Goal: Task Accomplishment & Management: Use online tool/utility

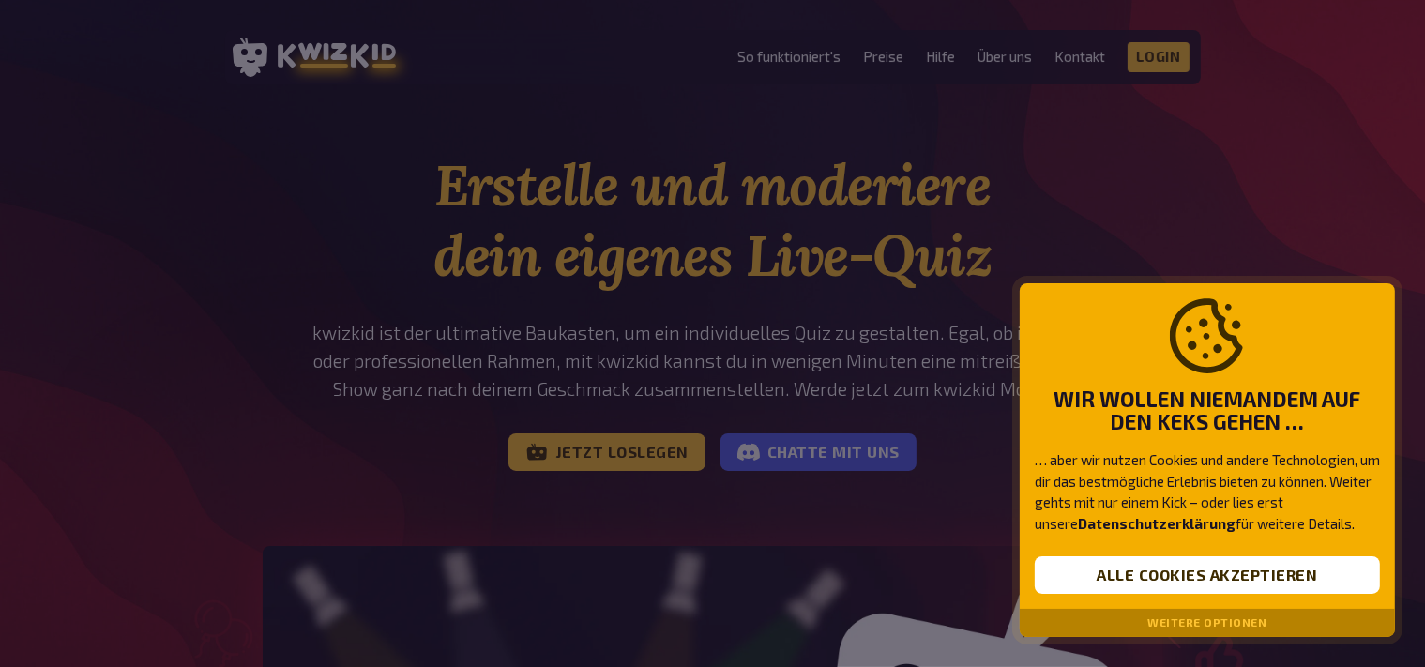
click at [1177, 622] on button "Weitere Optionen" at bounding box center [1207, 622] width 119 height 13
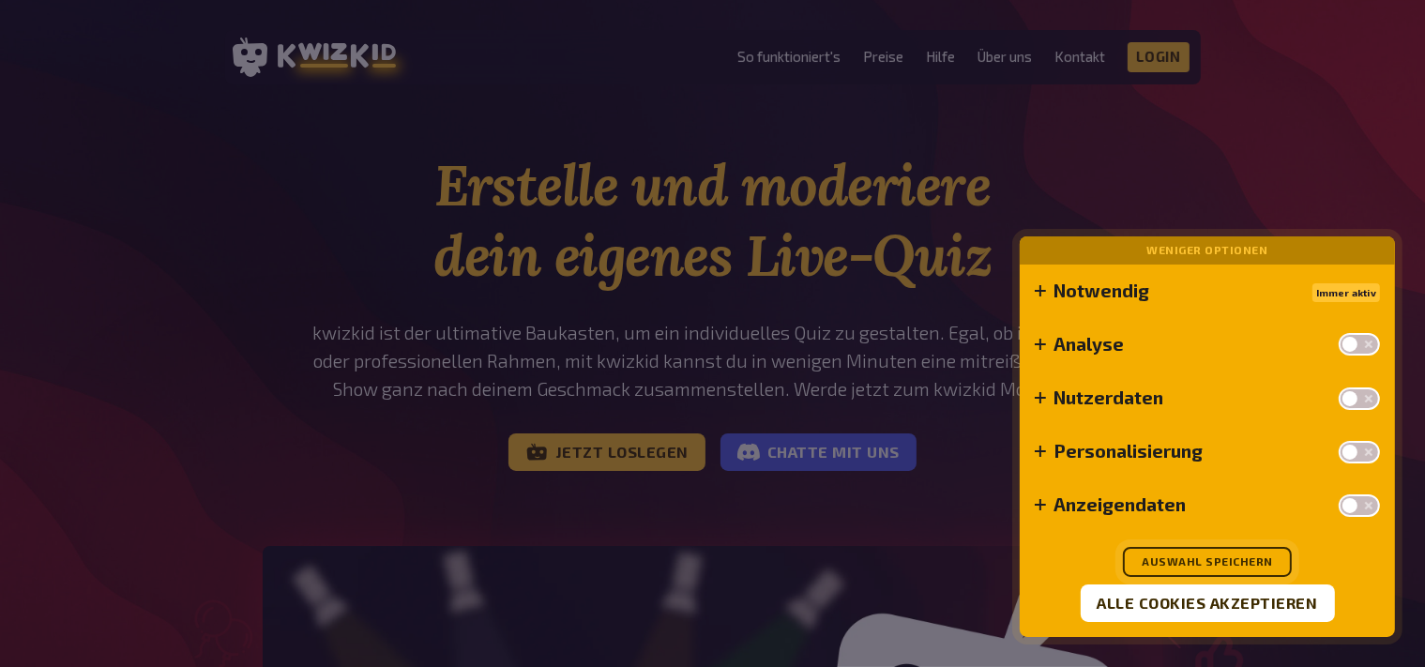
click at [1225, 558] on button "Auswahl speichern" at bounding box center [1207, 562] width 169 height 30
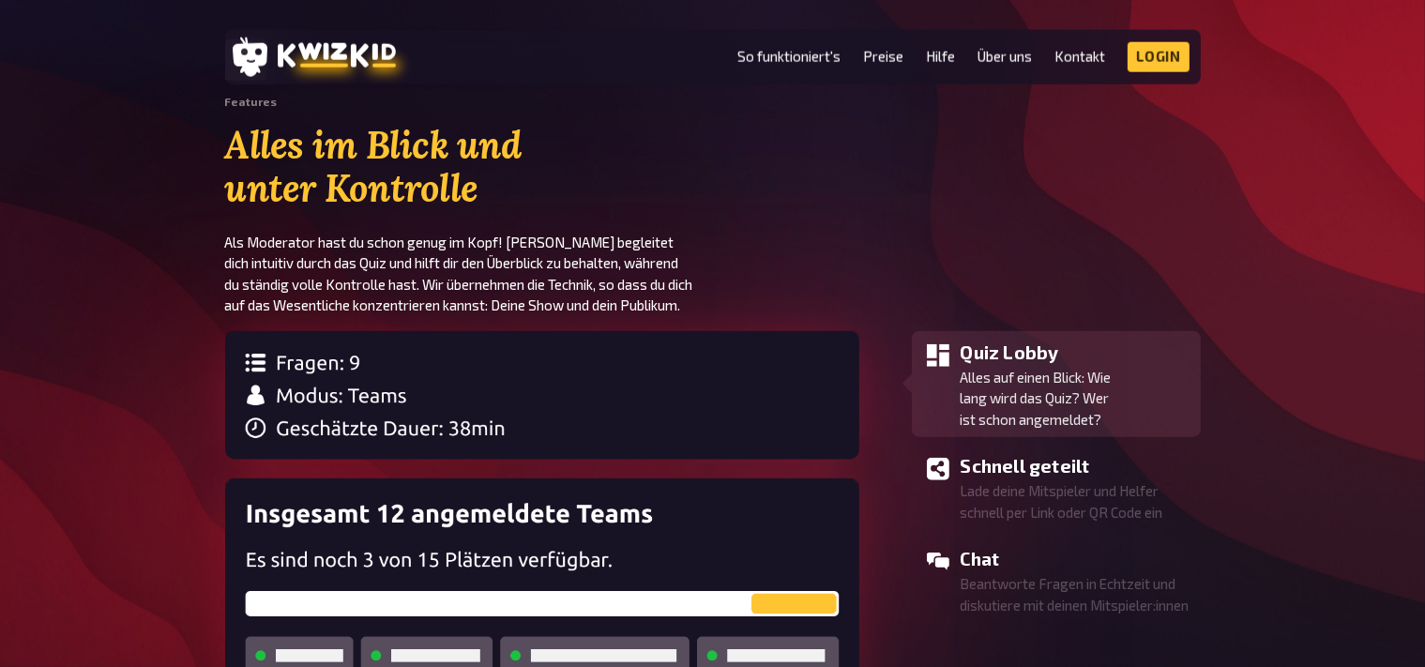
scroll to position [1981, 0]
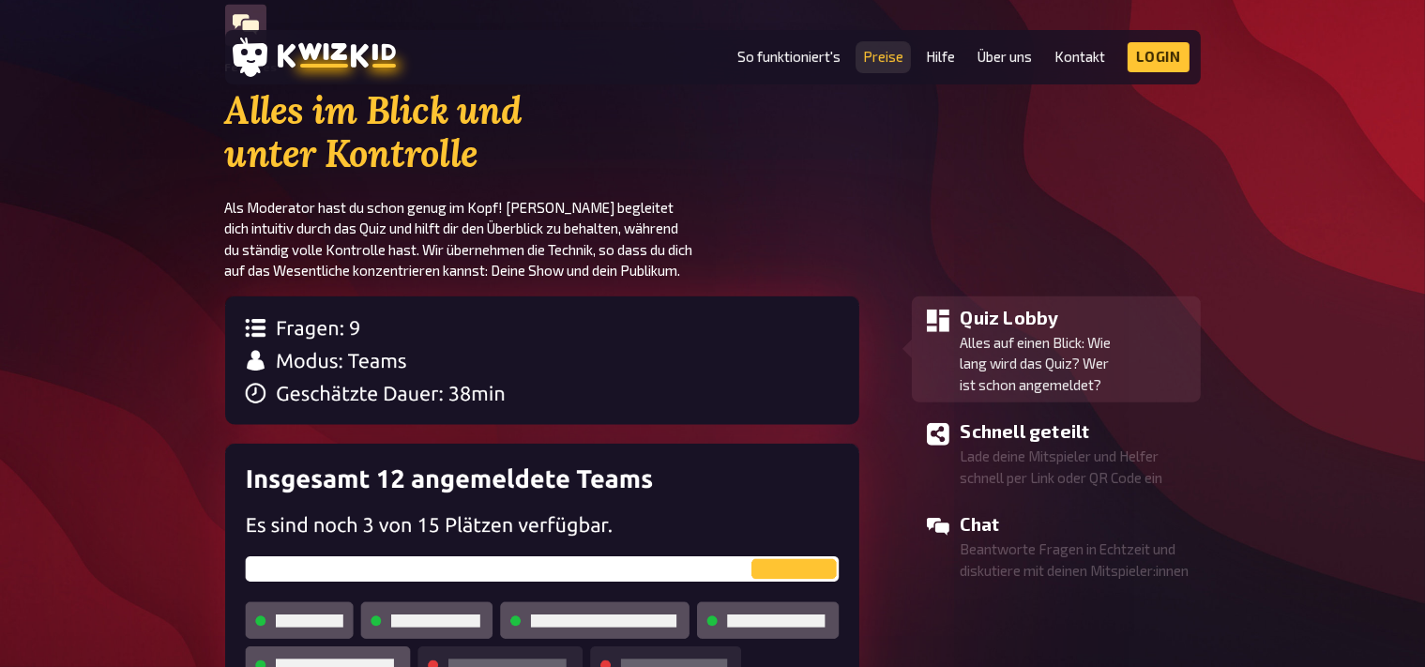
click at [867, 64] on link "Preise" at bounding box center [883, 57] width 40 height 16
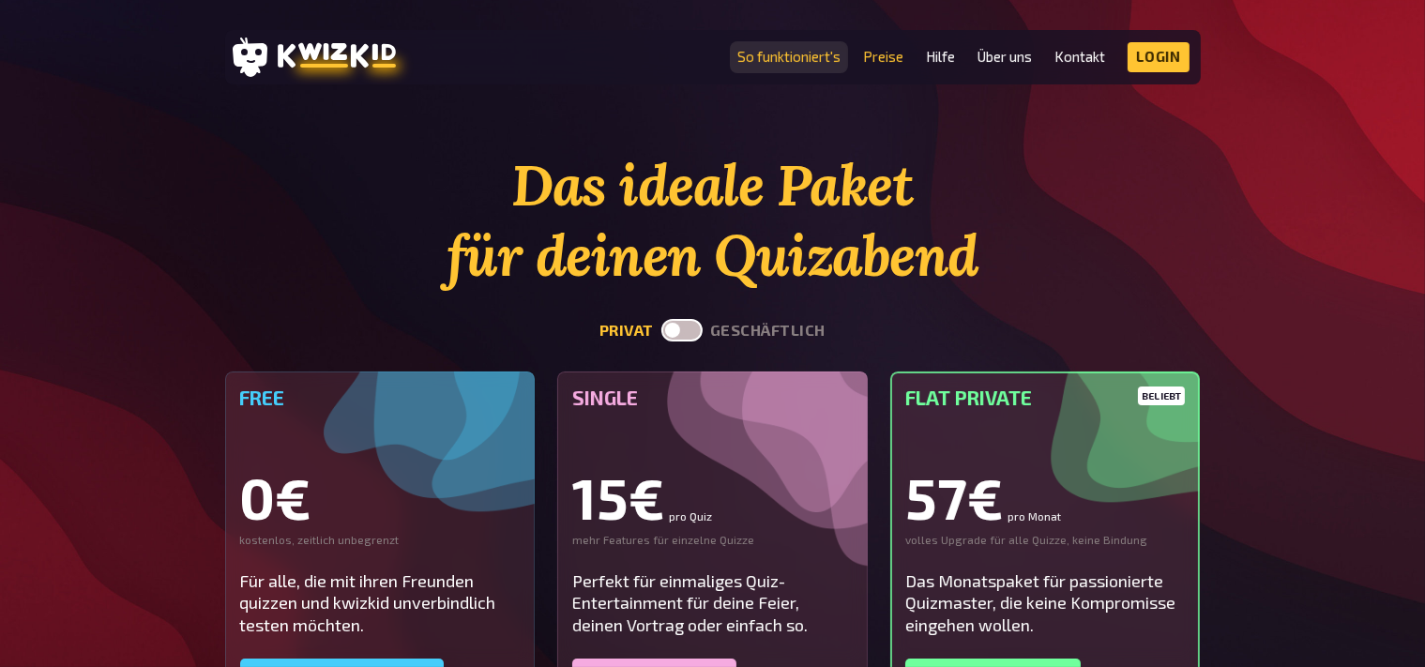
click at [792, 53] on link "So funktioniert's" at bounding box center [788, 57] width 103 height 16
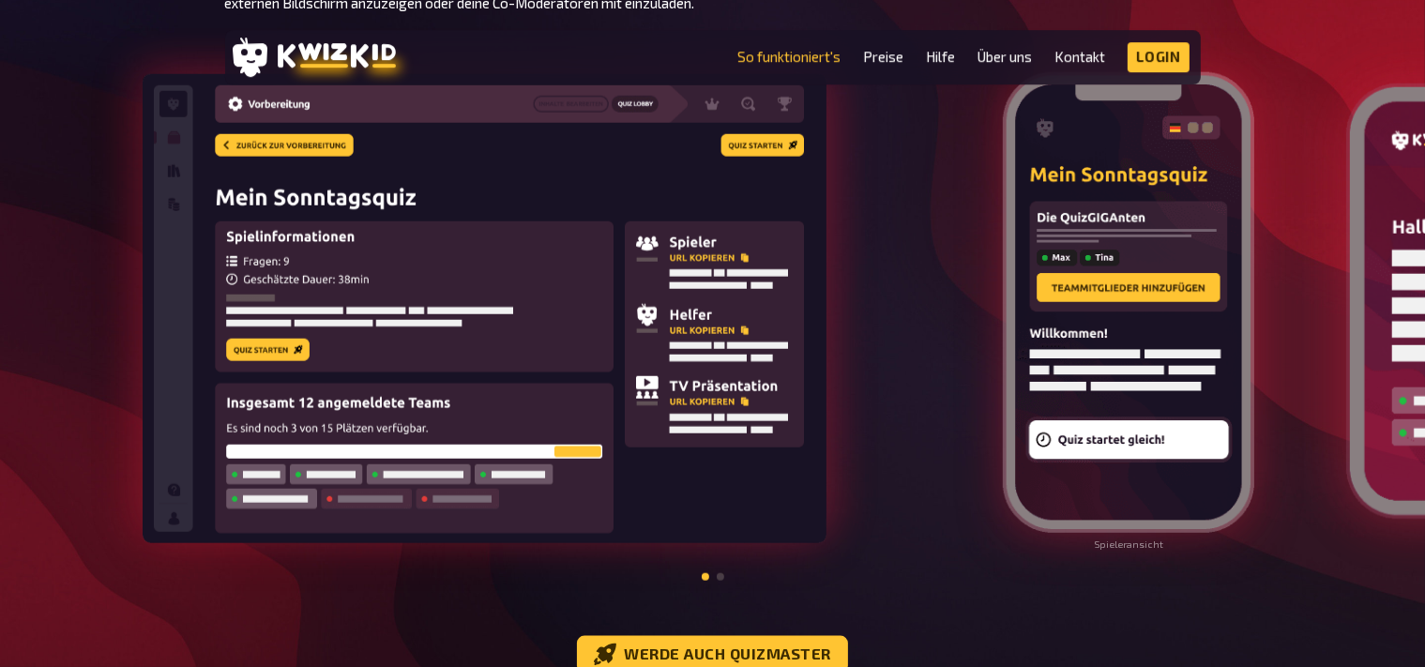
scroll to position [2079, 0]
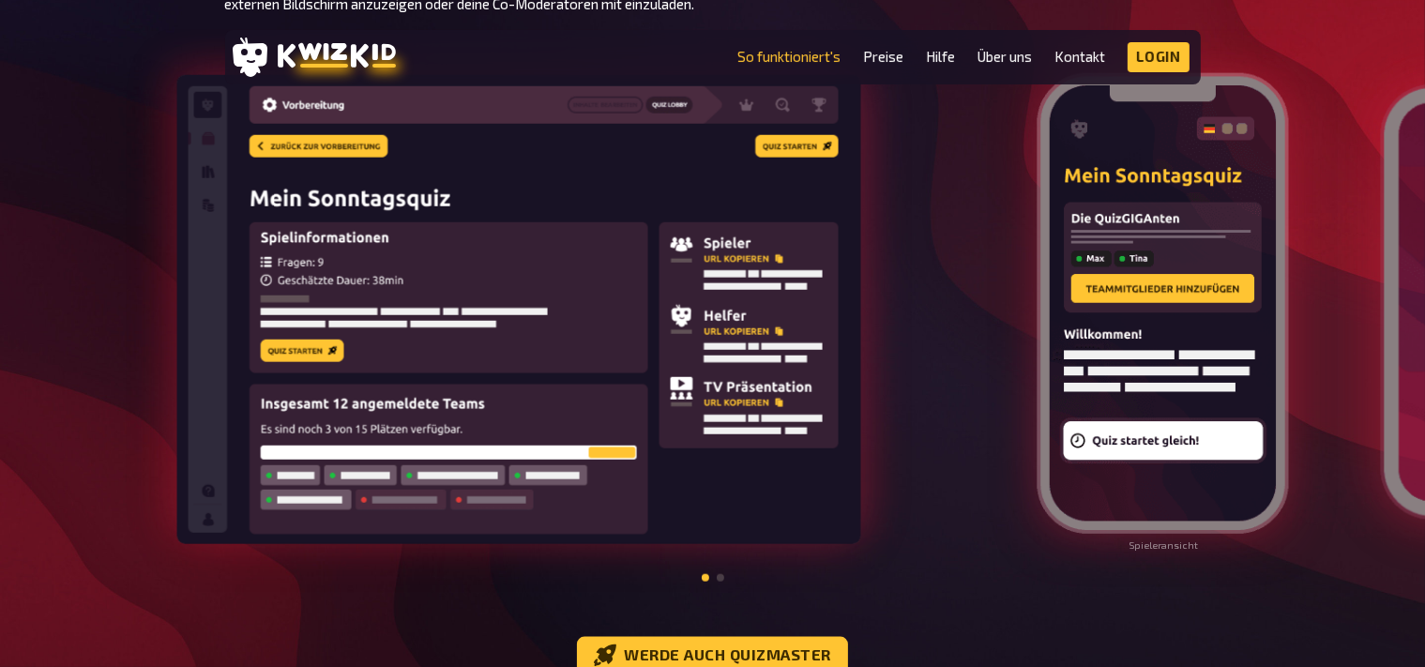
click at [1200, 332] on div "Spieleransicht" at bounding box center [1162, 310] width 285 height 481
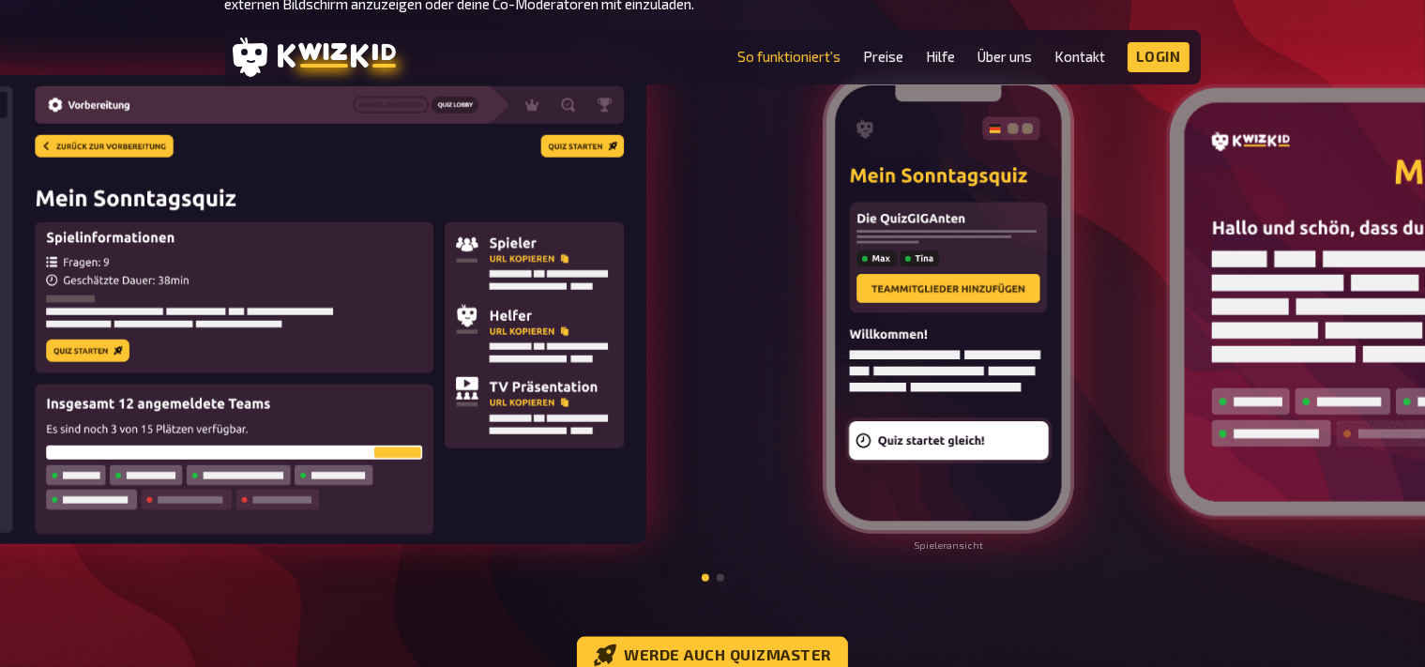
click at [1073, 347] on div "Spieleransicht" at bounding box center [948, 310] width 285 height 481
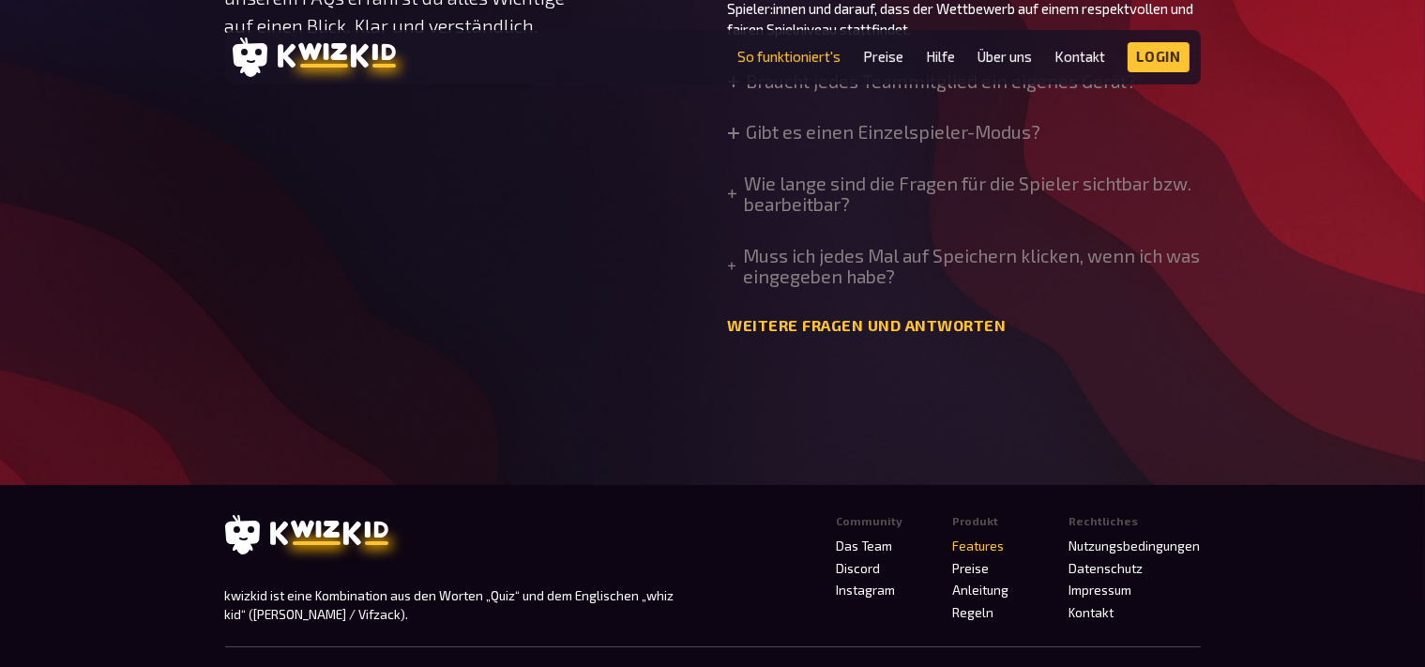
scroll to position [6769, 0]
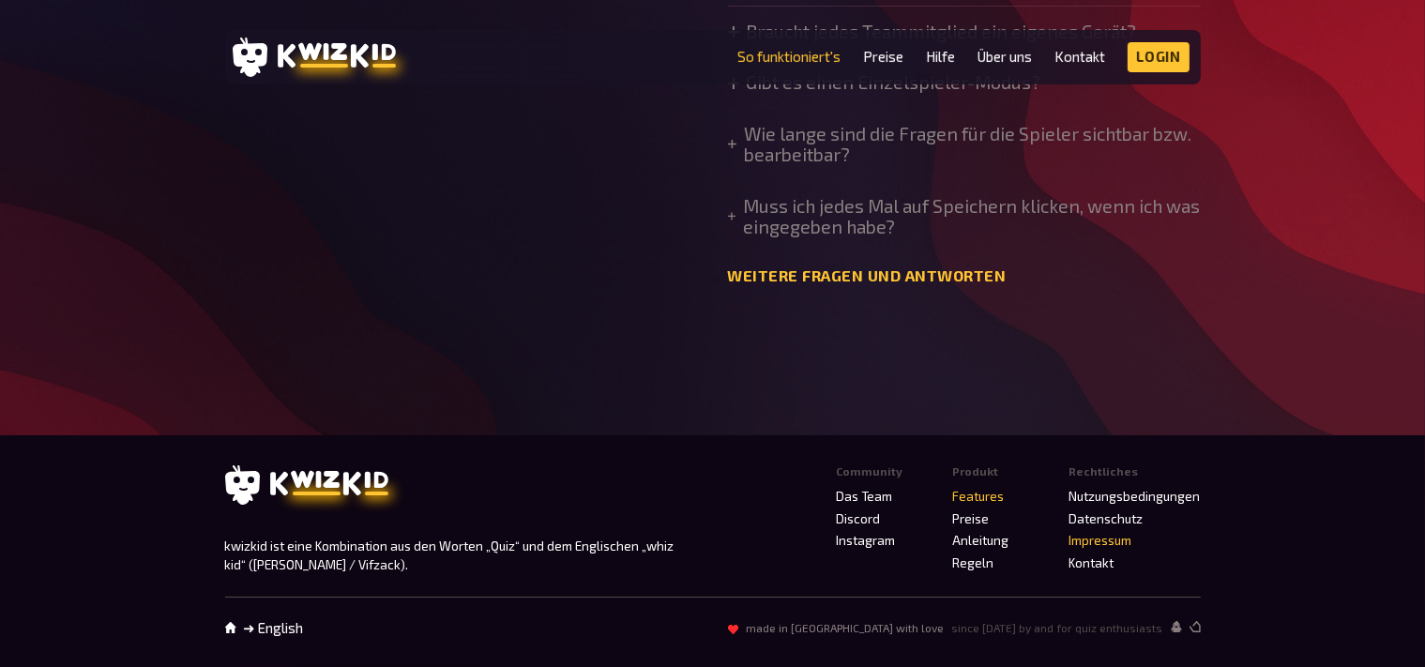
click at [1090, 544] on link "Impressum" at bounding box center [1100, 540] width 63 height 15
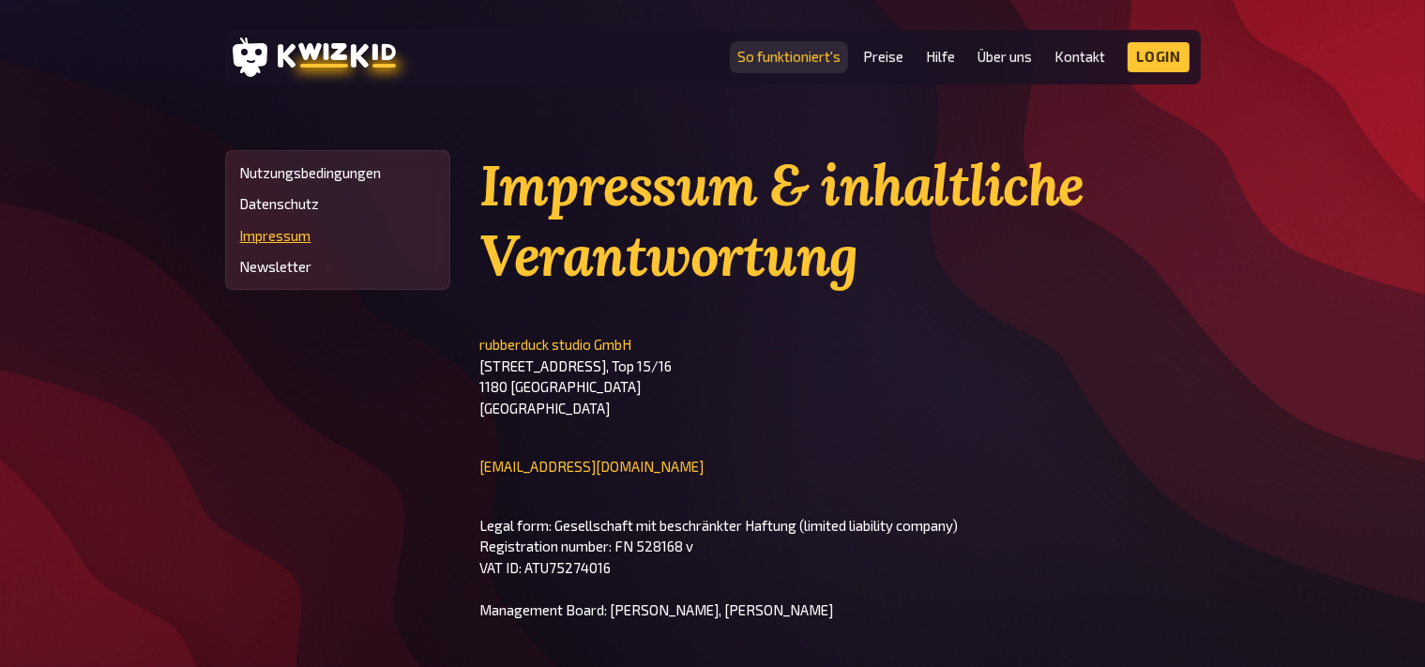
click at [792, 52] on link "So funktioniert's" at bounding box center [788, 57] width 103 height 16
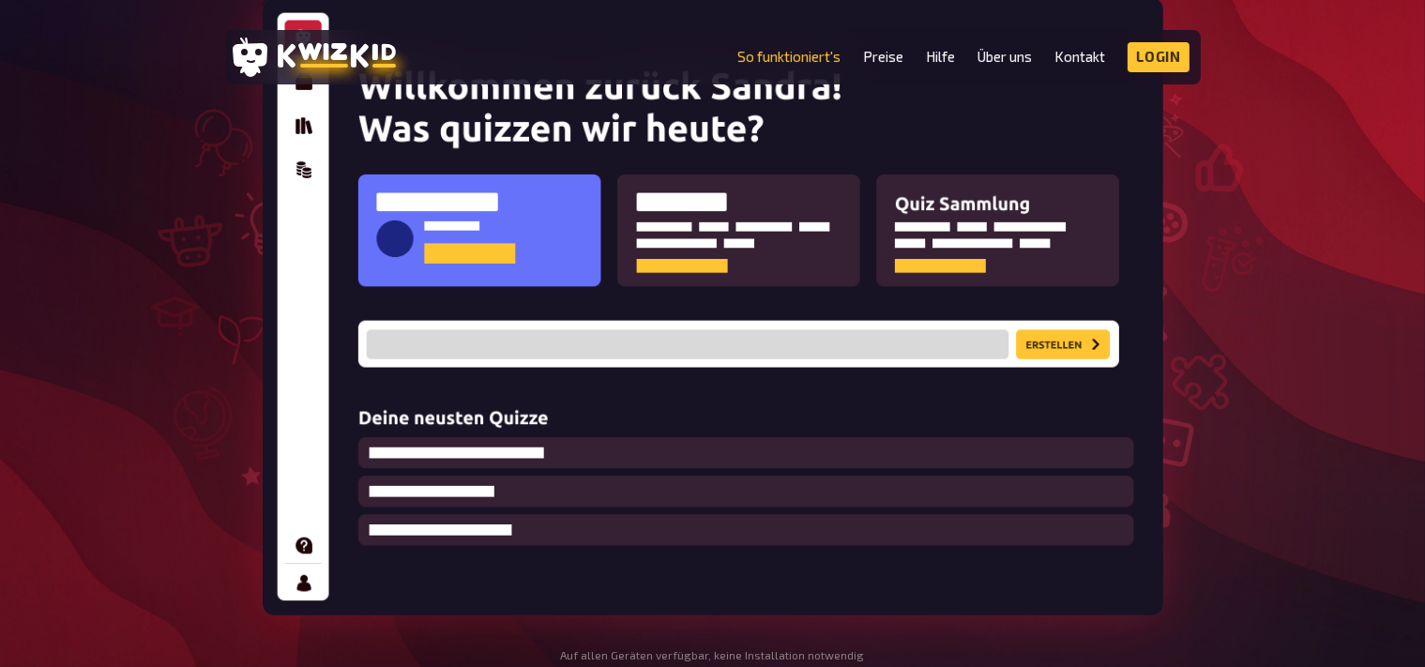
click at [836, 299] on img at bounding box center [713, 306] width 900 height 617
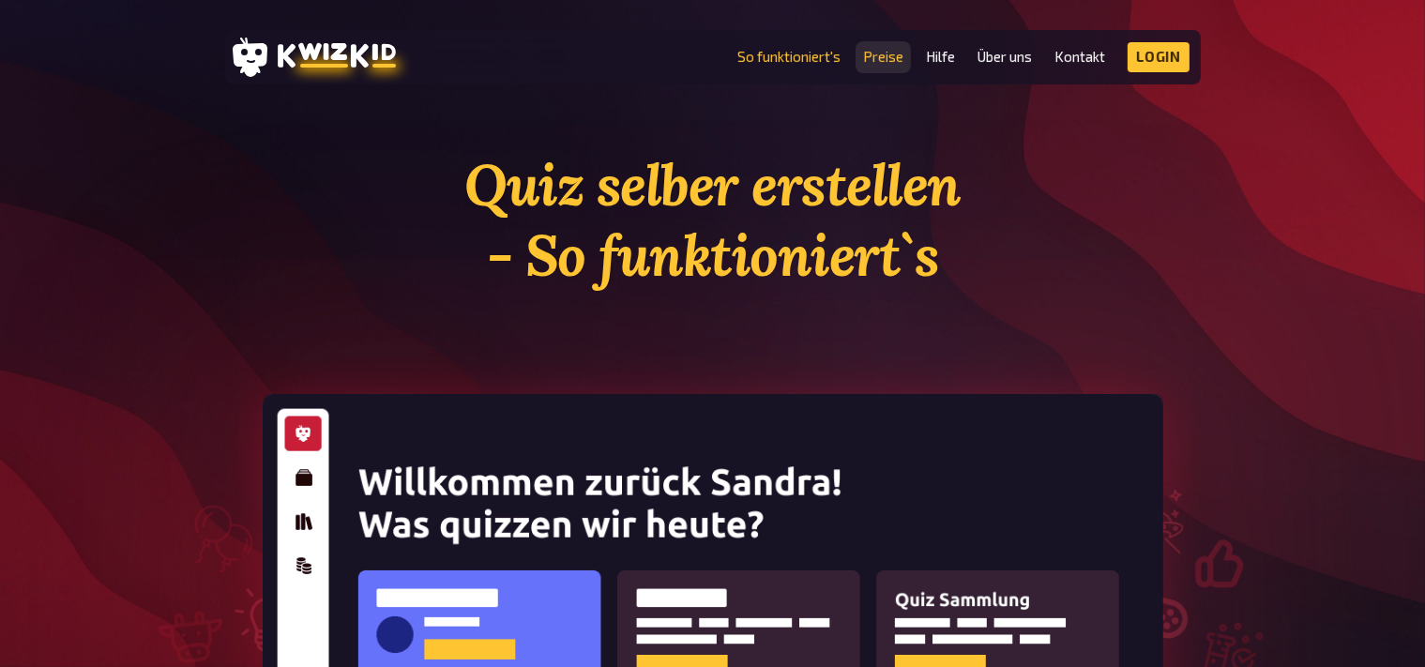
click at [867, 55] on link "Preise" at bounding box center [883, 57] width 40 height 16
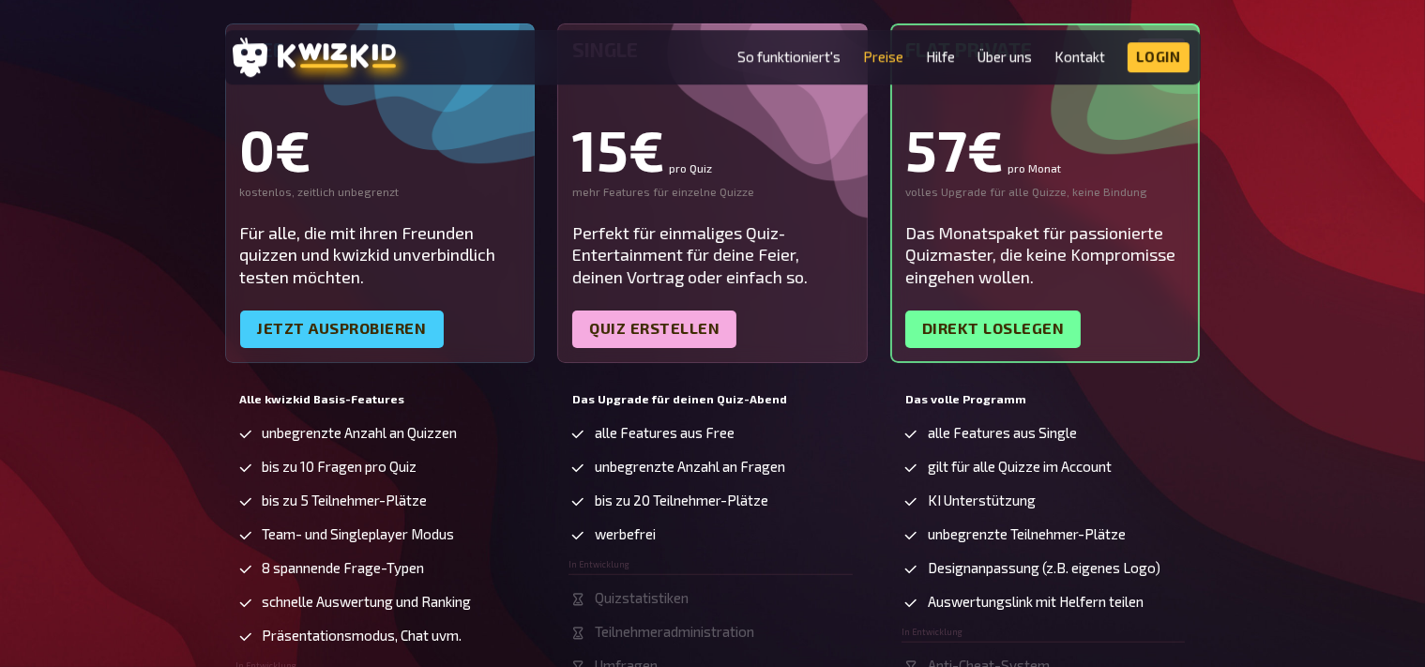
scroll to position [198, 0]
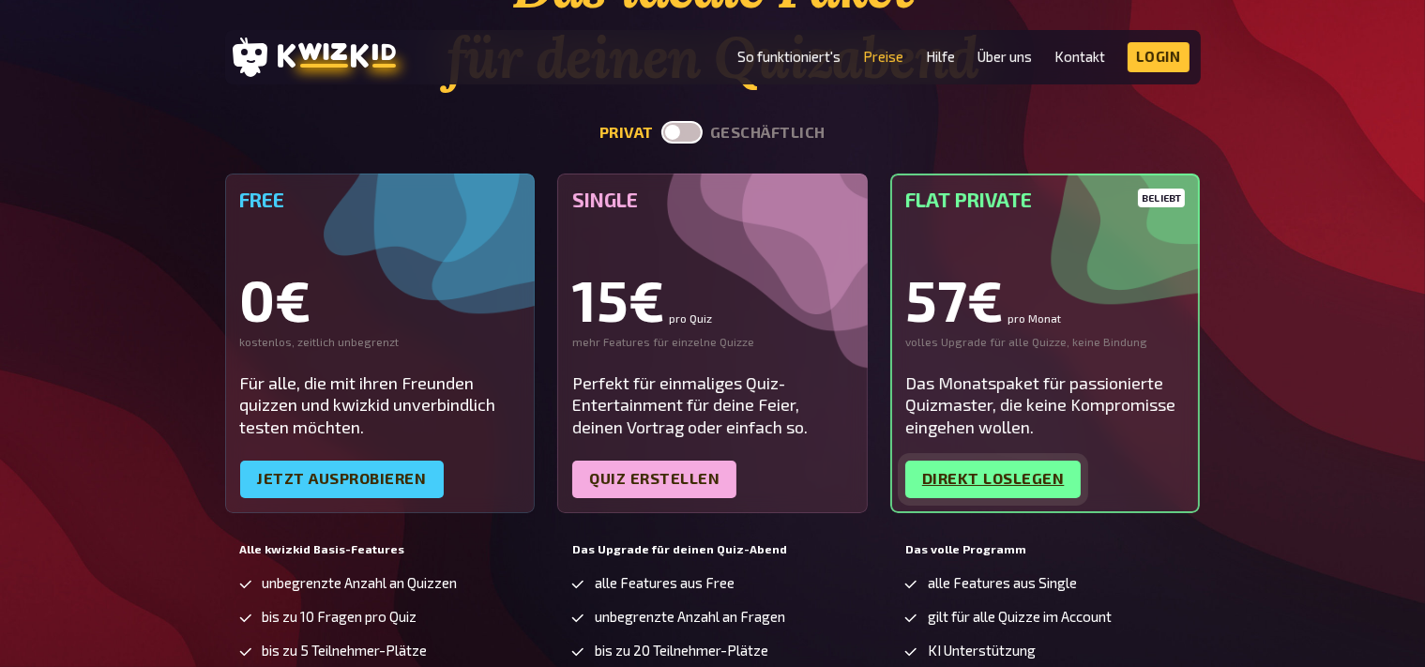
click at [1029, 475] on link "Direkt loslegen" at bounding box center [993, 479] width 176 height 38
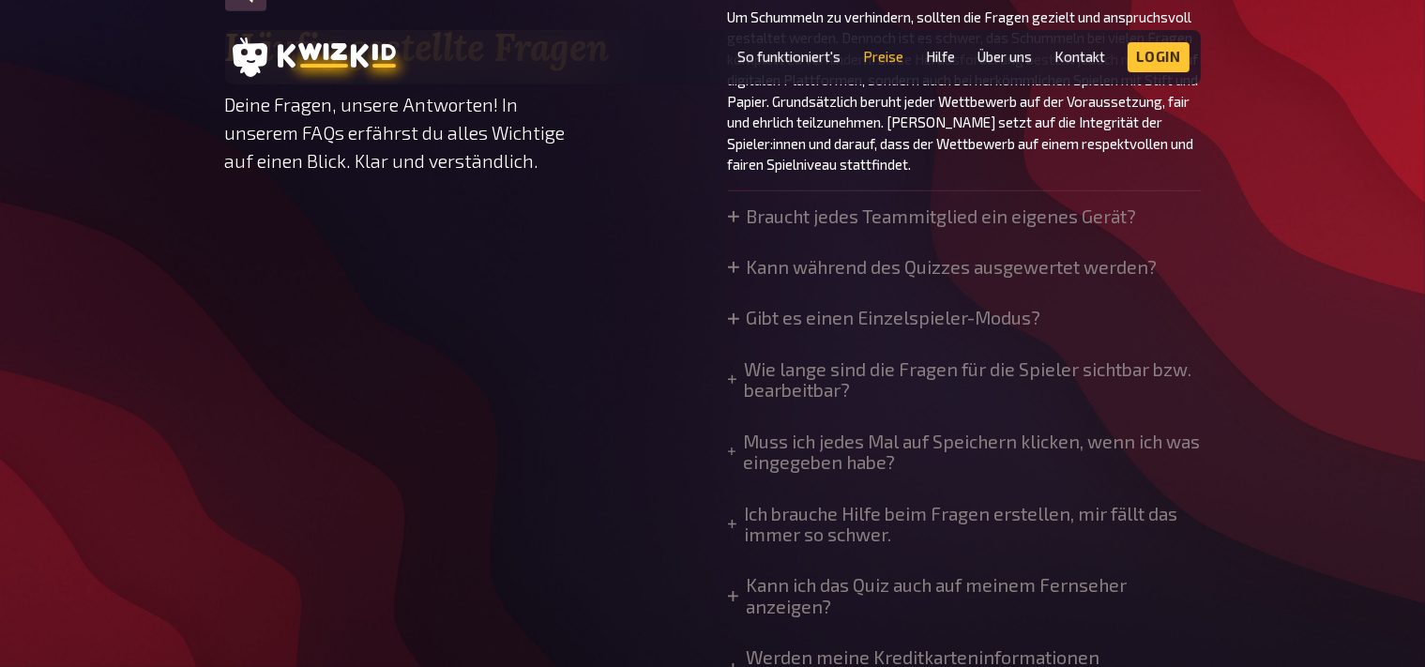
scroll to position [1485, 0]
click at [733, 208] on summary "Braucht jedes Teammitglied ein eigenes Gerät?" at bounding box center [932, 214] width 409 height 21
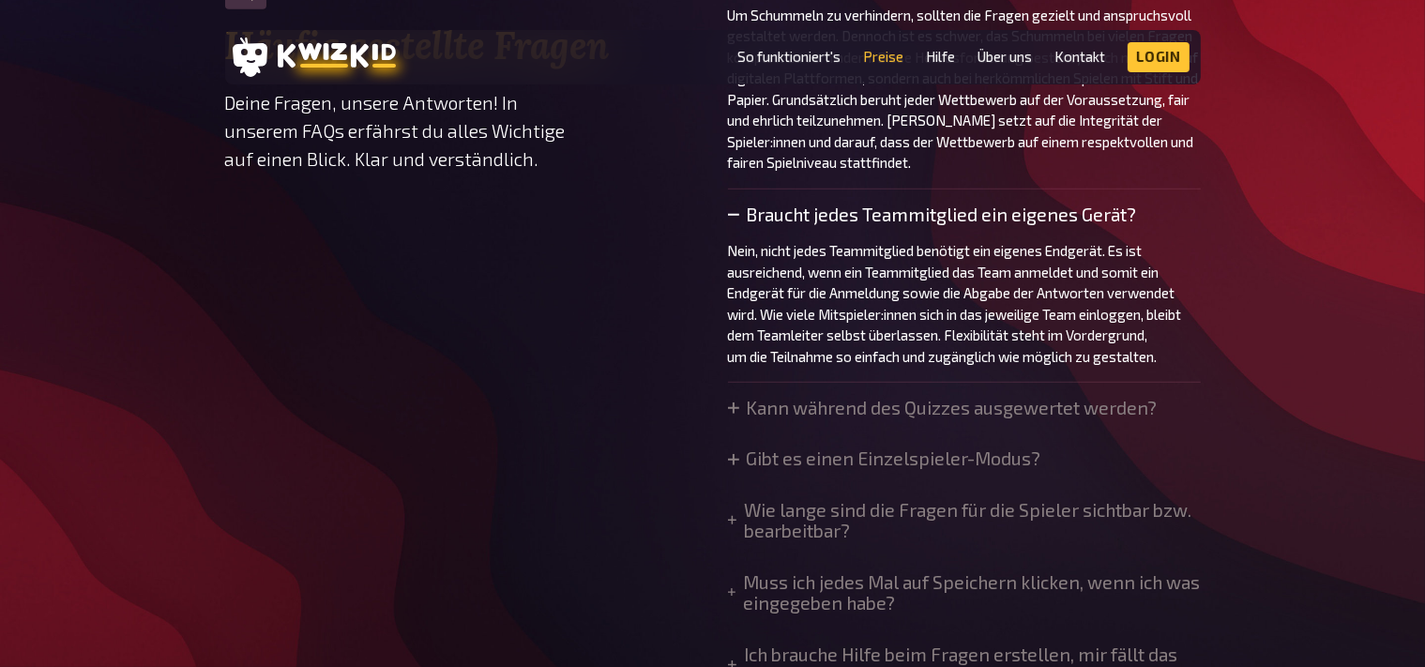
click at [736, 215] on icon at bounding box center [733, 214] width 11 height 11
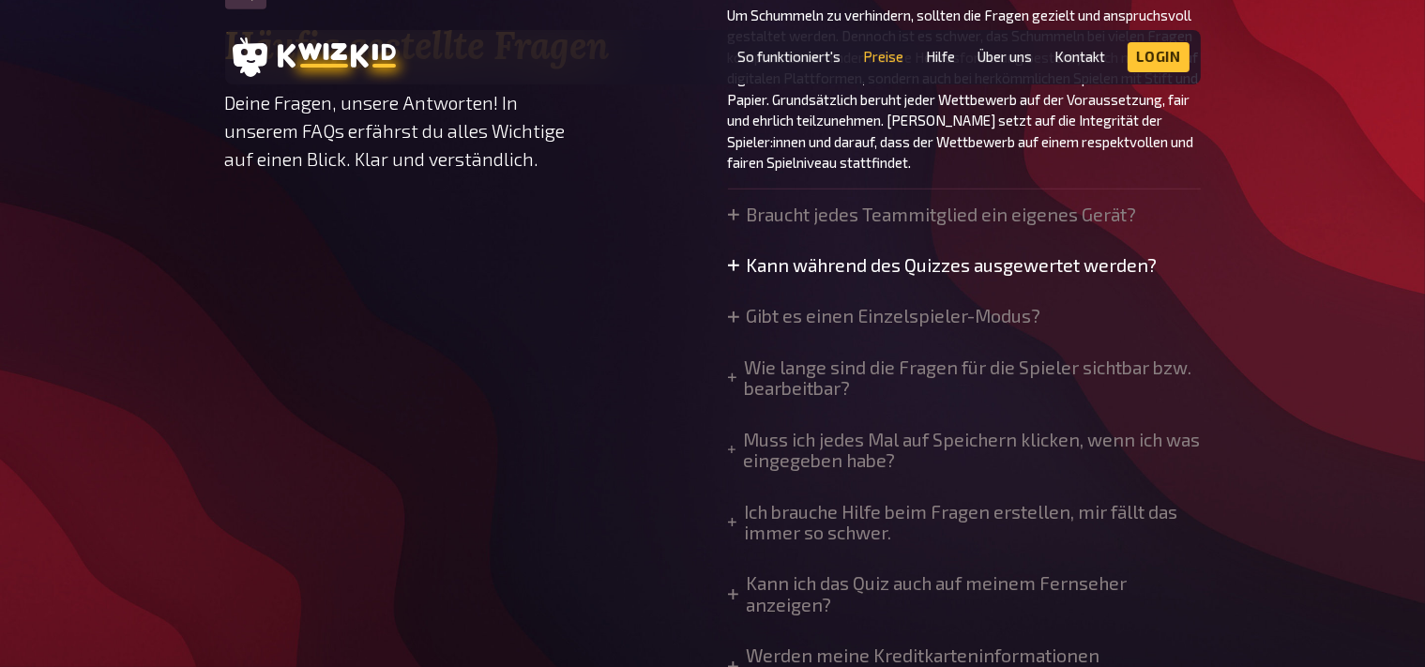
click at [746, 265] on summary "Kann während des Quizzes ausgewertet werden?" at bounding box center [943, 265] width 430 height 21
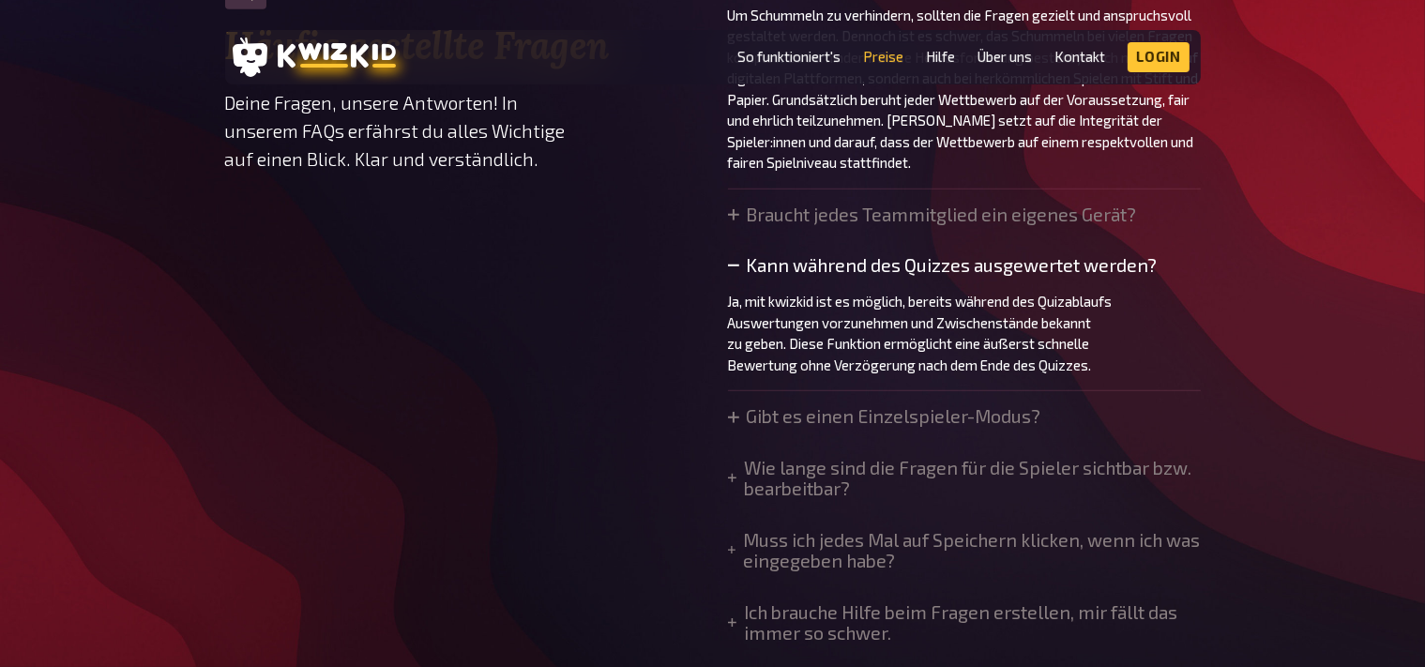
click at [735, 261] on icon at bounding box center [733, 265] width 11 height 11
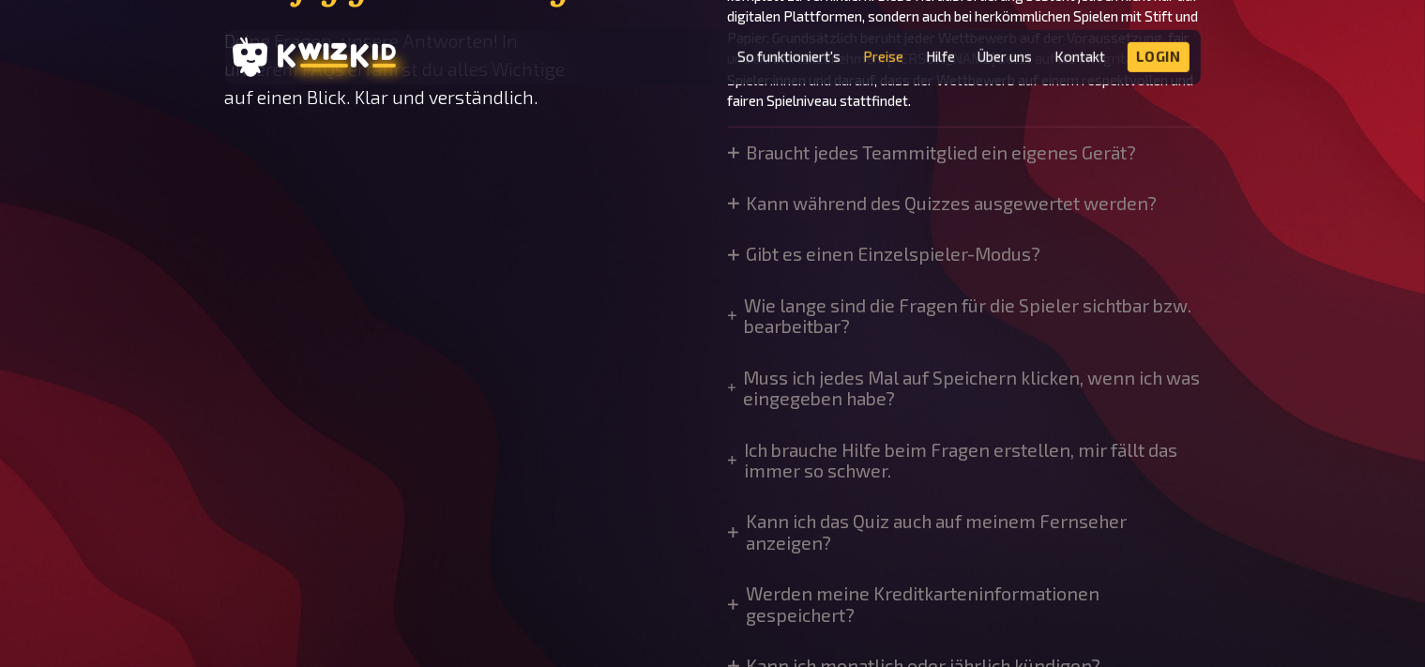
scroll to position [1584, 0]
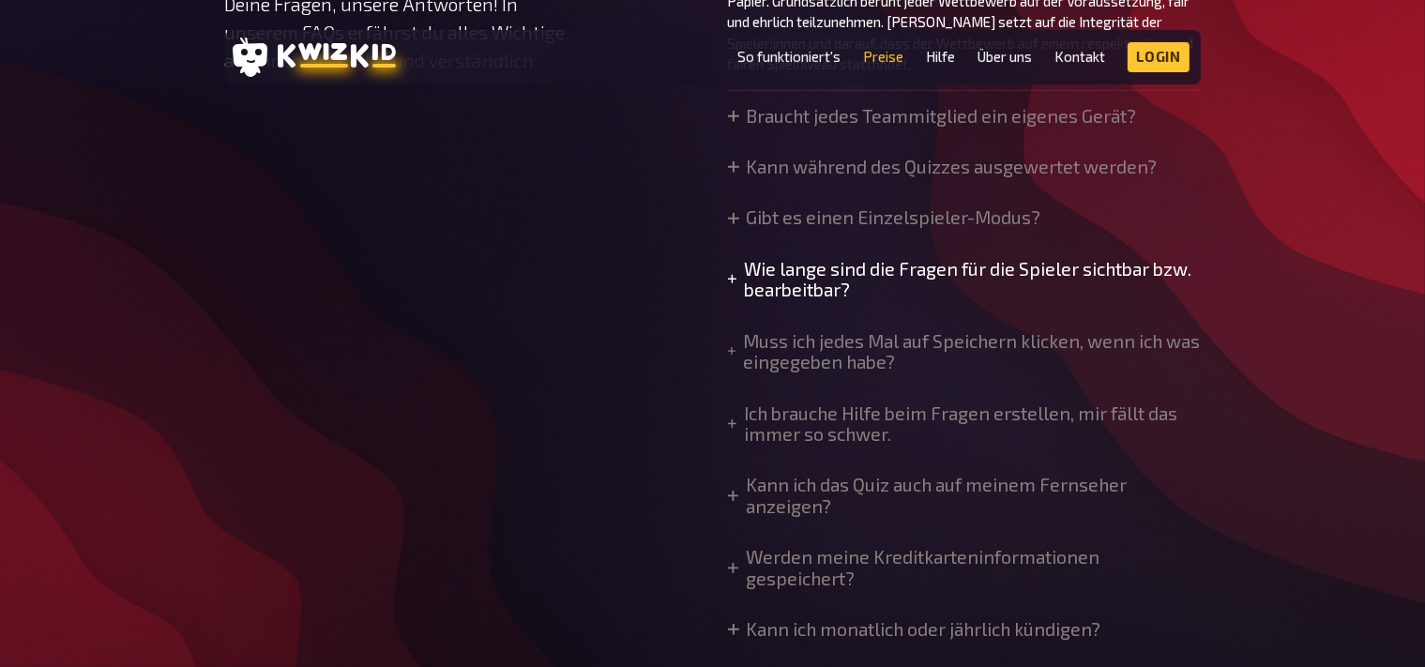
click at [755, 267] on summary "Wie lange sind die Fragen für die Spieler sichtbar bzw. bearbeitbar?" at bounding box center [964, 280] width 473 height 42
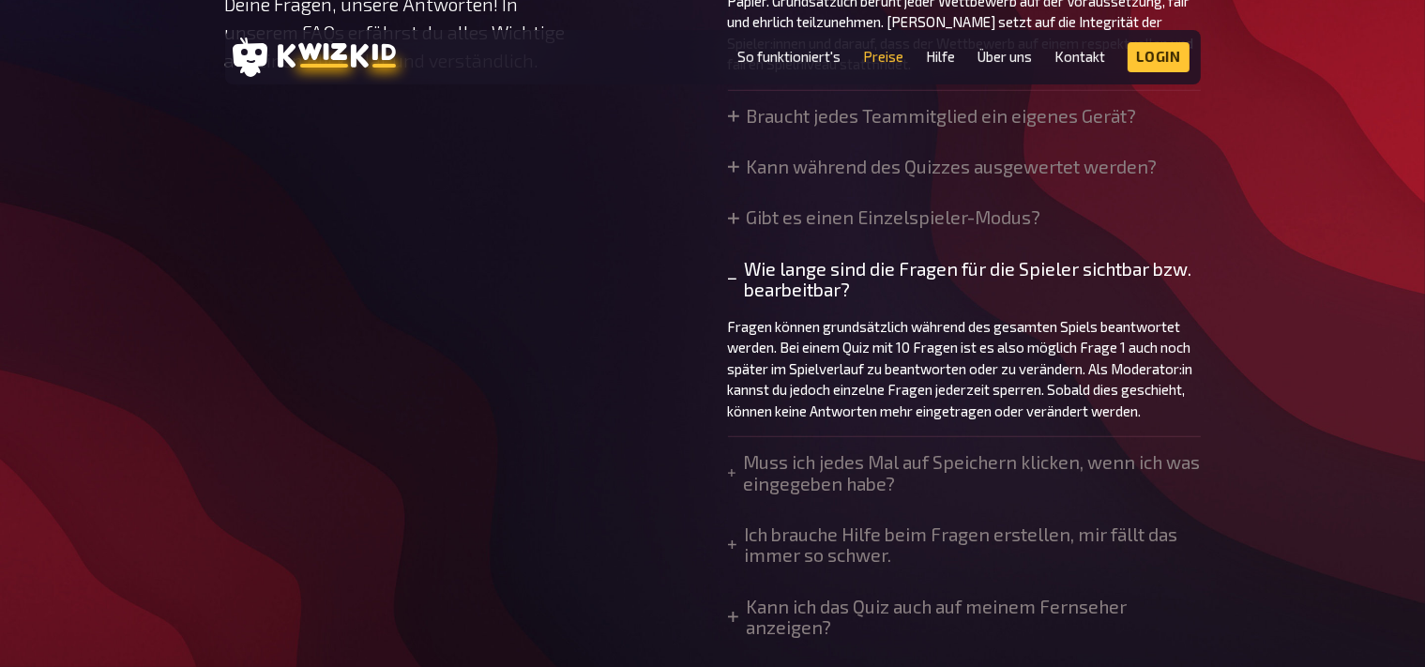
click at [752, 278] on summary "Wie lange sind die Fragen für die Spieler sichtbar bzw. bearbeitbar?" at bounding box center [964, 280] width 473 height 42
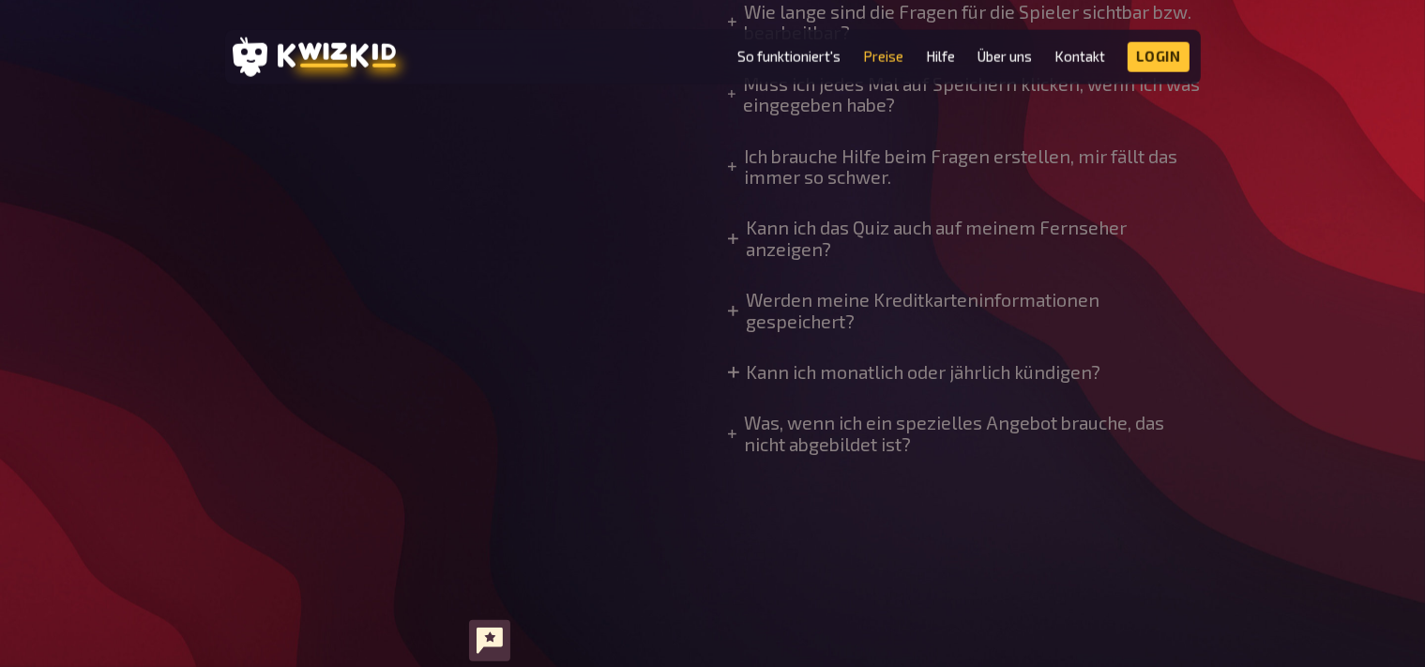
scroll to position [1881, 0]
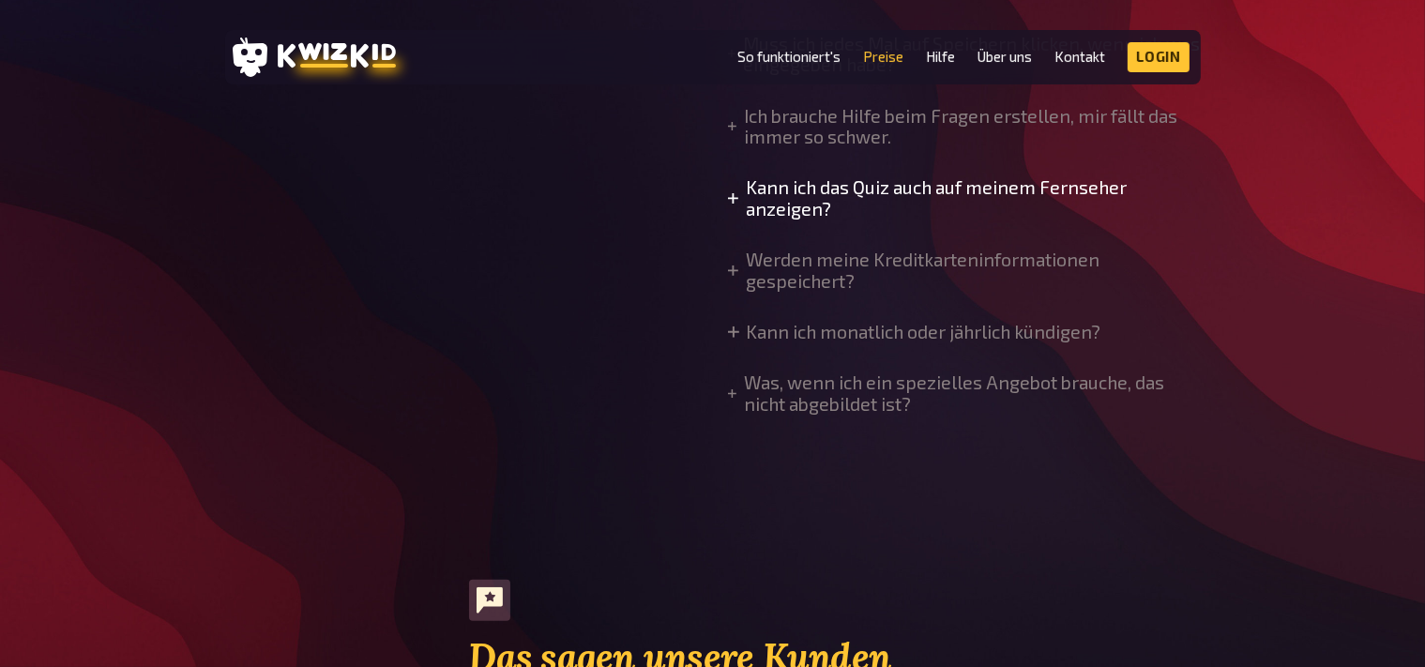
click at [746, 180] on summary "Kann ich das Quiz auch auf meinem Fernseher anzeigen?" at bounding box center [964, 198] width 473 height 42
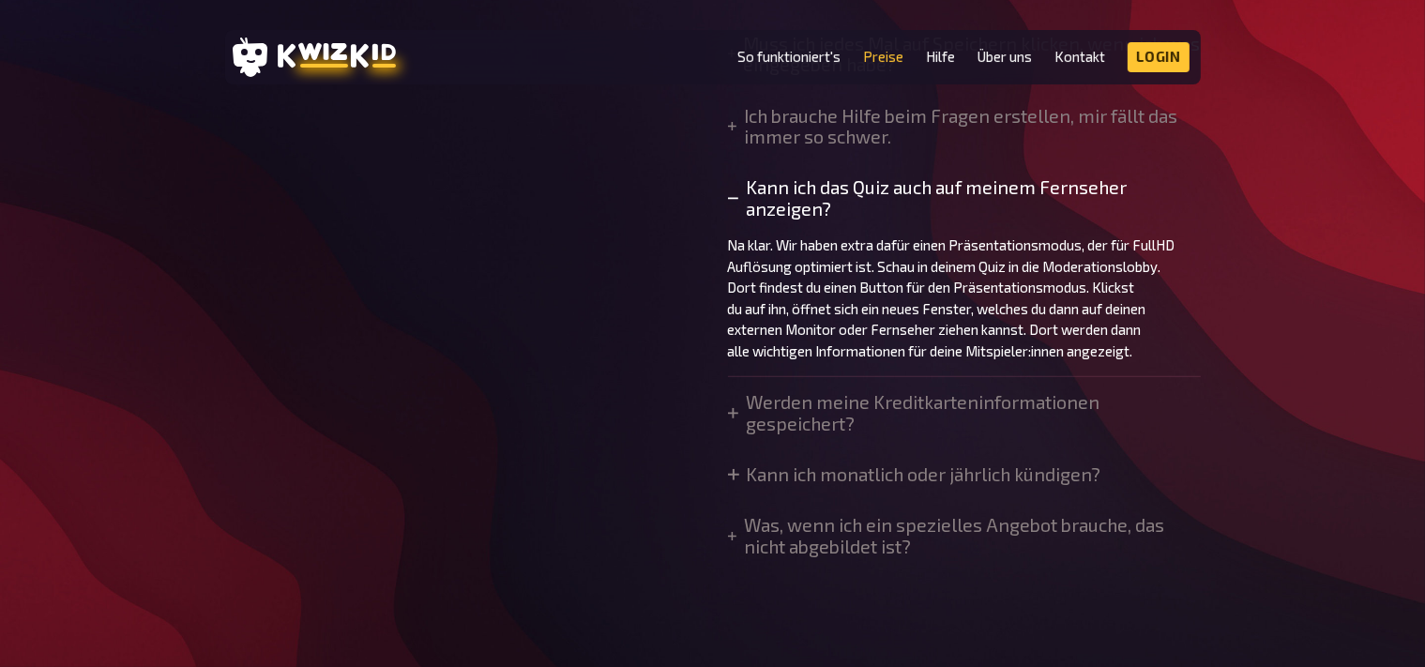
click at [732, 191] on summary "Kann ich das Quiz auch auf meinem Fernseher anzeigen?" at bounding box center [964, 198] width 473 height 42
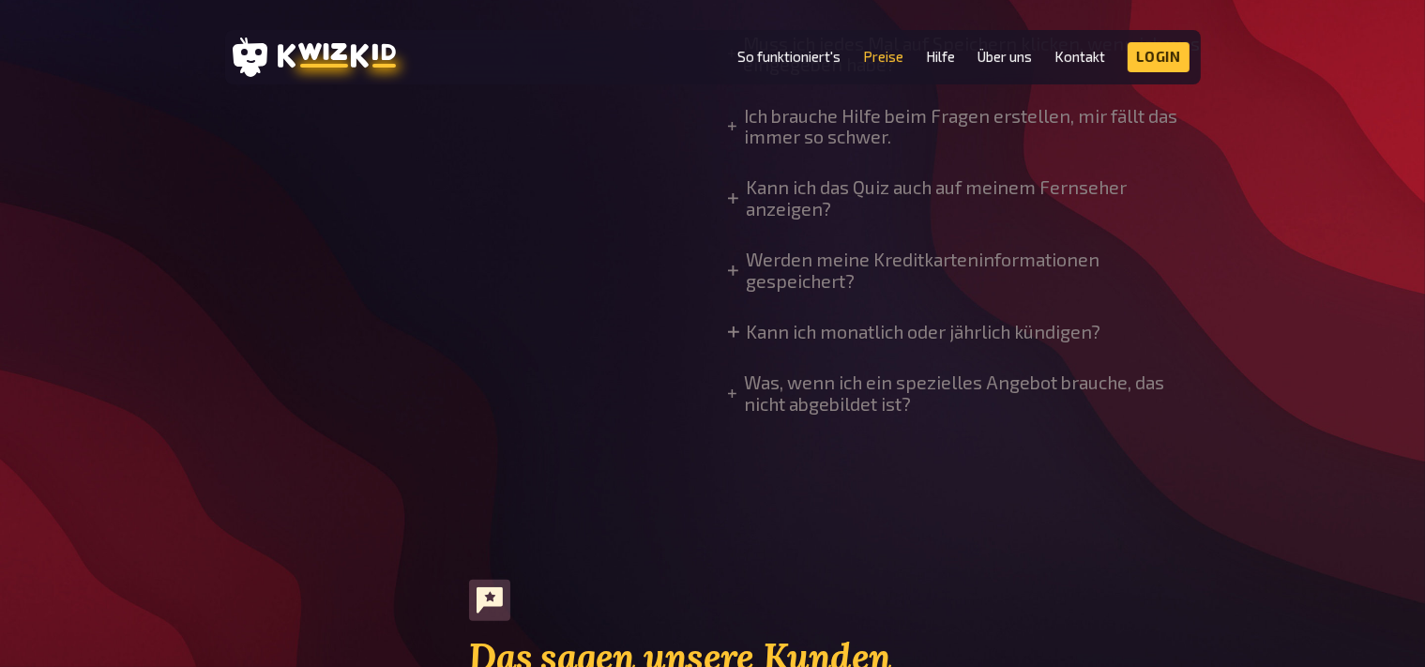
click at [725, 332] on div "Häufig gestellte Fragen Deine Fragen, unsere Antworten! In unserem FAQs erfährs…" at bounding box center [712, 0] width 975 height 857
click at [743, 329] on summary "Kann ich monatlich oder jährlich kündigen?" at bounding box center [914, 332] width 373 height 21
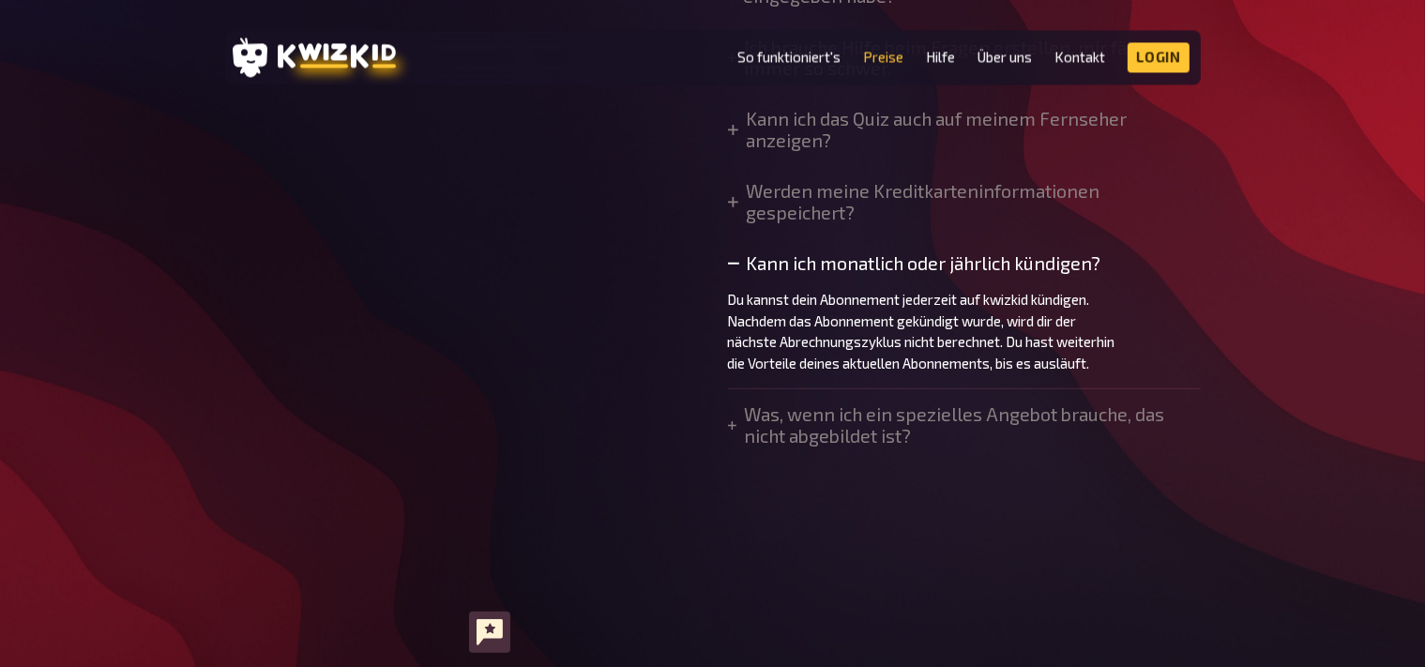
scroll to position [1981, 0]
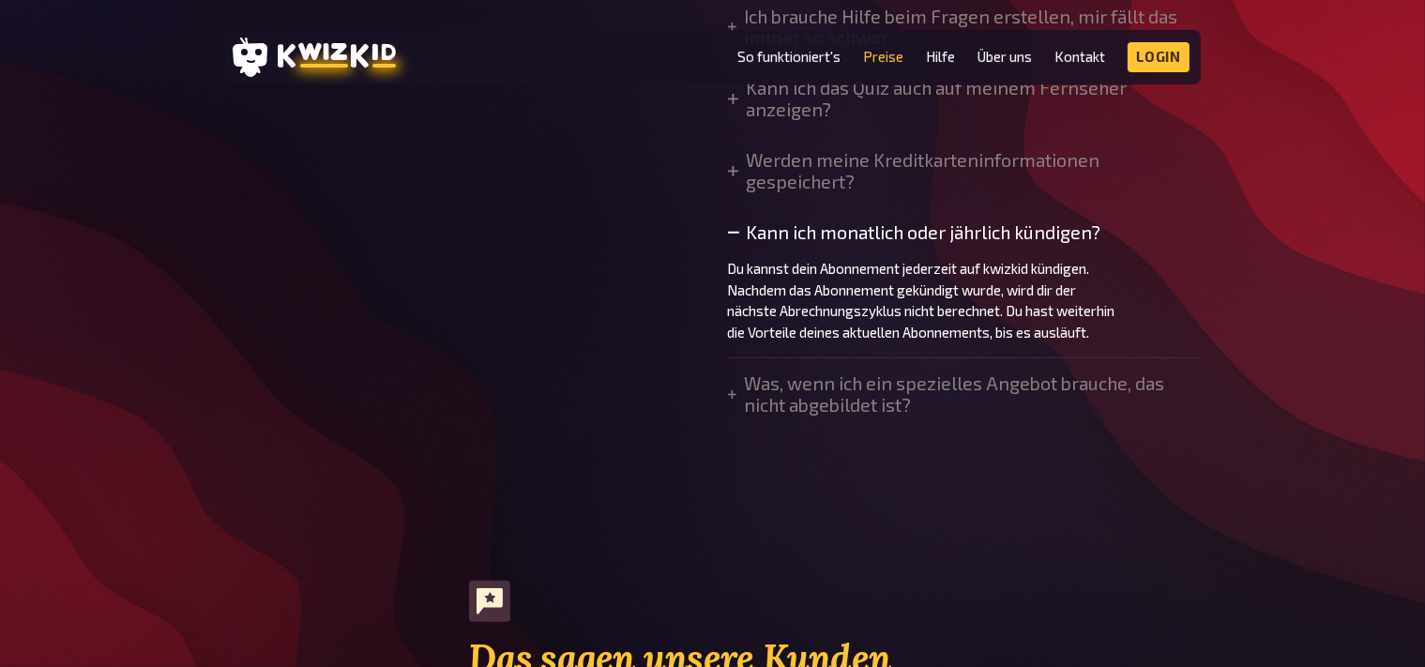
click at [732, 227] on icon at bounding box center [733, 232] width 11 height 11
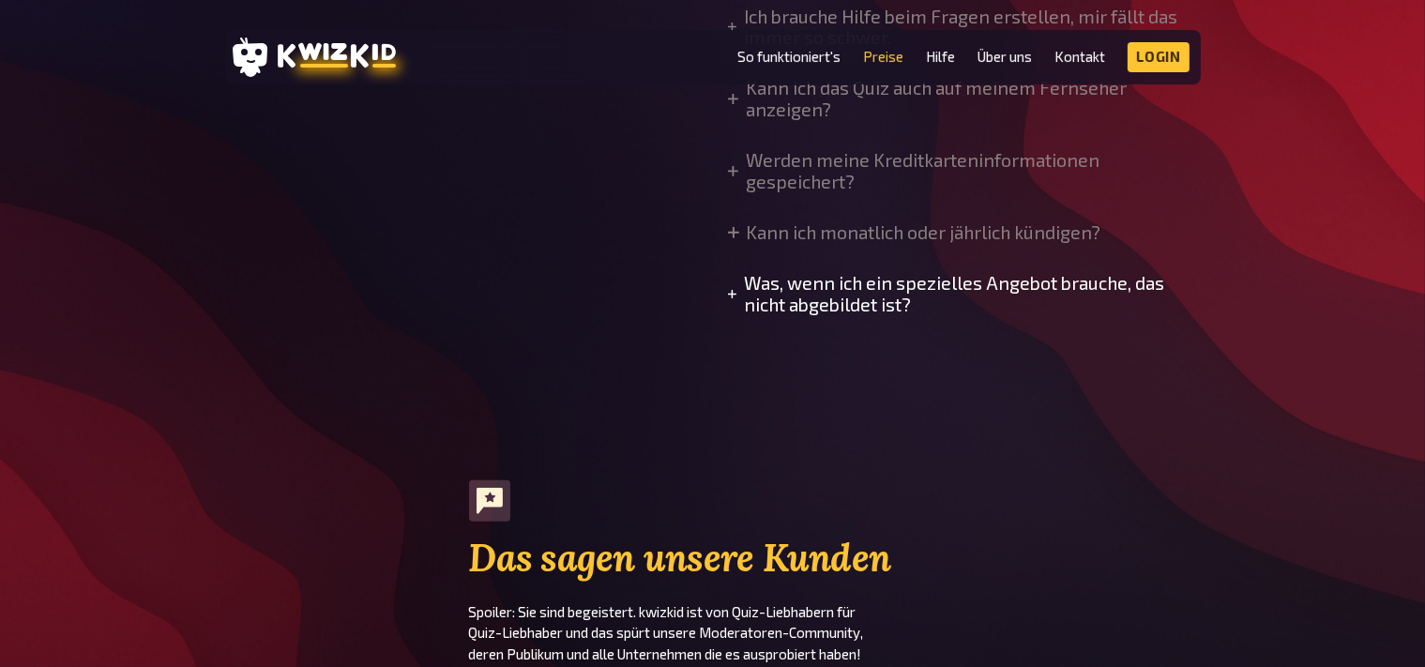
click at [738, 292] on summary "Was, wenn ich ein spezielles Angebot brauche, das nicht abgebildet ist?" at bounding box center [964, 294] width 473 height 42
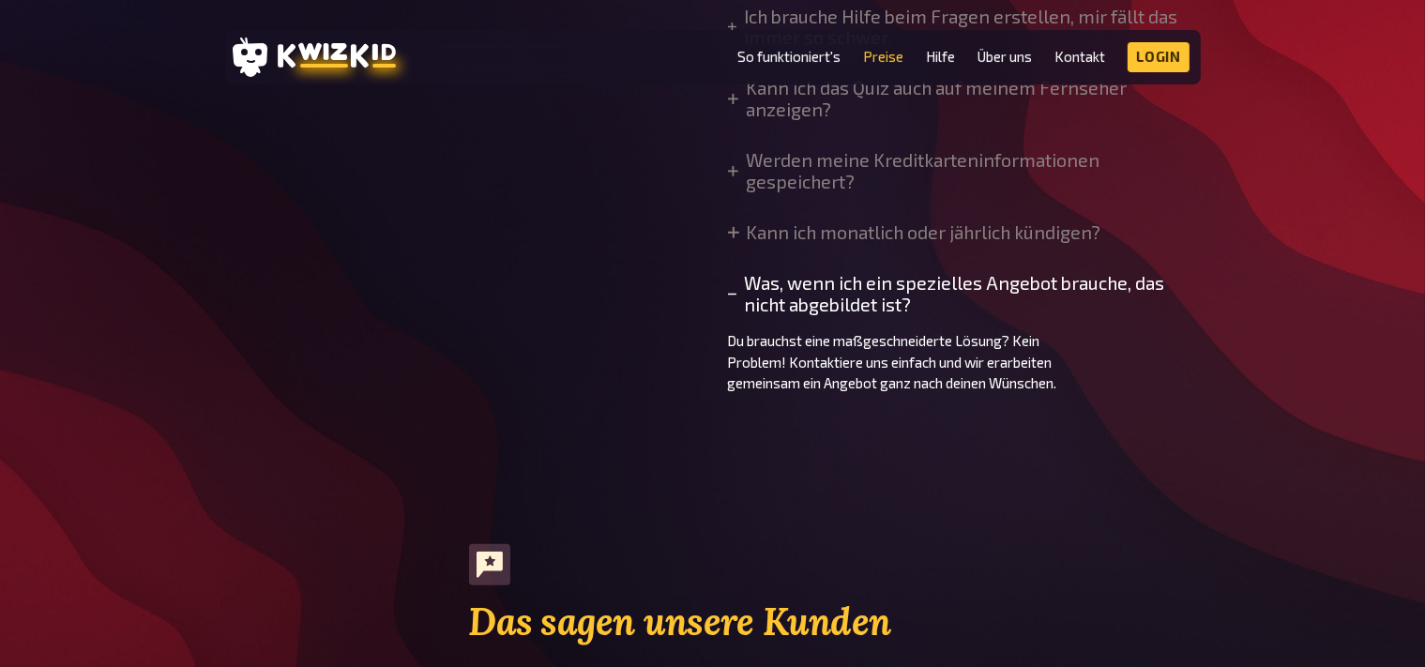
click at [731, 291] on icon at bounding box center [732, 294] width 8 height 11
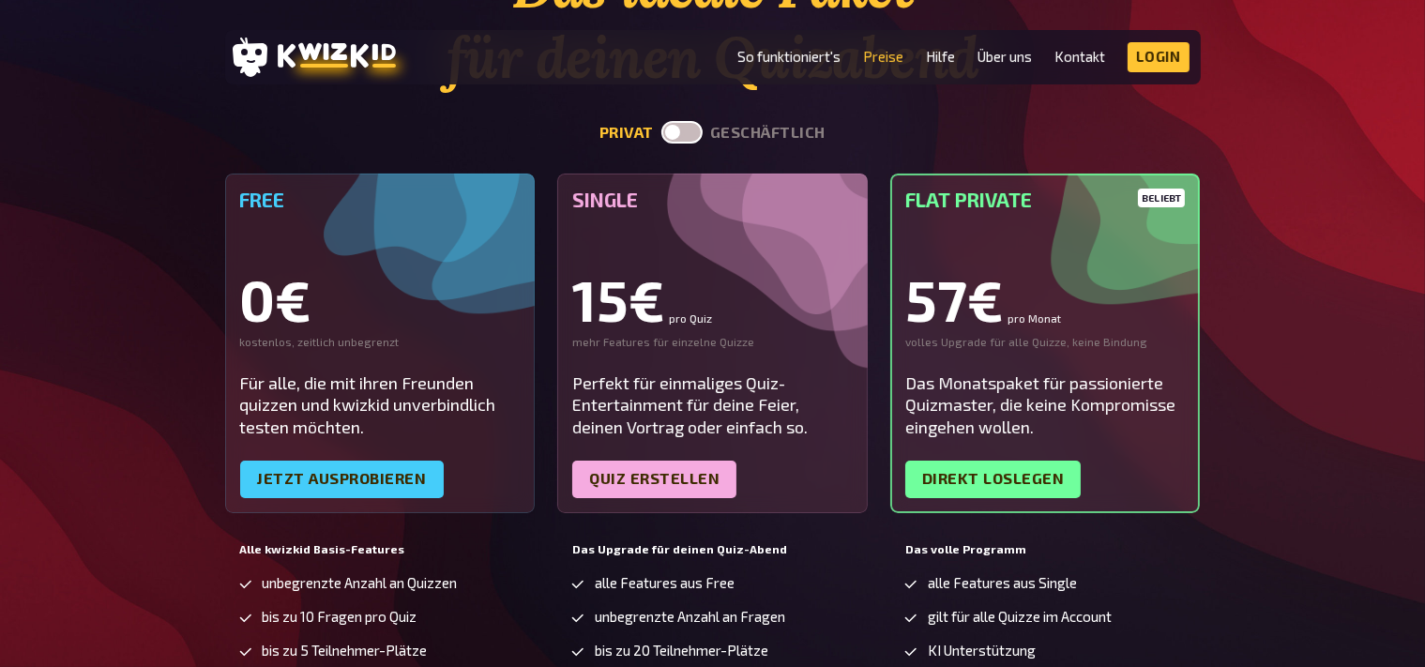
scroll to position [0, 0]
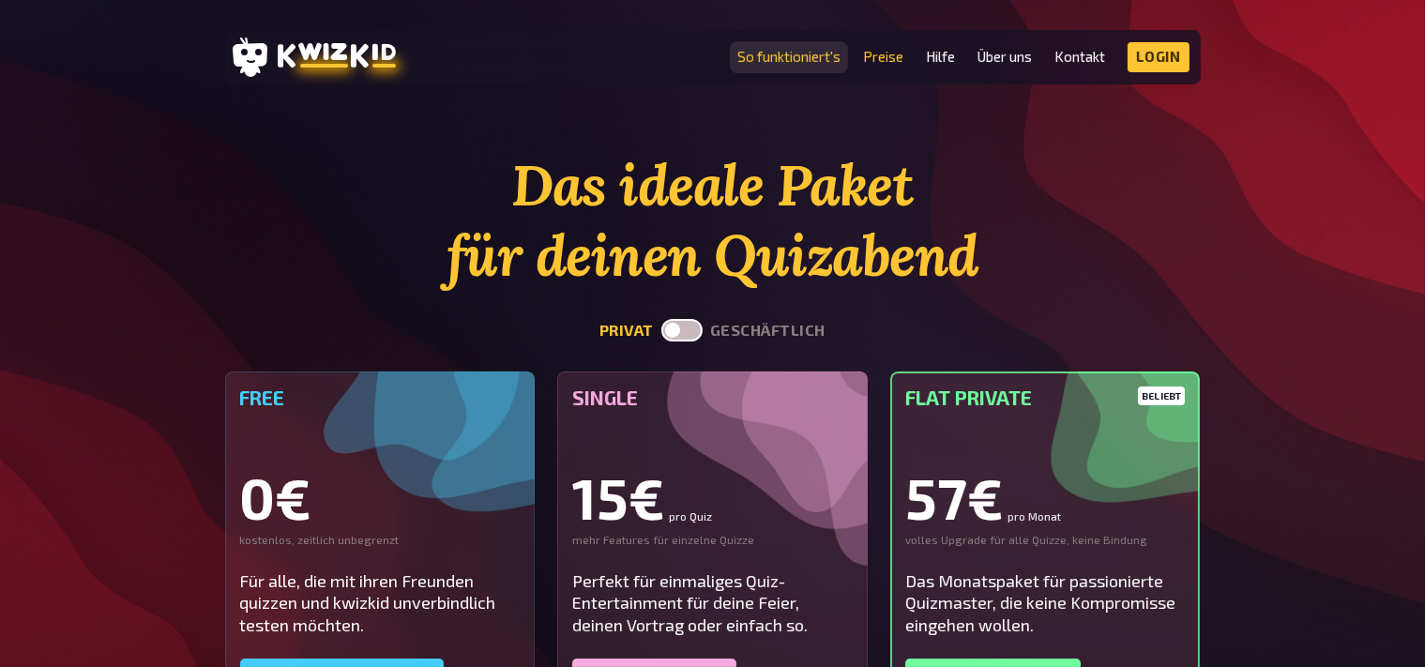
click at [756, 65] on link "So funktioniert's" at bounding box center [788, 57] width 103 height 16
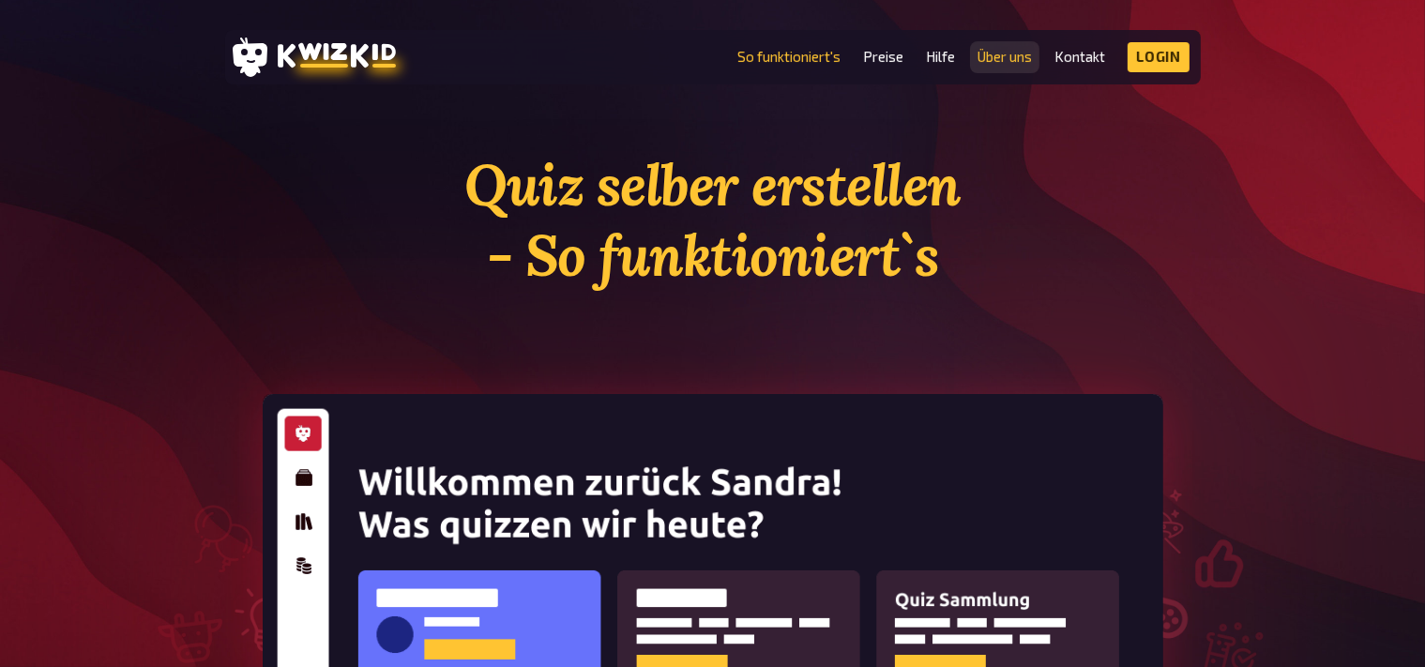
click at [1008, 57] on link "Über uns" at bounding box center [1004, 57] width 54 height 16
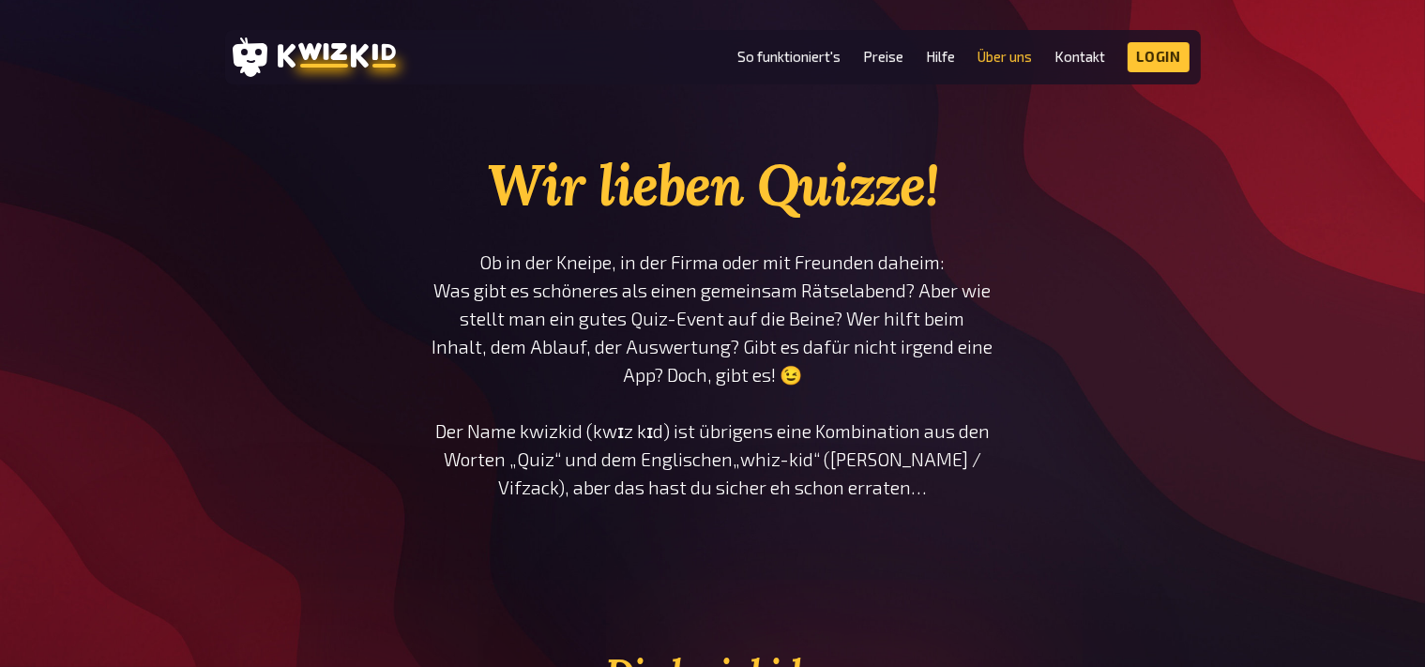
click at [933, 45] on li "Hilfe" at bounding box center [940, 57] width 29 height 30
click at [939, 60] on link "Hilfe" at bounding box center [940, 57] width 29 height 16
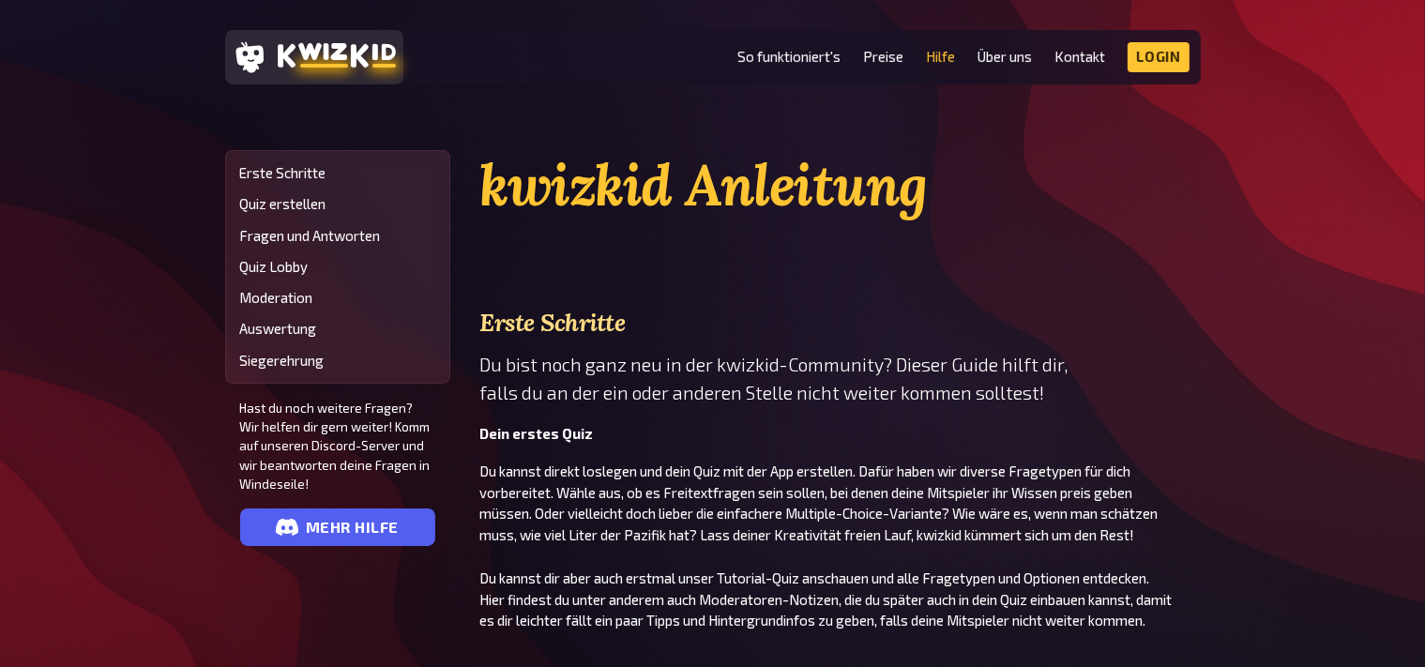
click at [348, 53] on icon at bounding box center [337, 55] width 118 height 26
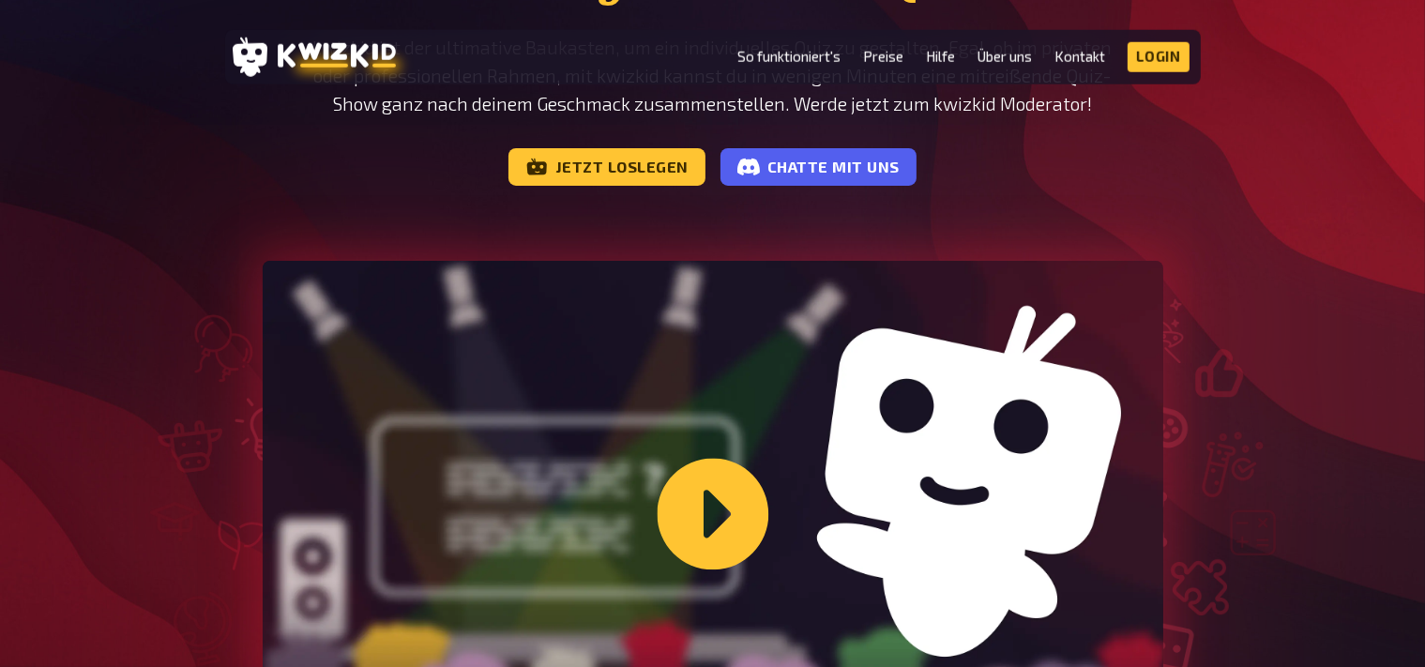
scroll to position [296, 0]
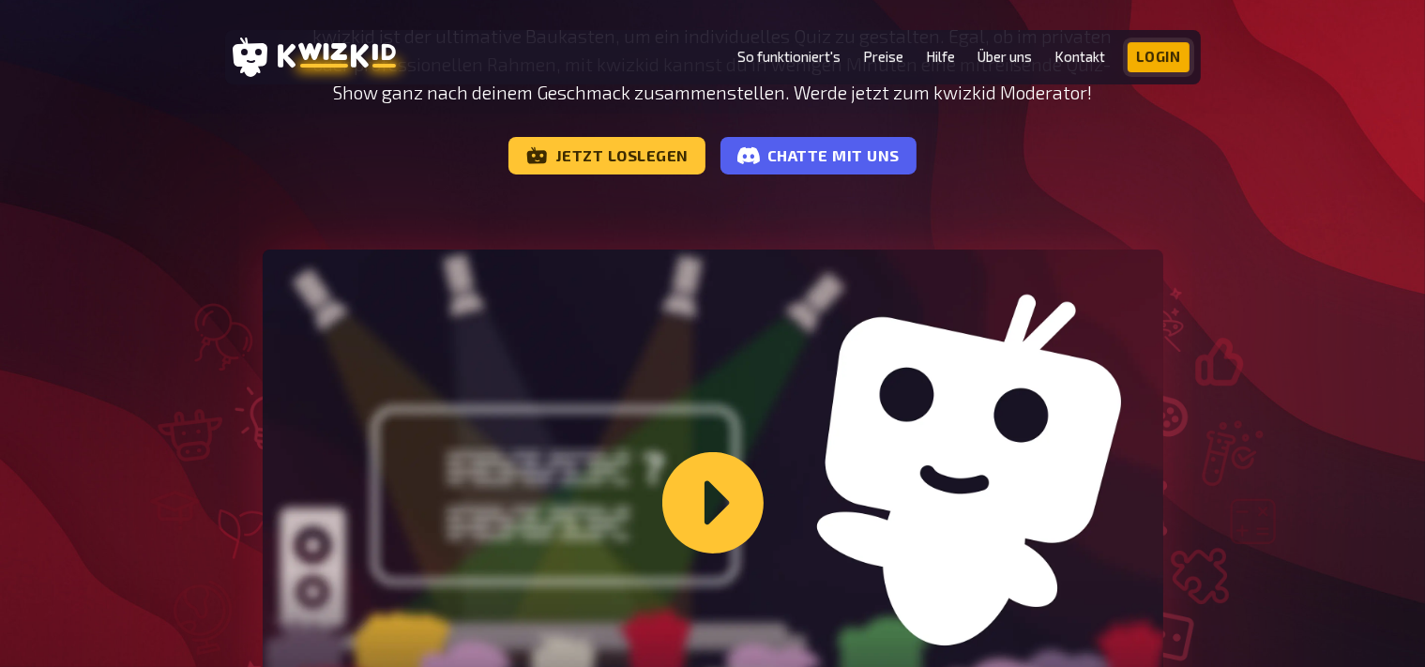
click at [1165, 62] on link "Login" at bounding box center [1158, 57] width 62 height 30
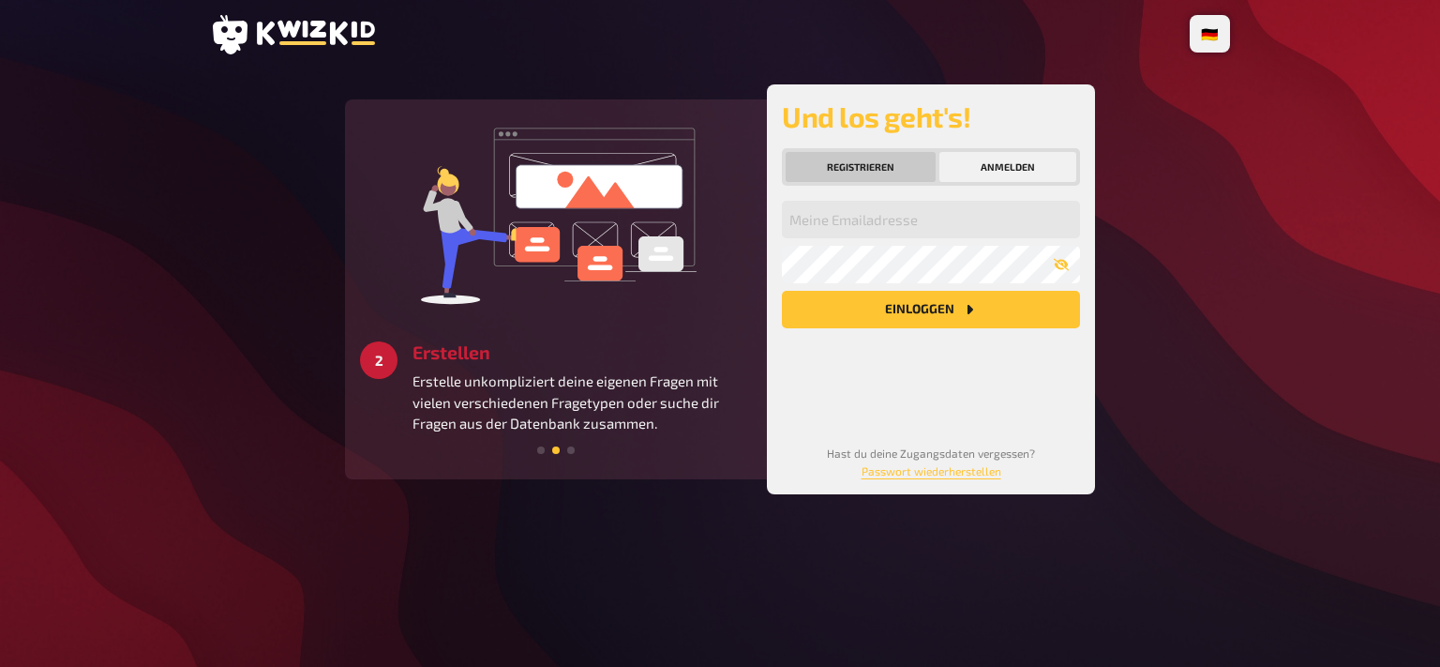
click at [839, 159] on button "Registrieren" at bounding box center [861, 167] width 150 height 30
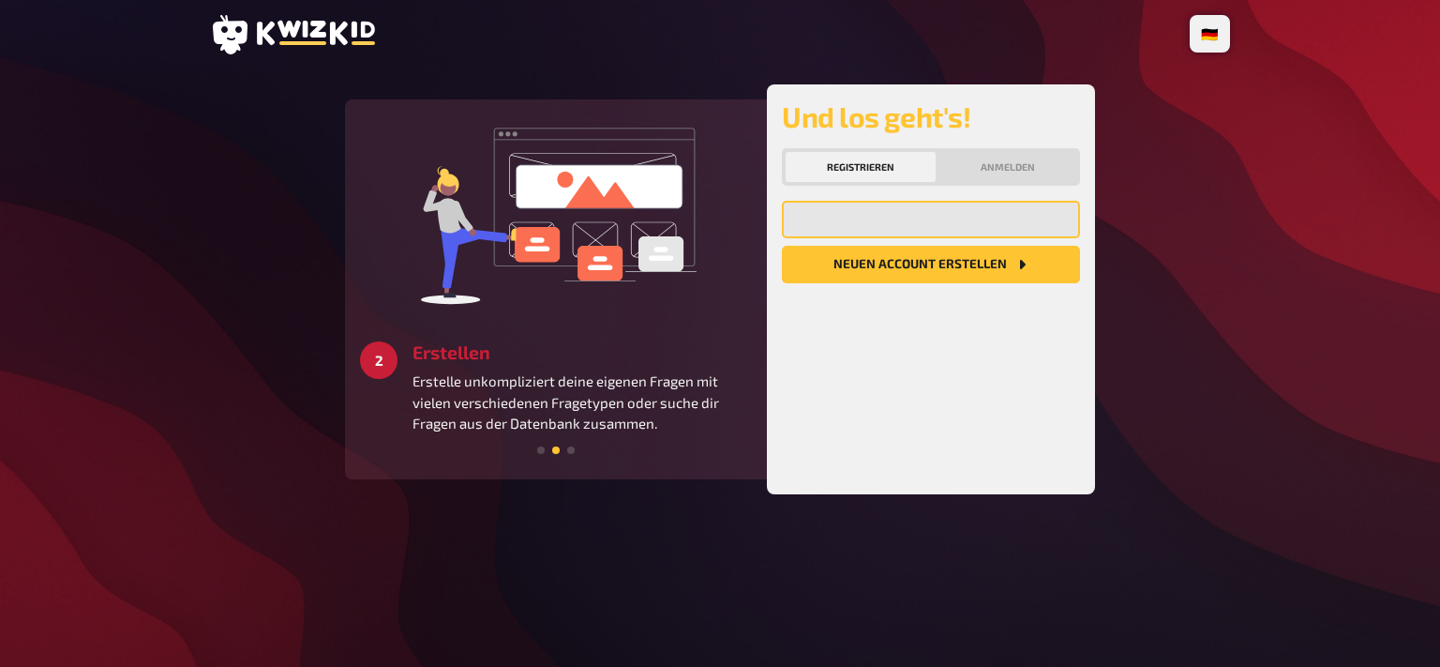
click at [886, 223] on input "email" at bounding box center [931, 220] width 298 height 38
type input "[EMAIL_ADDRESS][DOMAIN_NAME]"
click at [936, 265] on button "Neuen Account Erstellen" at bounding box center [931, 265] width 298 height 38
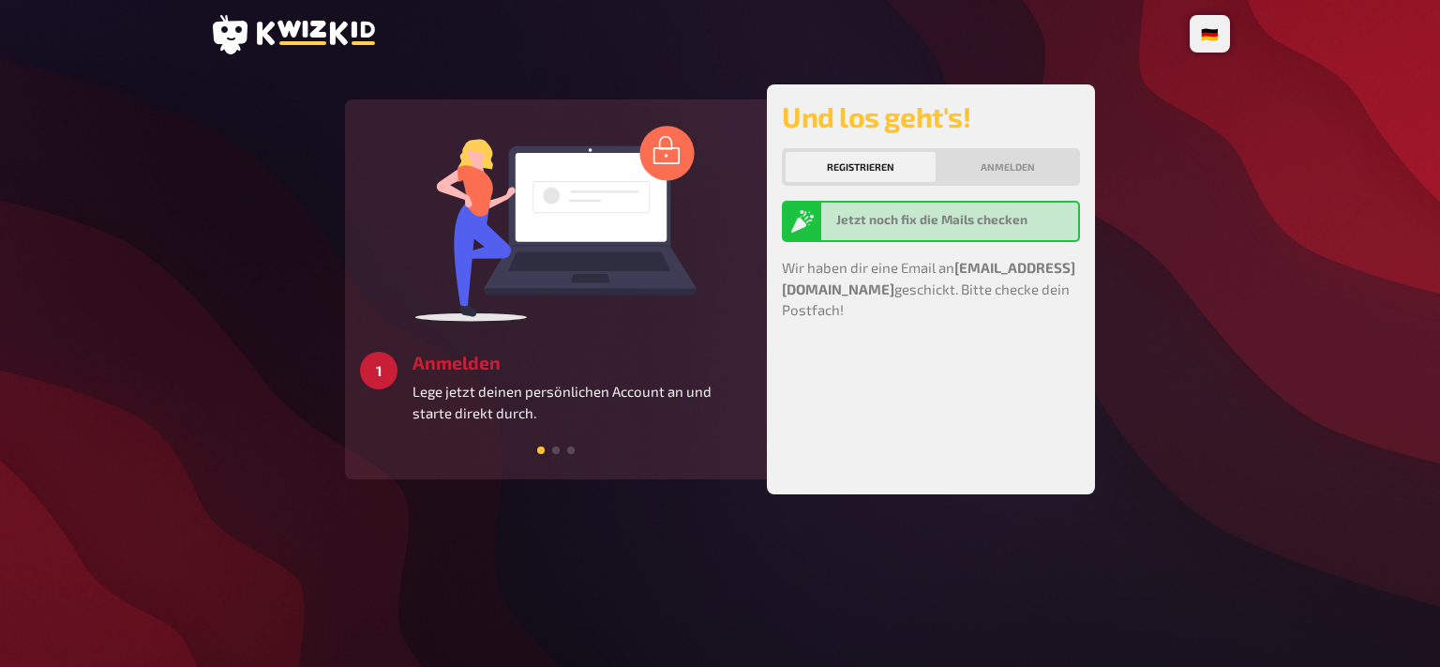
click at [298, 21] on icon at bounding box center [316, 33] width 118 height 24
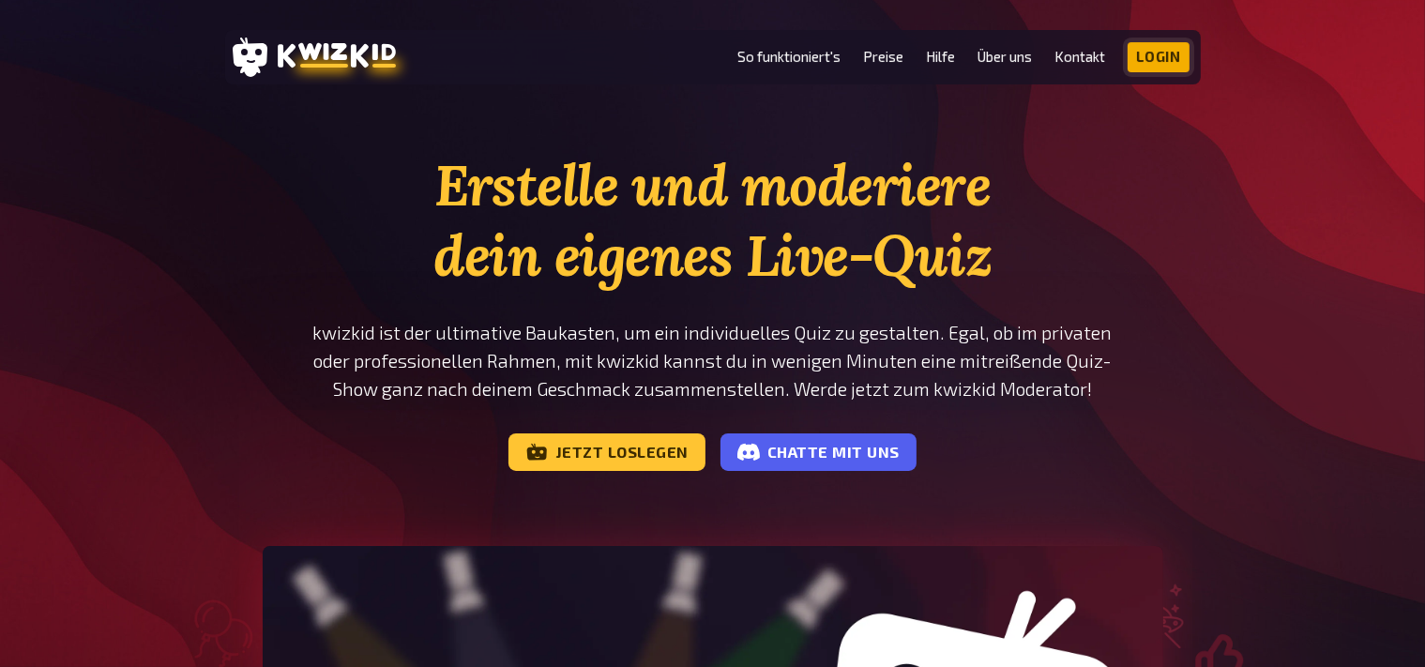
click at [1174, 62] on link "Login" at bounding box center [1158, 57] width 62 height 30
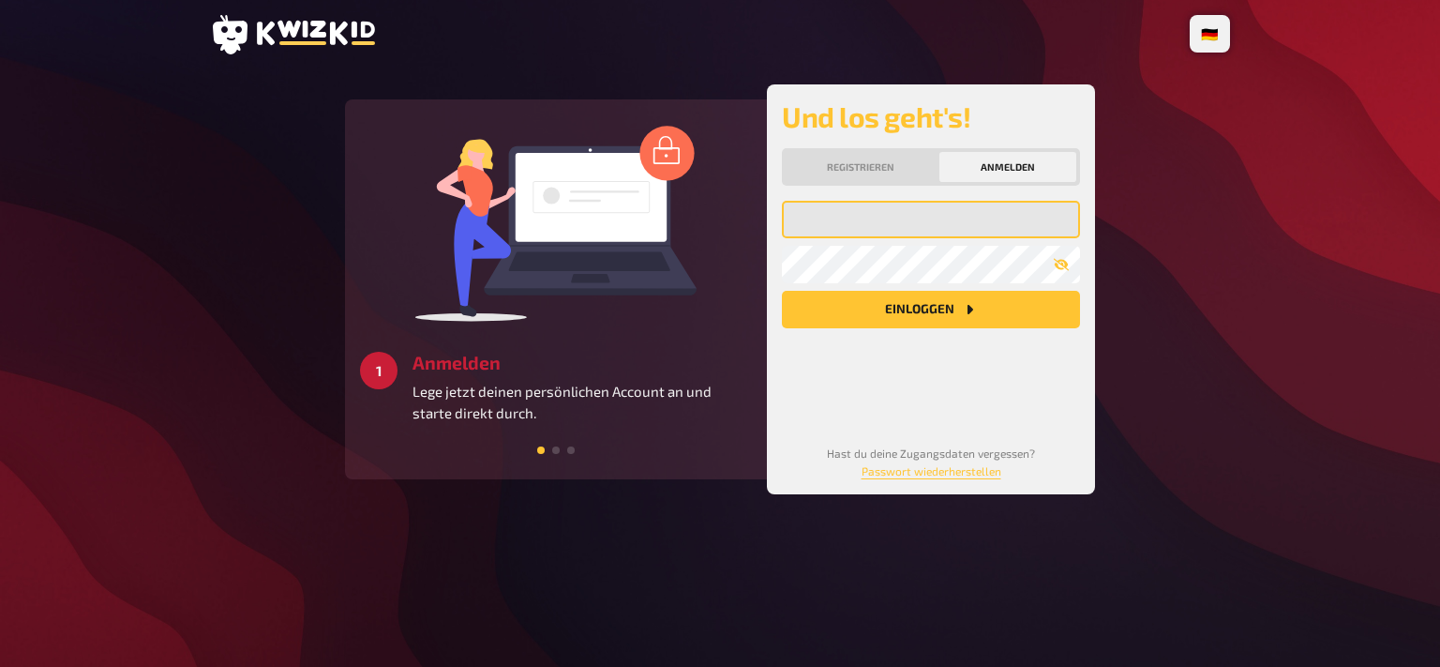
click at [875, 216] on input "email" at bounding box center [931, 220] width 298 height 38
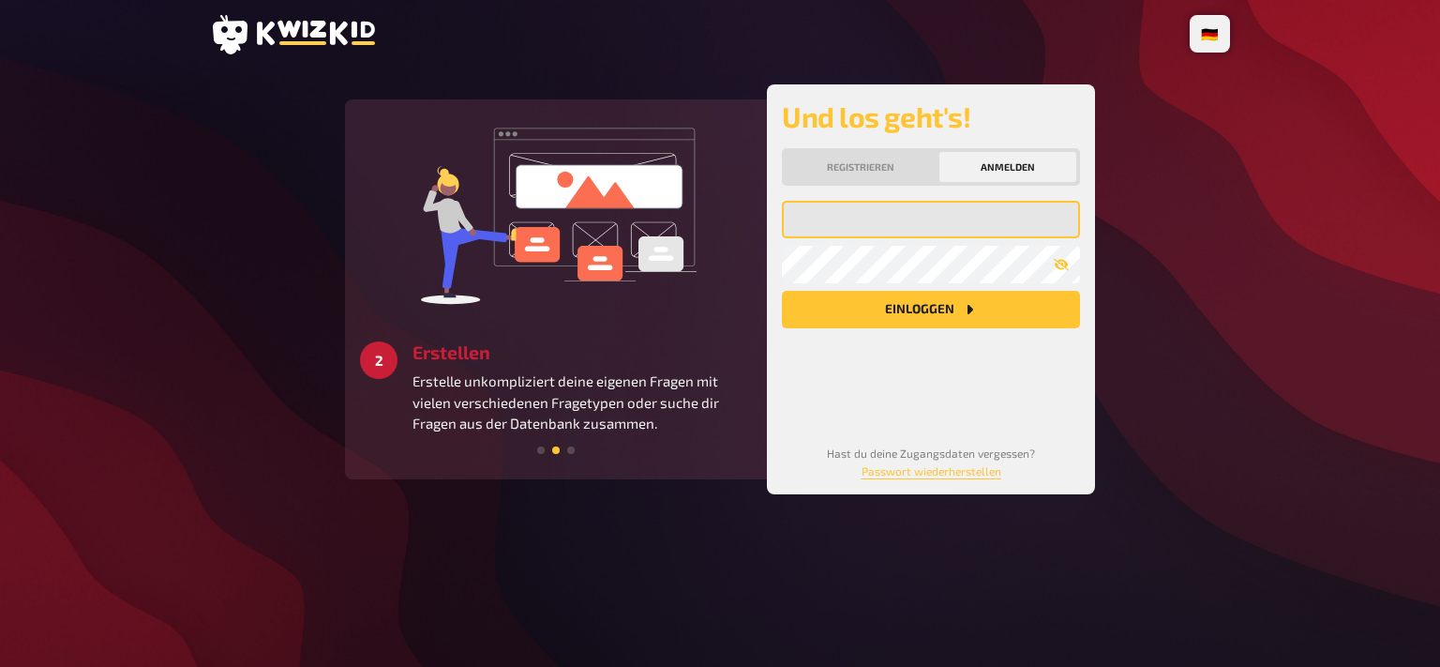
click at [883, 213] on input "email" at bounding box center [931, 220] width 298 height 38
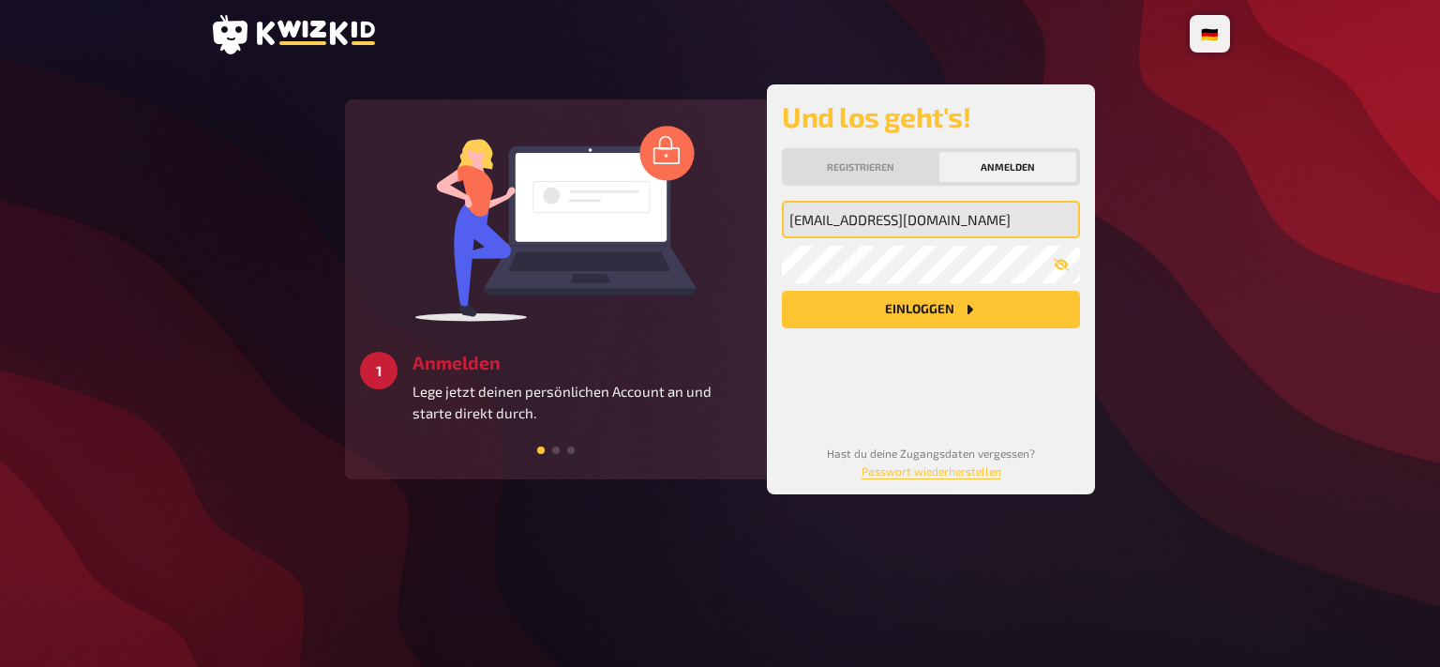
type input "[EMAIL_ADDRESS][DOMAIN_NAME]"
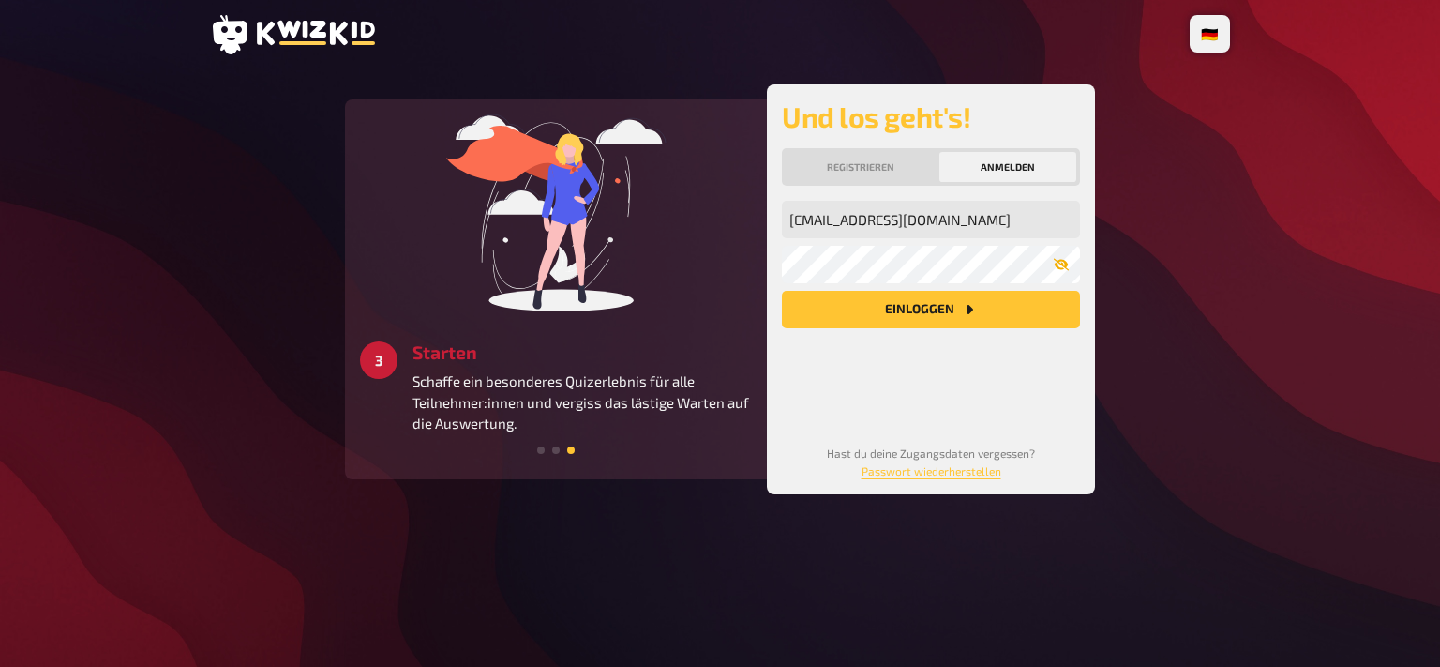
click at [1061, 265] on icon "button" at bounding box center [1061, 264] width 15 height 15
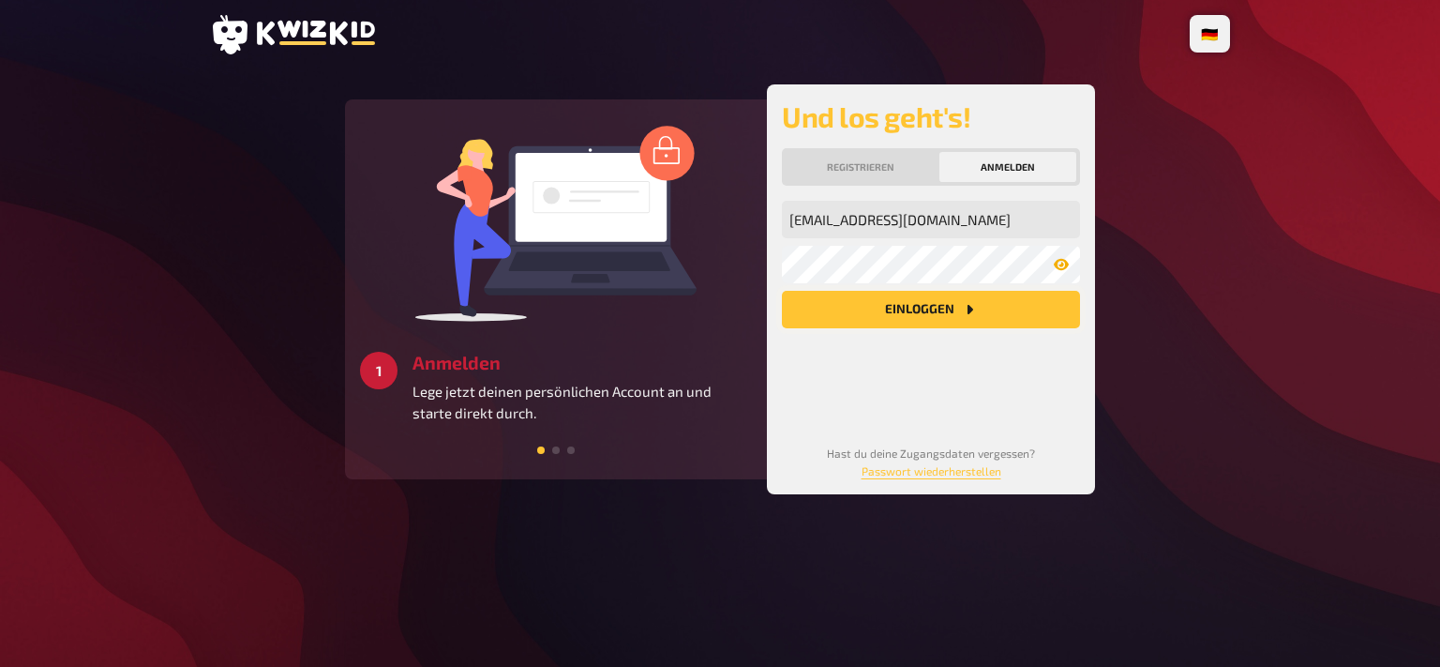
click at [946, 309] on button "Einloggen" at bounding box center [931, 310] width 298 height 38
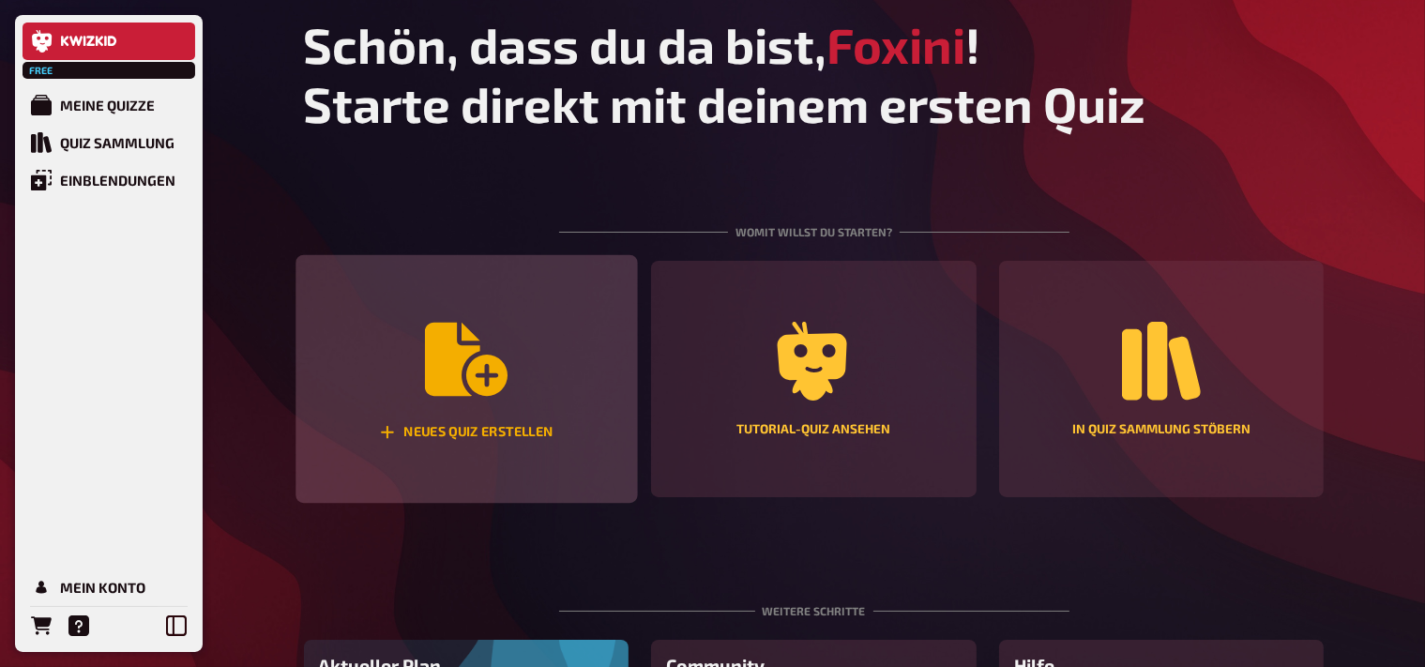
click at [447, 391] on icon "Neues Quiz erstellen" at bounding box center [466, 359] width 83 height 73
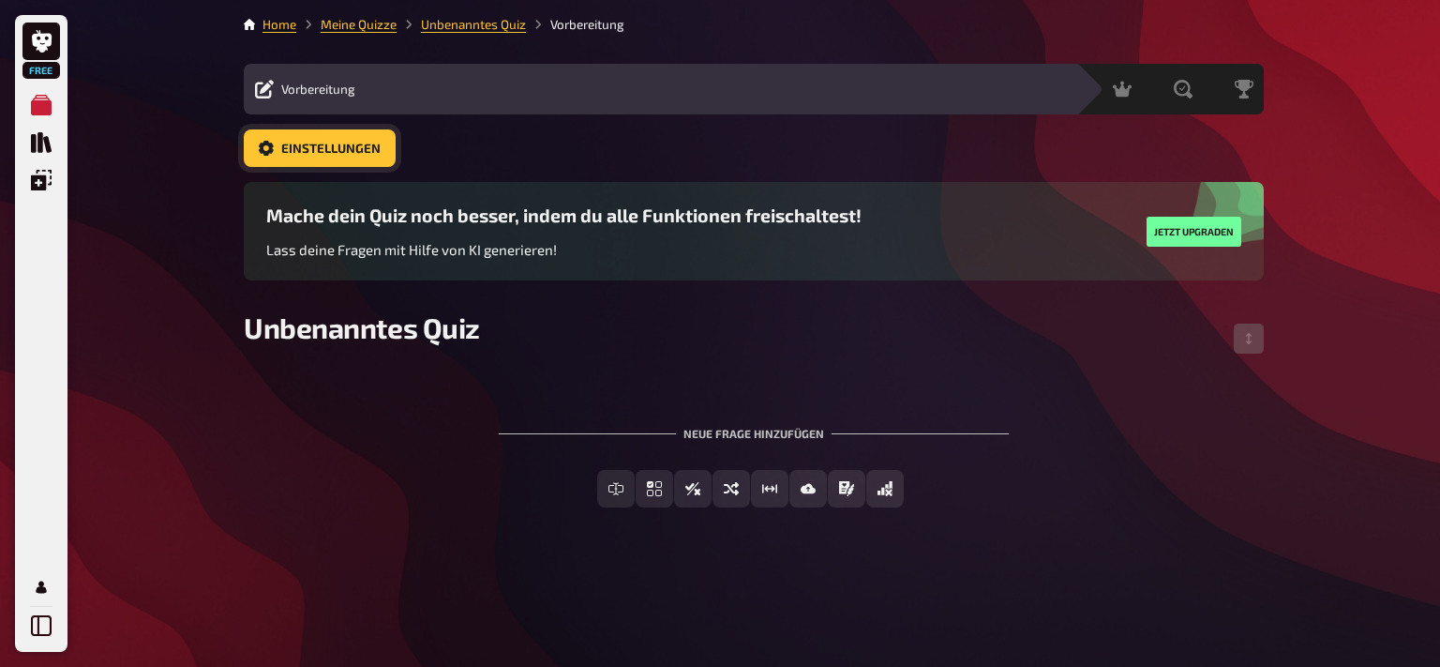
click at [330, 143] on span "Einstellungen" at bounding box center [330, 149] width 99 height 13
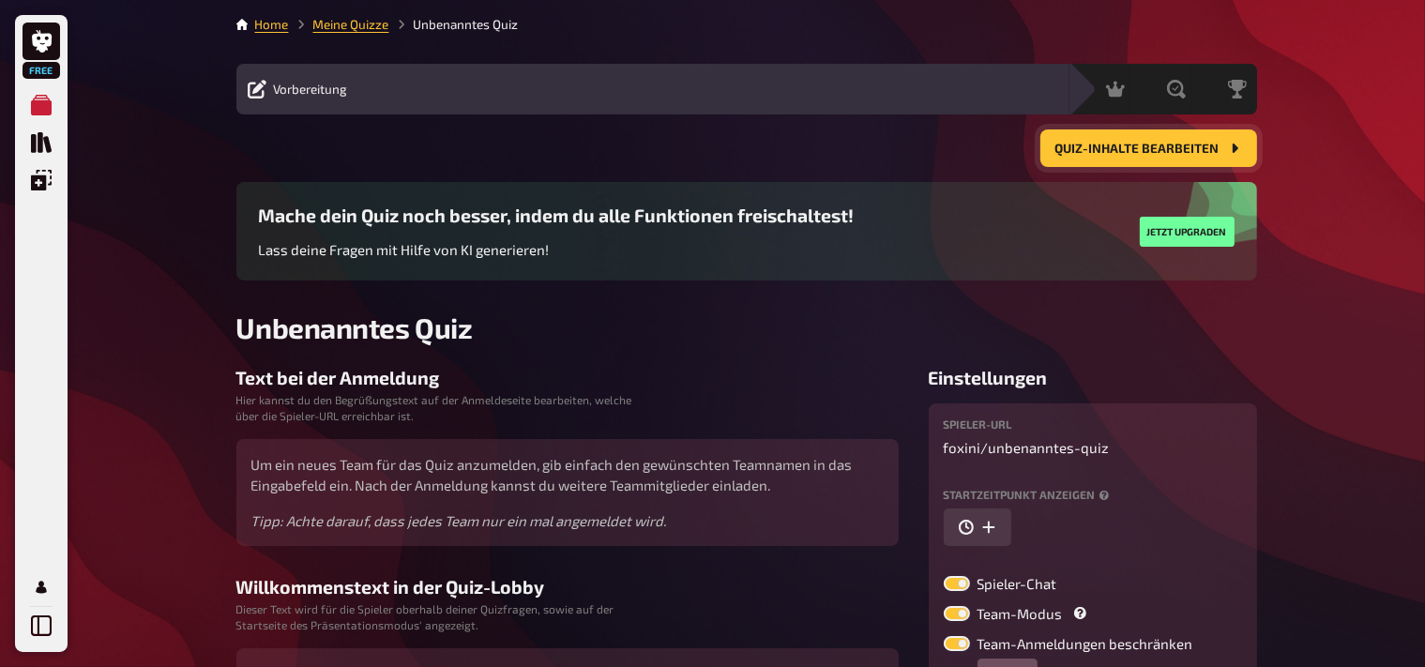
click at [1227, 142] on icon "Quiz-Inhalte bearbeiten" at bounding box center [1234, 148] width 15 height 15
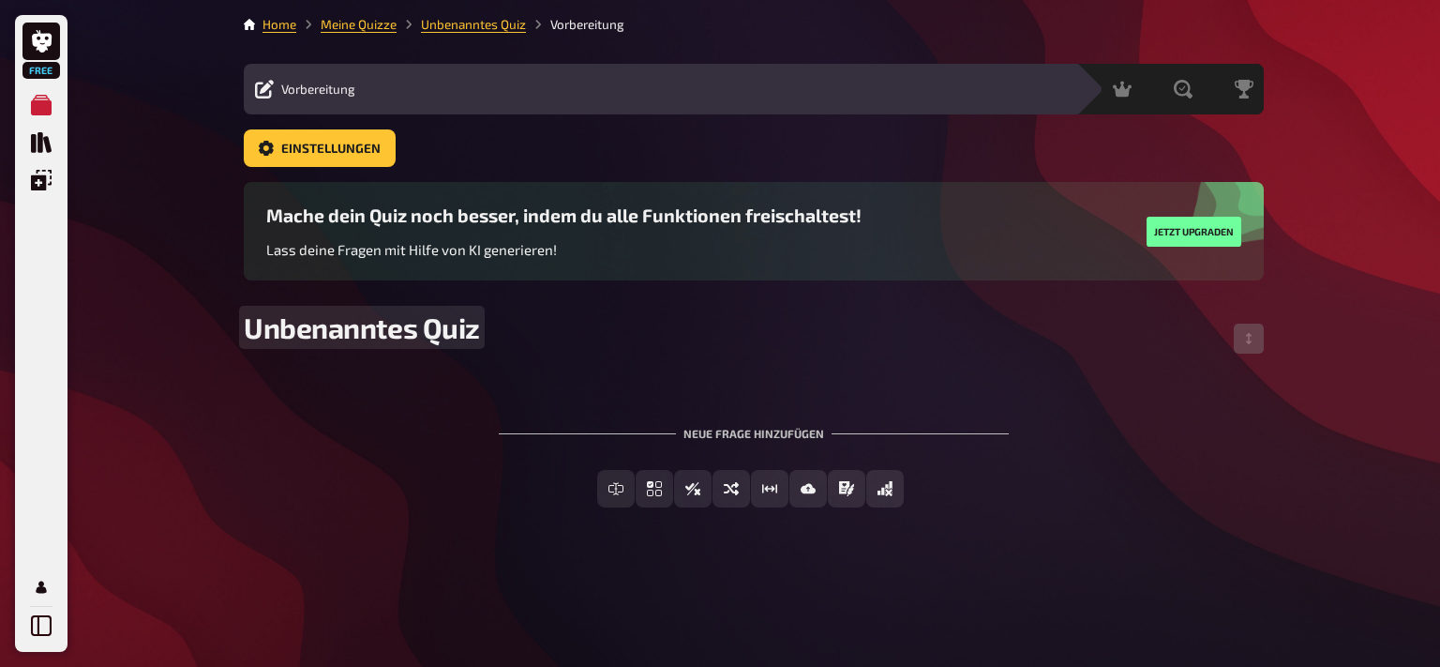
click at [453, 330] on span "Unbenanntes Quiz" at bounding box center [362, 327] width 236 height 34
click at [976, 490] on div "Freitext Eingabe Einfachauswahl Wahr / Falsch Sortierfrage Schätzfrage Bild-Ant…" at bounding box center [754, 489] width 1020 height 38
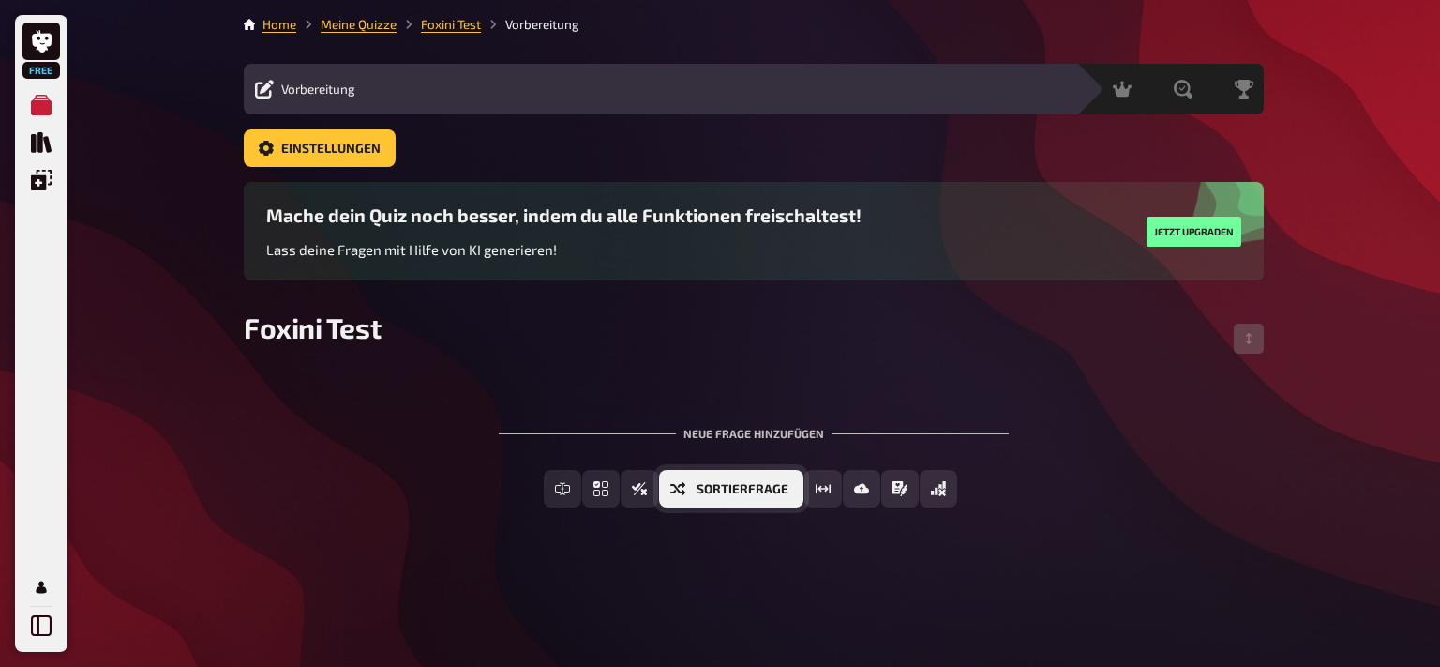
click at [775, 490] on span "Sortierfrage" at bounding box center [743, 489] width 92 height 13
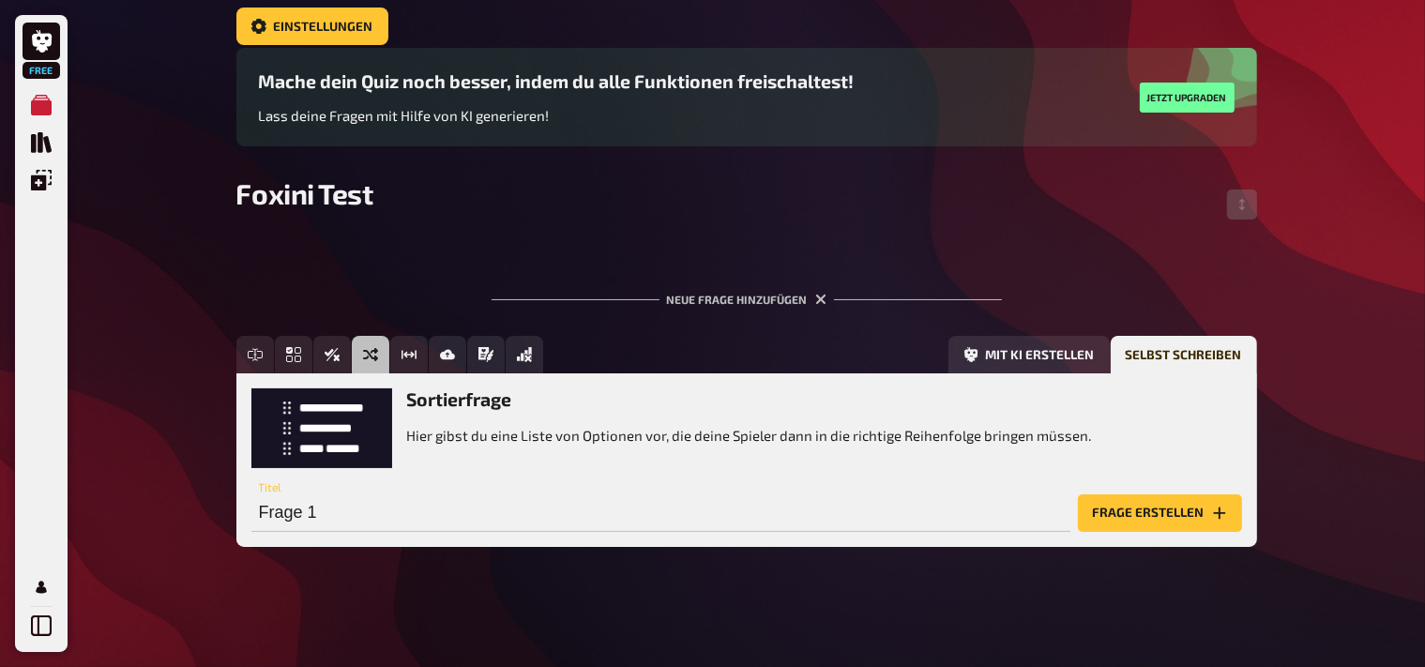
scroll to position [149, 0]
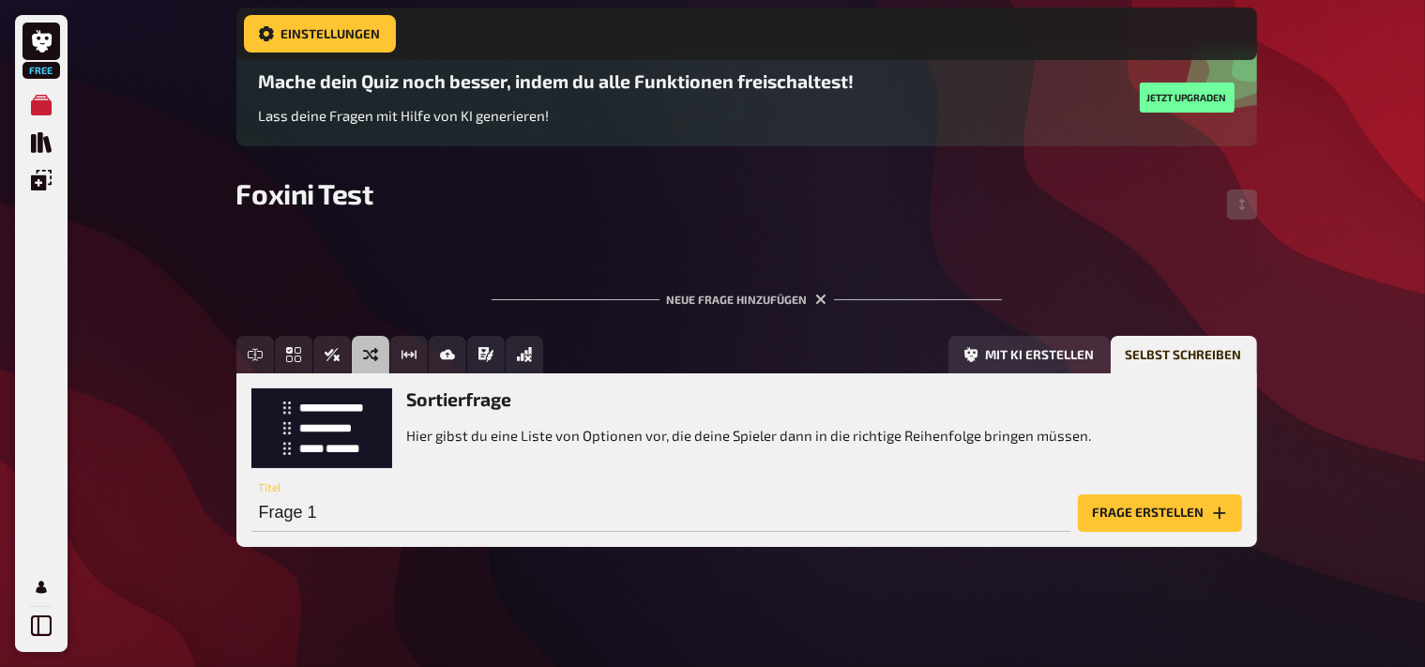
click at [610, 431] on p "Hier gibst du eine Liste von Optionen vor, die deine Spieler dann in die richti…" at bounding box center [749, 436] width 685 height 22
click at [610, 442] on p "Hier gibst du eine Liste von Optionen vor, die deine Spieler dann in die richti…" at bounding box center [749, 436] width 685 height 22
click at [1194, 509] on button "Frage erstellen" at bounding box center [1160, 513] width 164 height 38
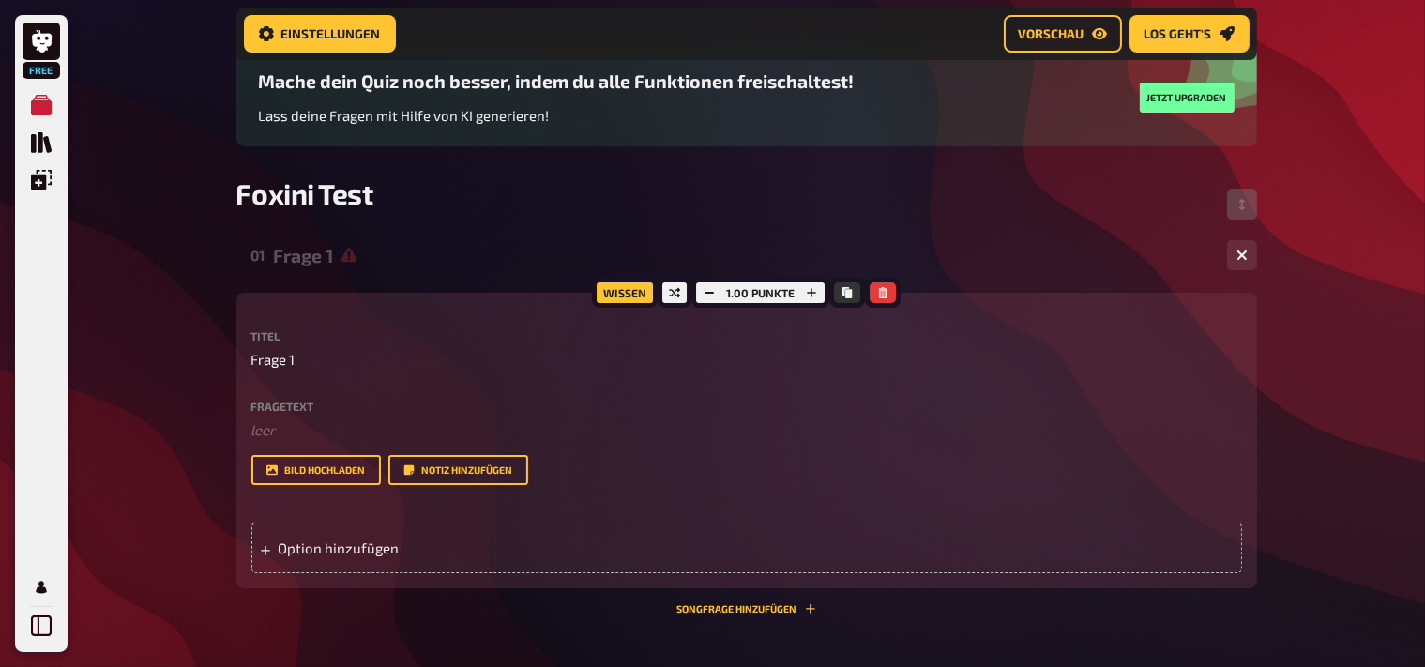
click at [302, 363] on p "Frage 1" at bounding box center [746, 360] width 990 height 22
click at [294, 360] on span "Frage 1" at bounding box center [273, 360] width 44 height 22
drag, startPoint x: 297, startPoint y: 362, endPoint x: 242, endPoint y: 362, distance: 55.3
click at [242, 362] on div "Wissen 1.00 Punkte Titel Frage 1 Fragetext ﻿ leer Hier hinziehen für Dateiuploa…" at bounding box center [746, 440] width 1020 height 295
drag, startPoint x: 289, startPoint y: 359, endPoint x: 261, endPoint y: 360, distance: 28.1
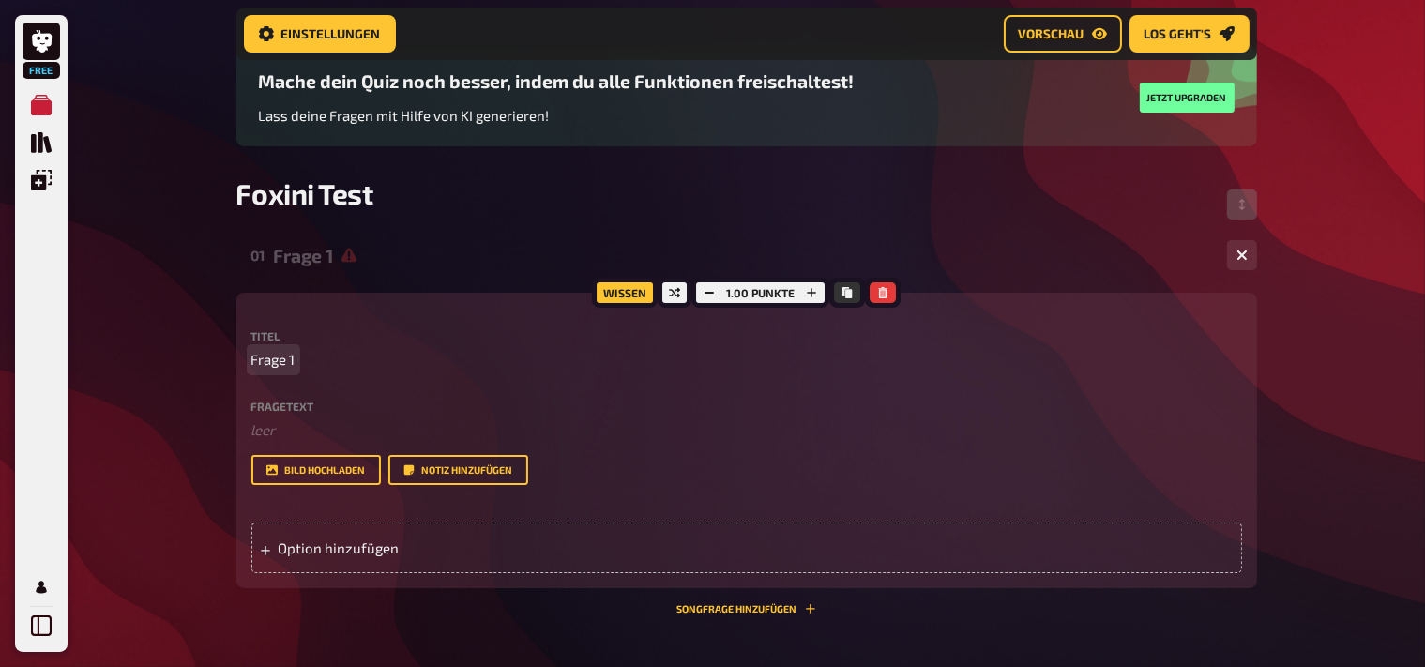
click at [287, 360] on span "Frage 1" at bounding box center [273, 360] width 44 height 22
click at [294, 357] on span "Frage 1" at bounding box center [273, 360] width 44 height 22
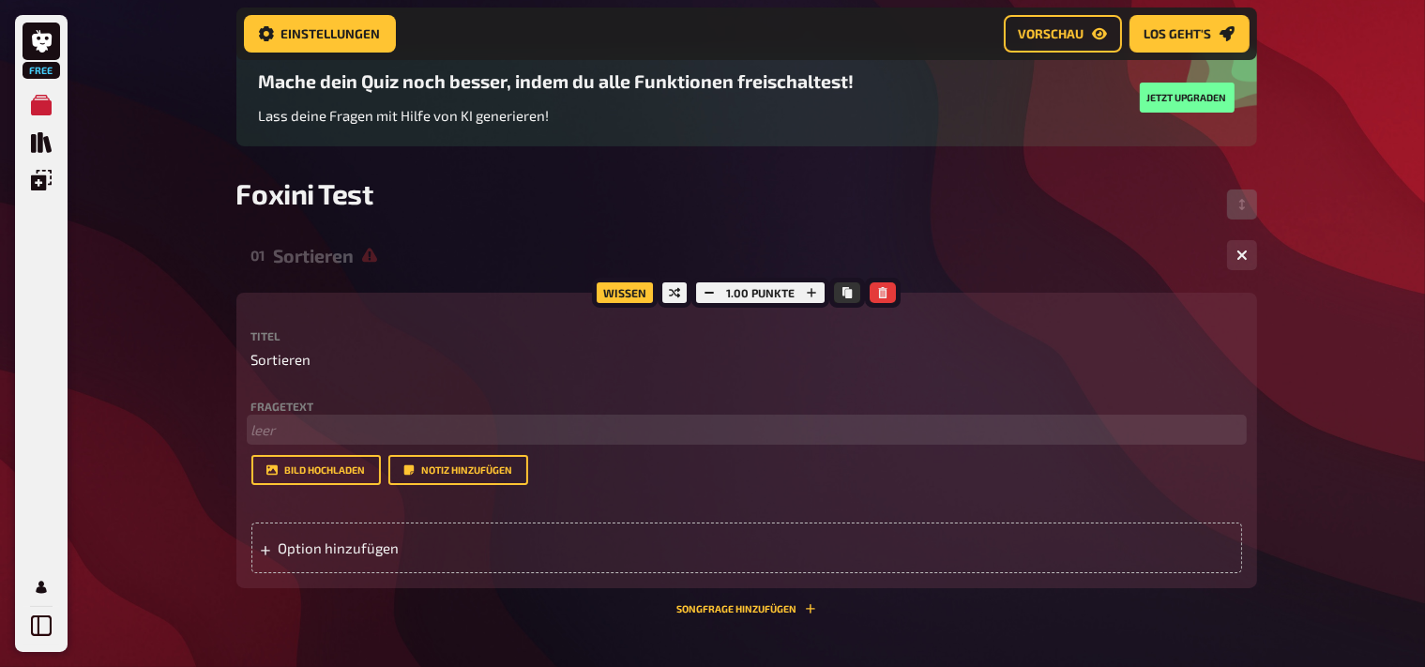
click at [298, 441] on p "﻿ leer" at bounding box center [746, 430] width 990 height 22
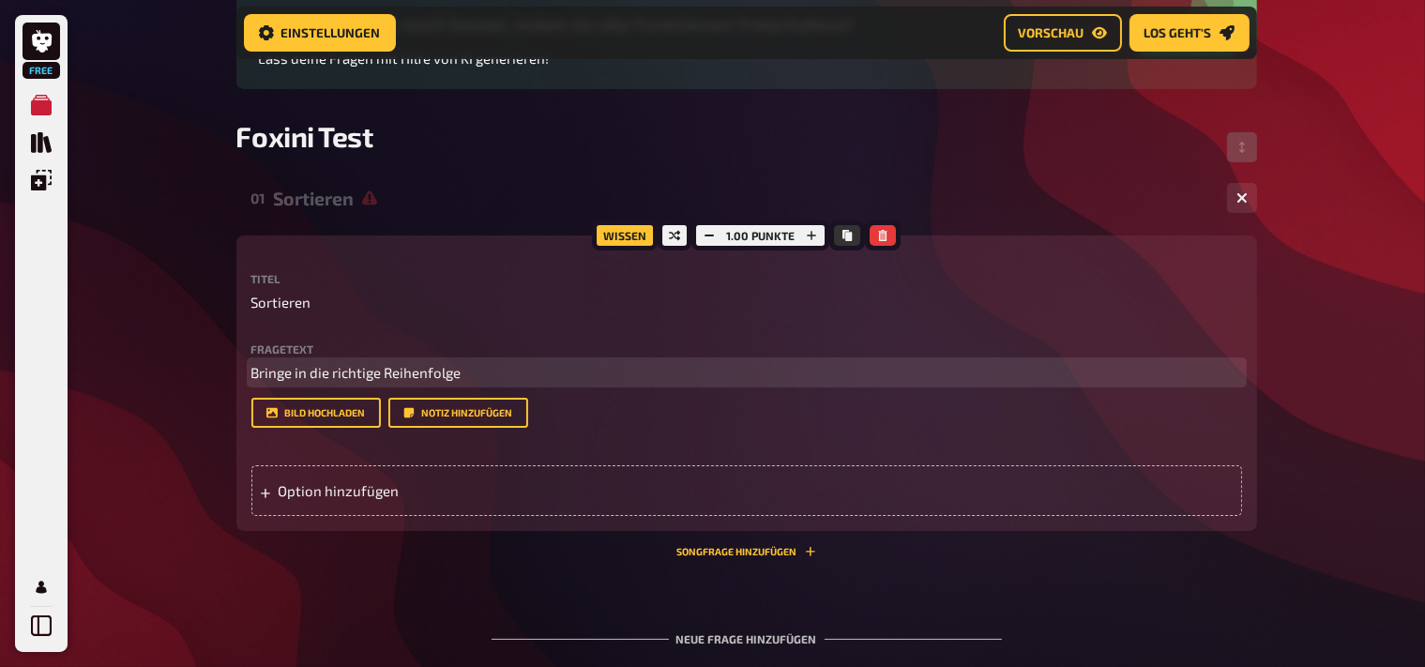
scroll to position [248, 0]
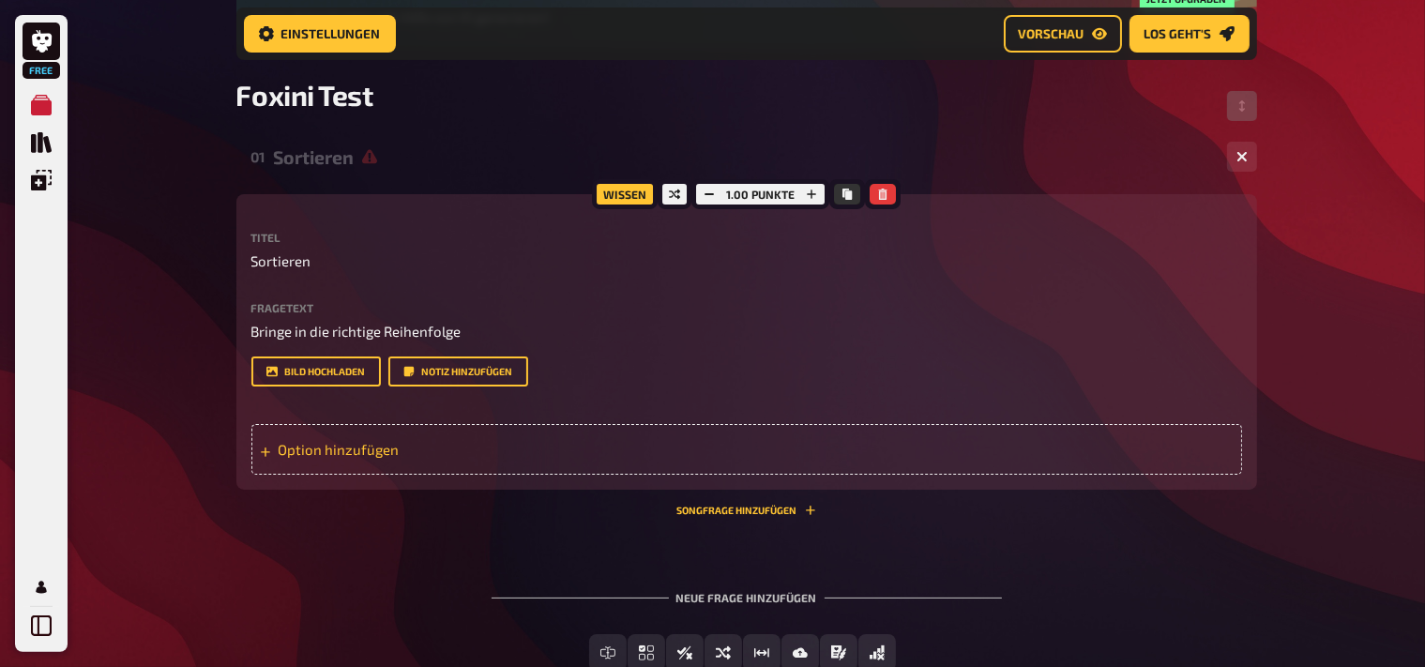
click at [291, 446] on div "Option hinzufügen" at bounding box center [746, 449] width 990 height 51
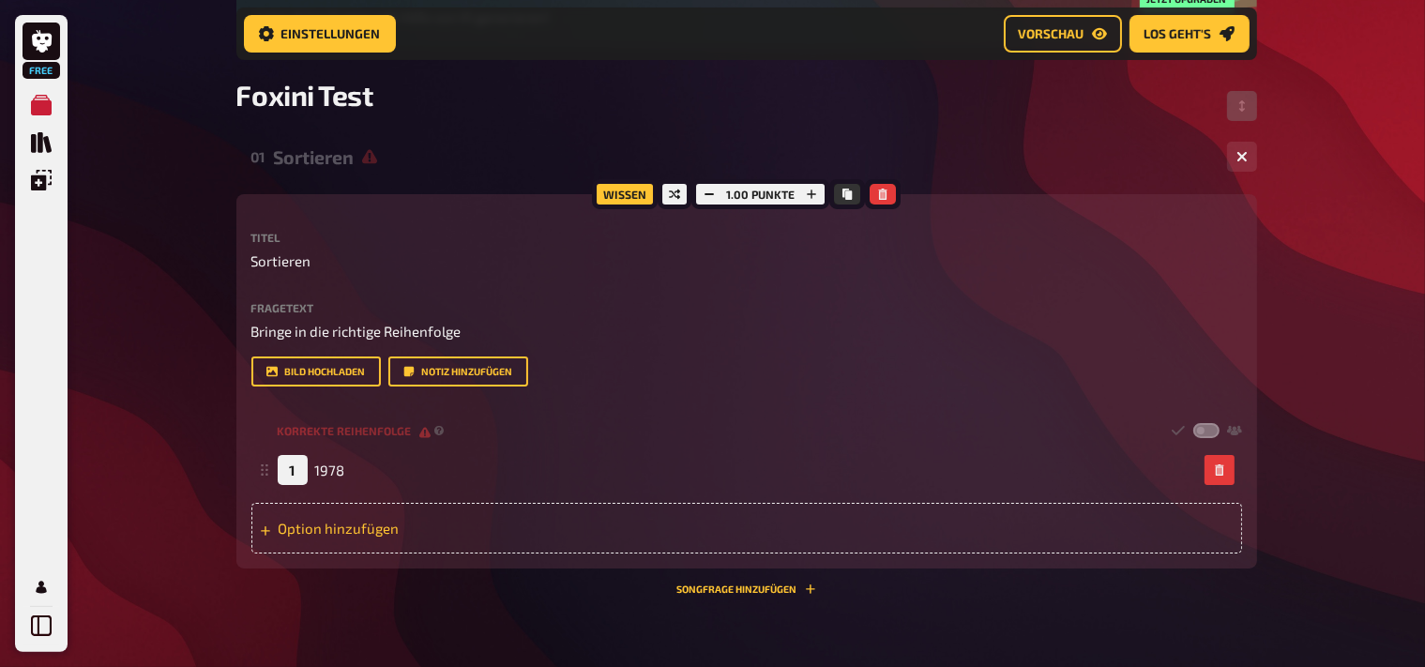
click at [289, 527] on div "Option hinzufügen" at bounding box center [746, 528] width 990 height 51
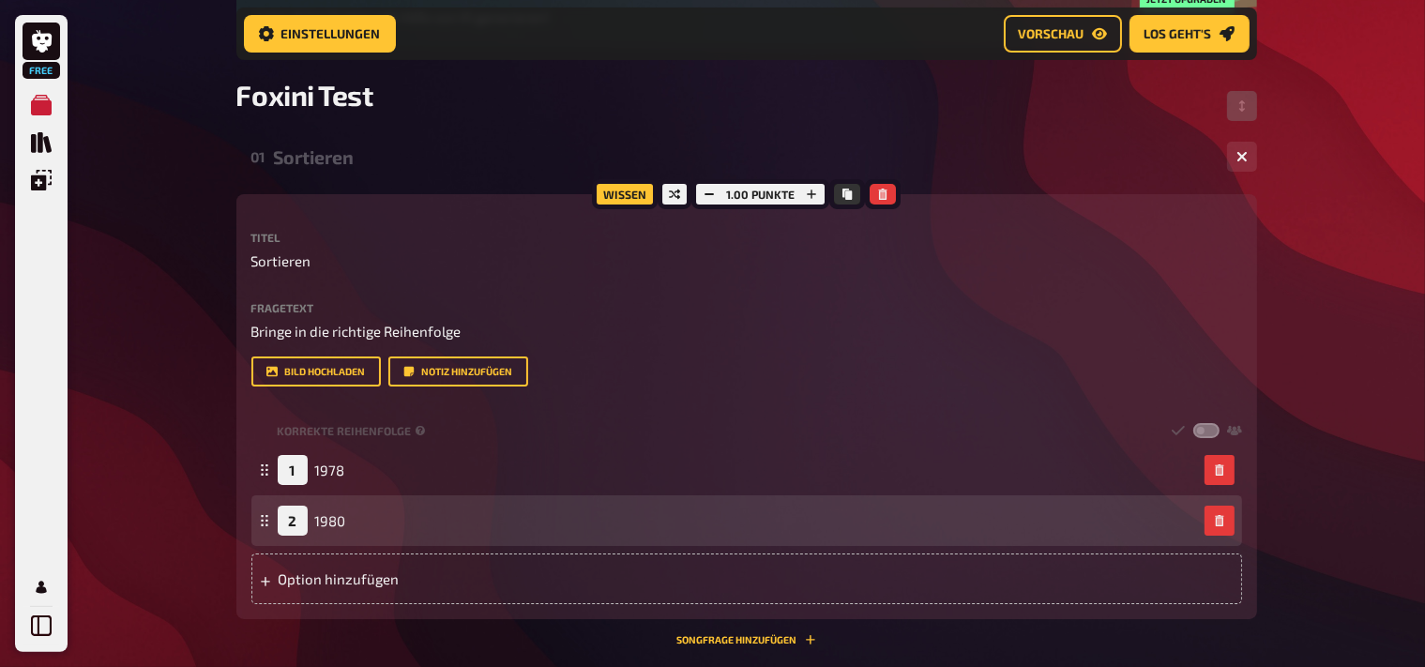
click at [312, 582] on div "Option hinzufügen" at bounding box center [746, 578] width 990 height 51
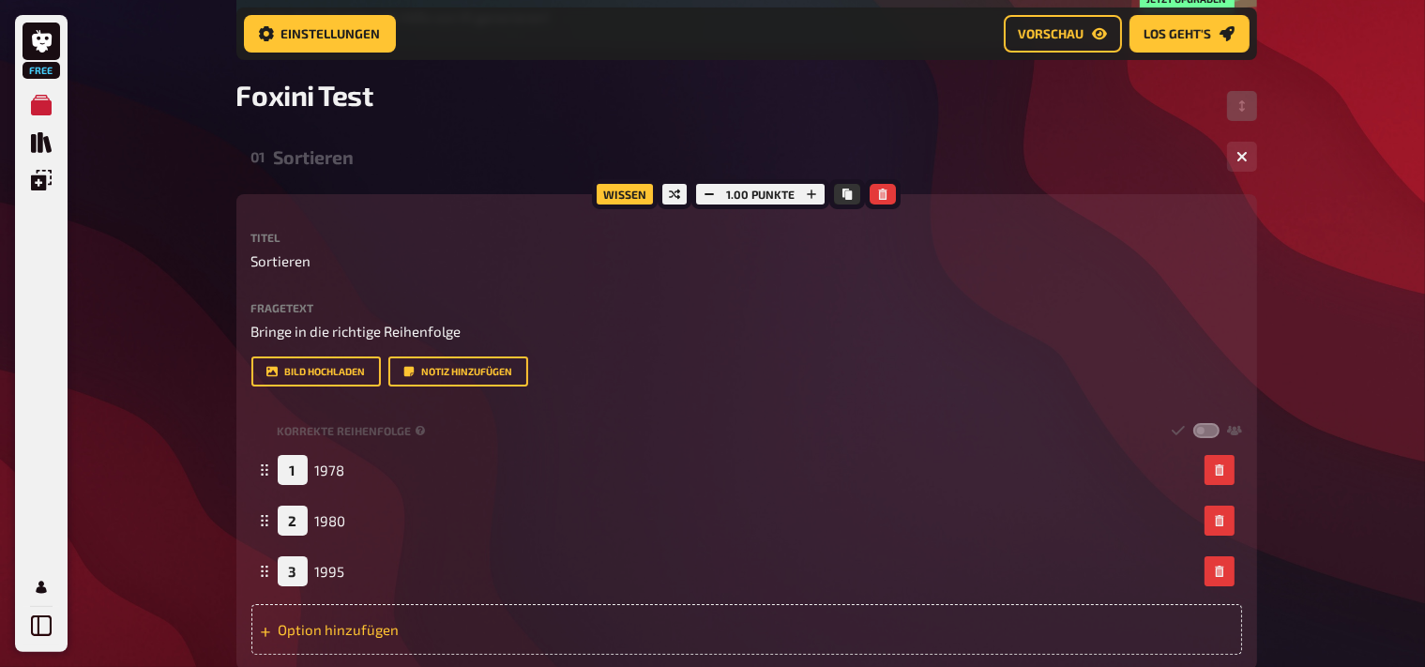
click at [364, 628] on div "Option hinzufügen" at bounding box center [746, 629] width 990 height 51
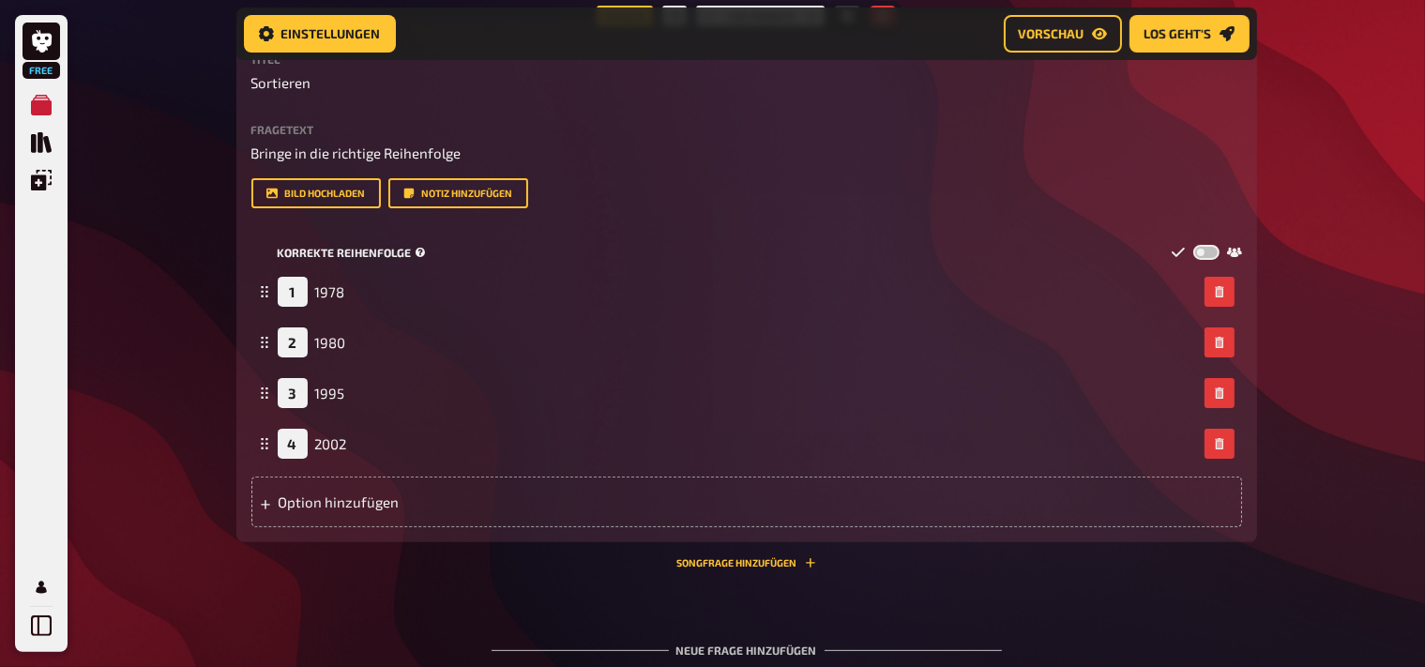
scroll to position [445, 0]
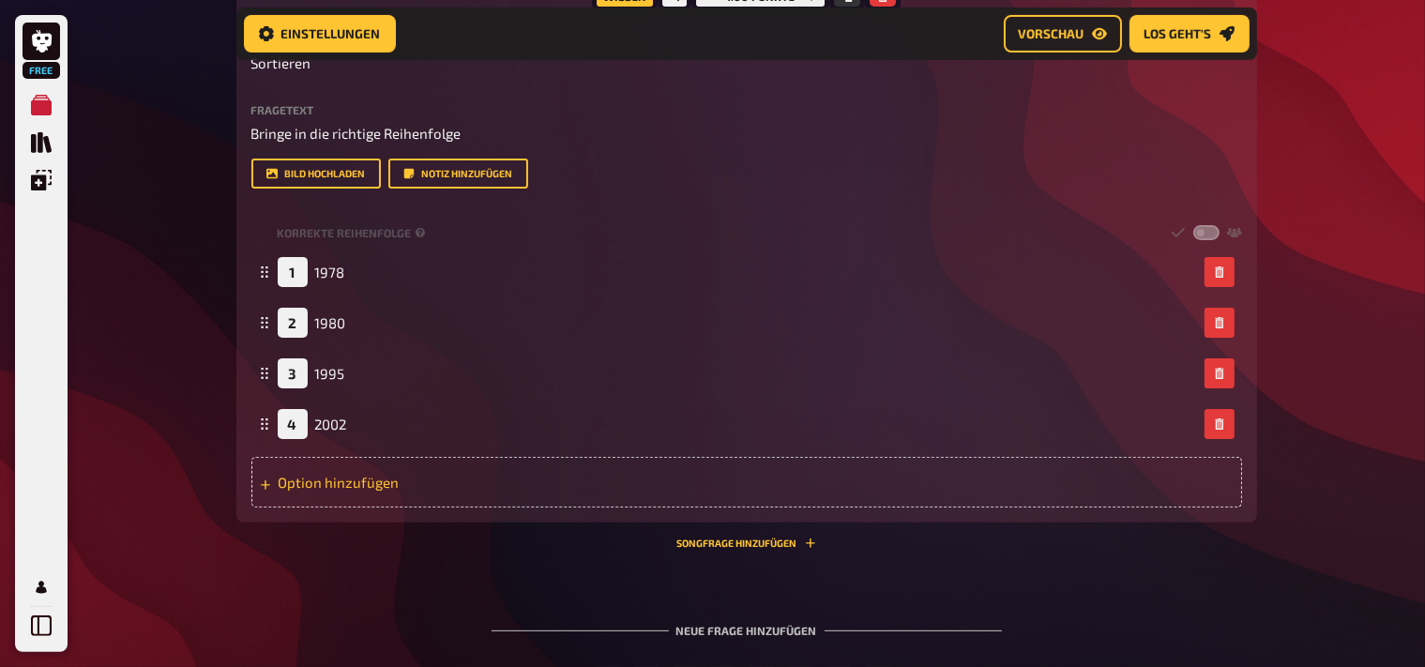
click at [396, 491] on div "Option hinzufügen" at bounding box center [746, 482] width 990 height 51
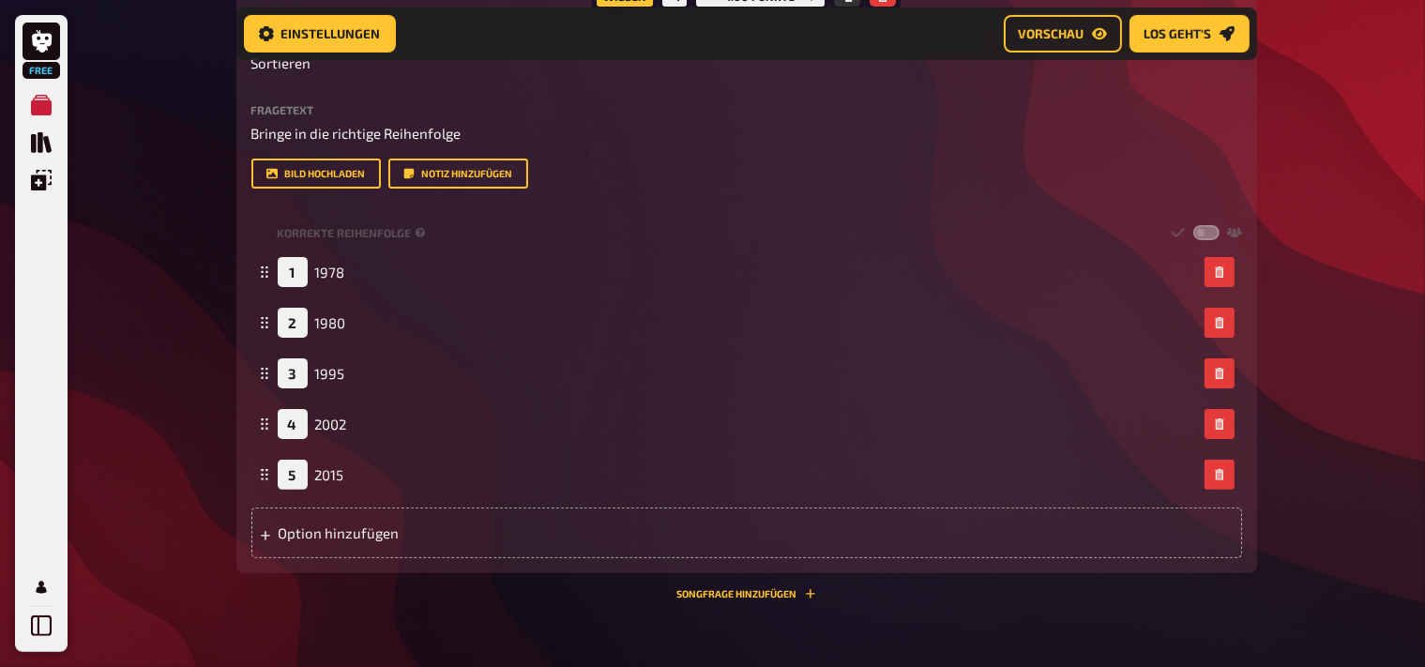
click at [1321, 373] on div "Free Meine Quizze Quiz Sammlung Einblendungen Mein Konto Home Meine Quizze Foxi…" at bounding box center [712, 215] width 1425 height 1320
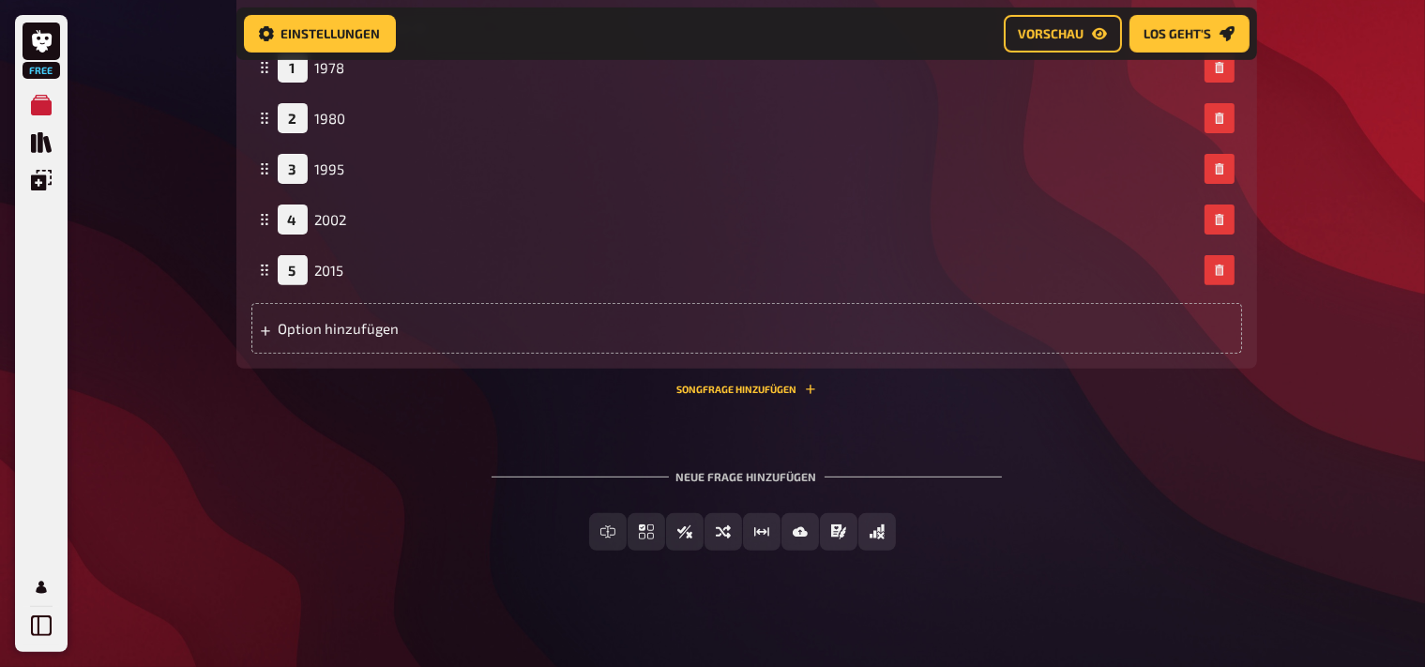
scroll to position [655, 0]
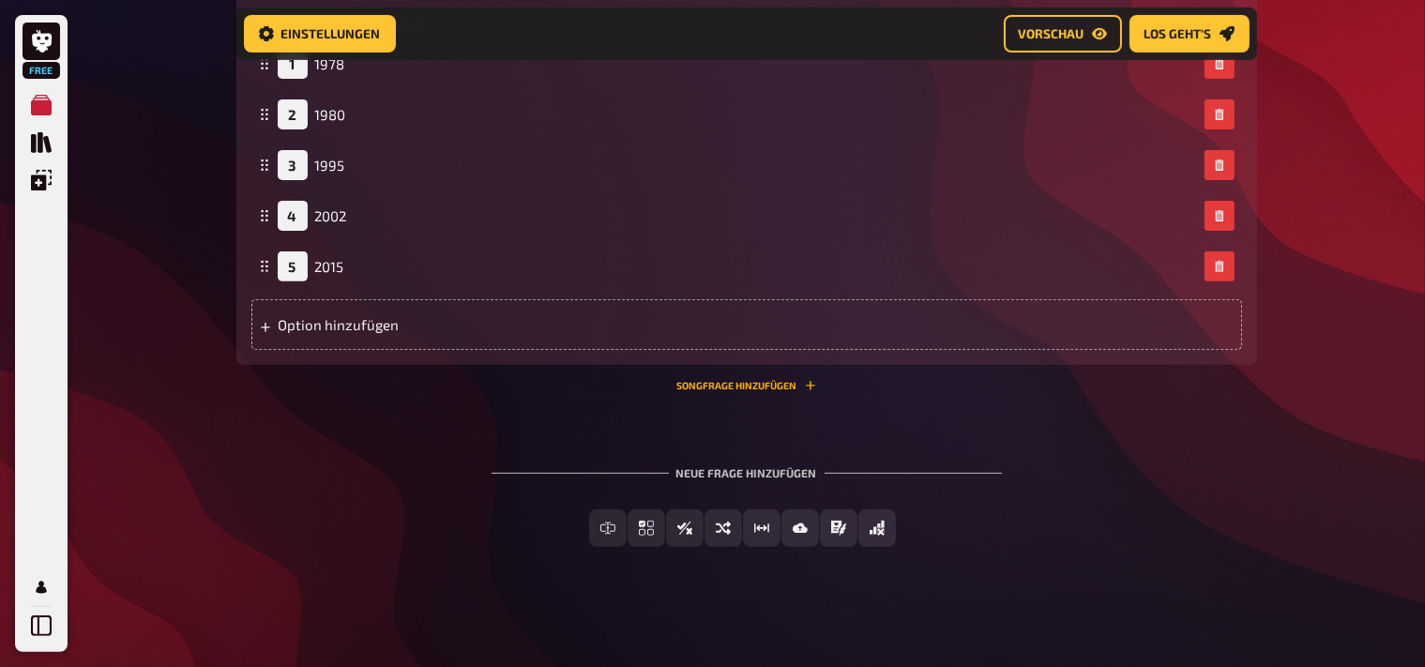
click at [803, 385] on button "Songfrage hinzufügen" at bounding box center [746, 385] width 139 height 11
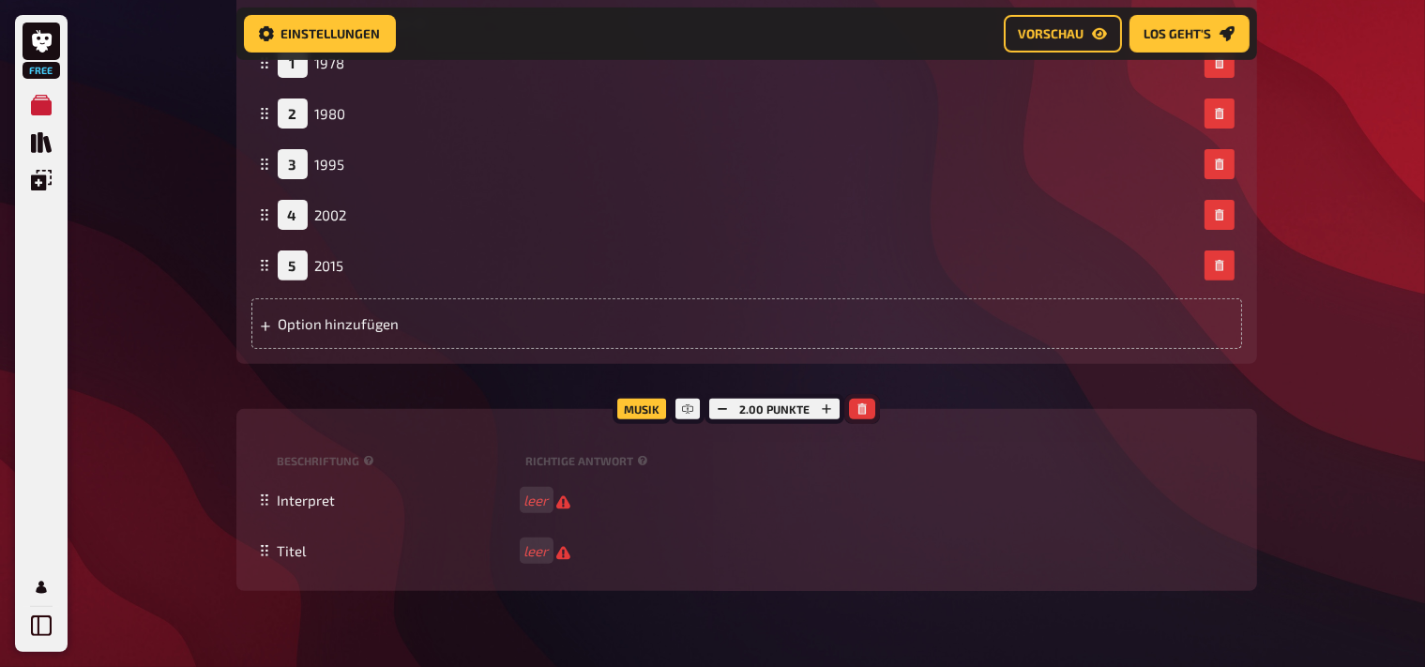
click at [865, 411] on icon "button" at bounding box center [862, 408] width 8 height 11
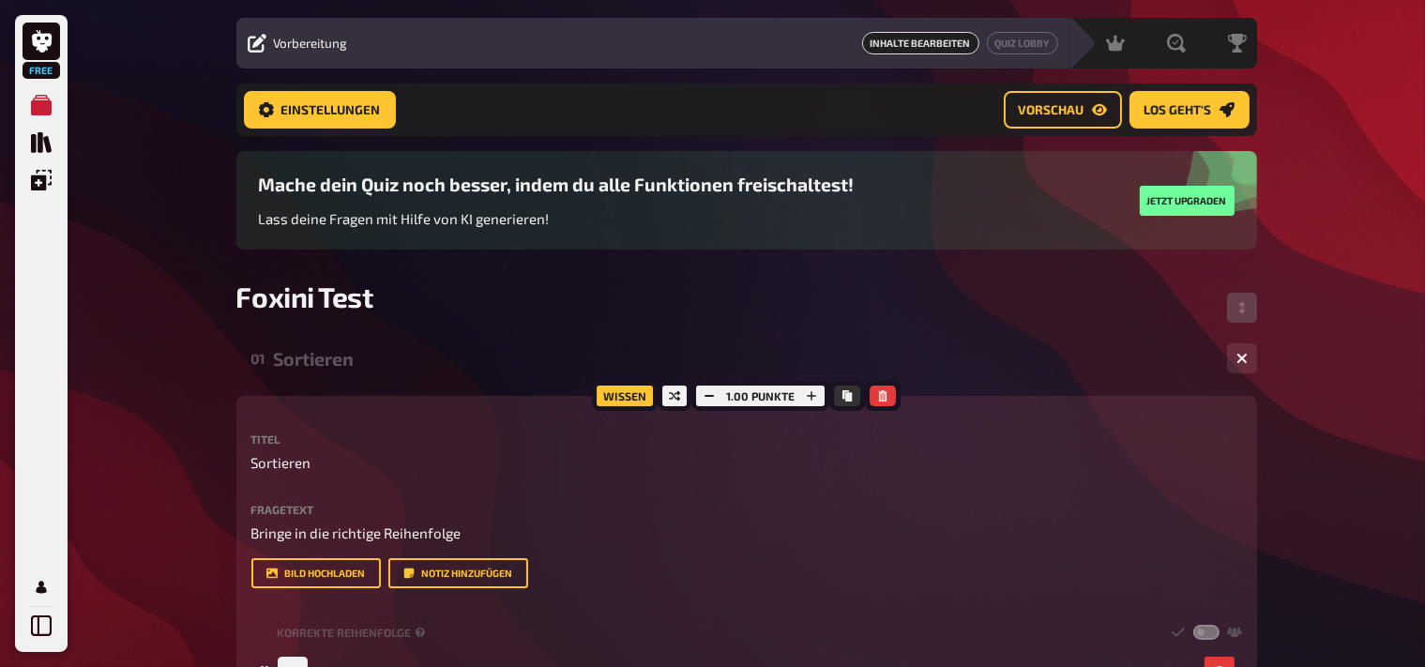
scroll to position [0, 0]
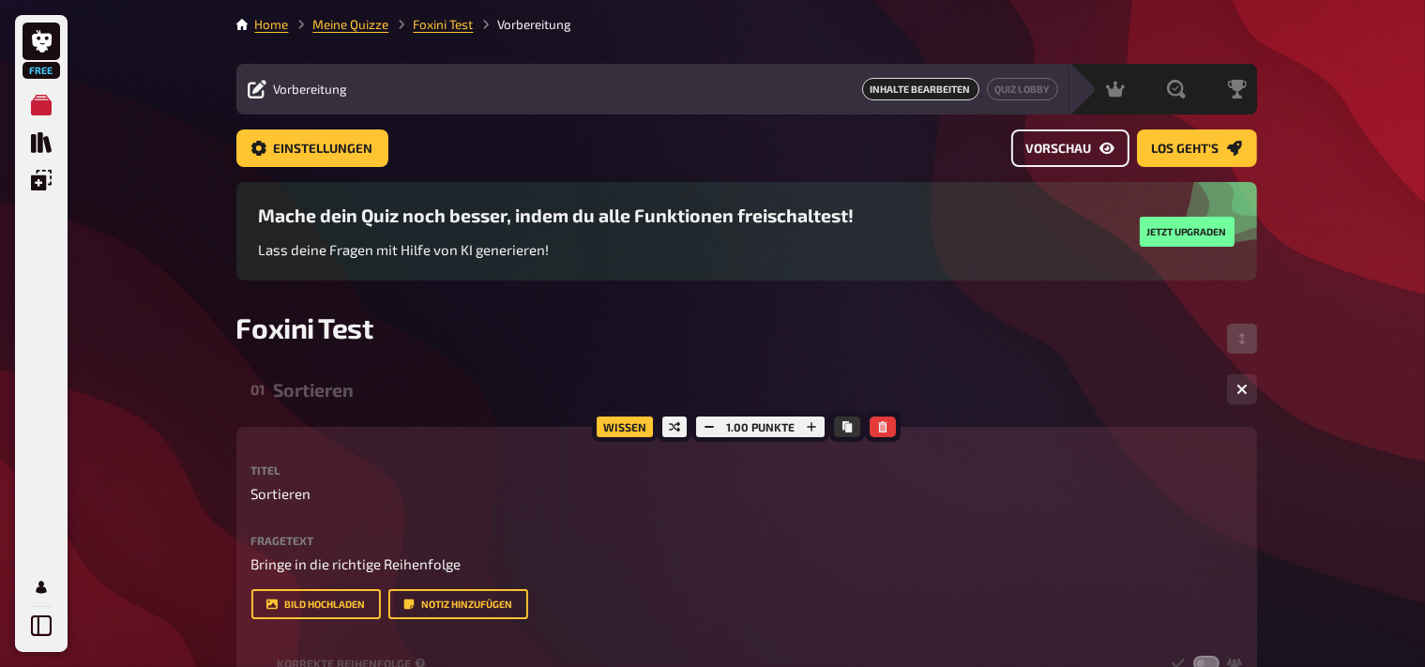
click at [1082, 144] on span "Vorschau" at bounding box center [1059, 149] width 66 height 13
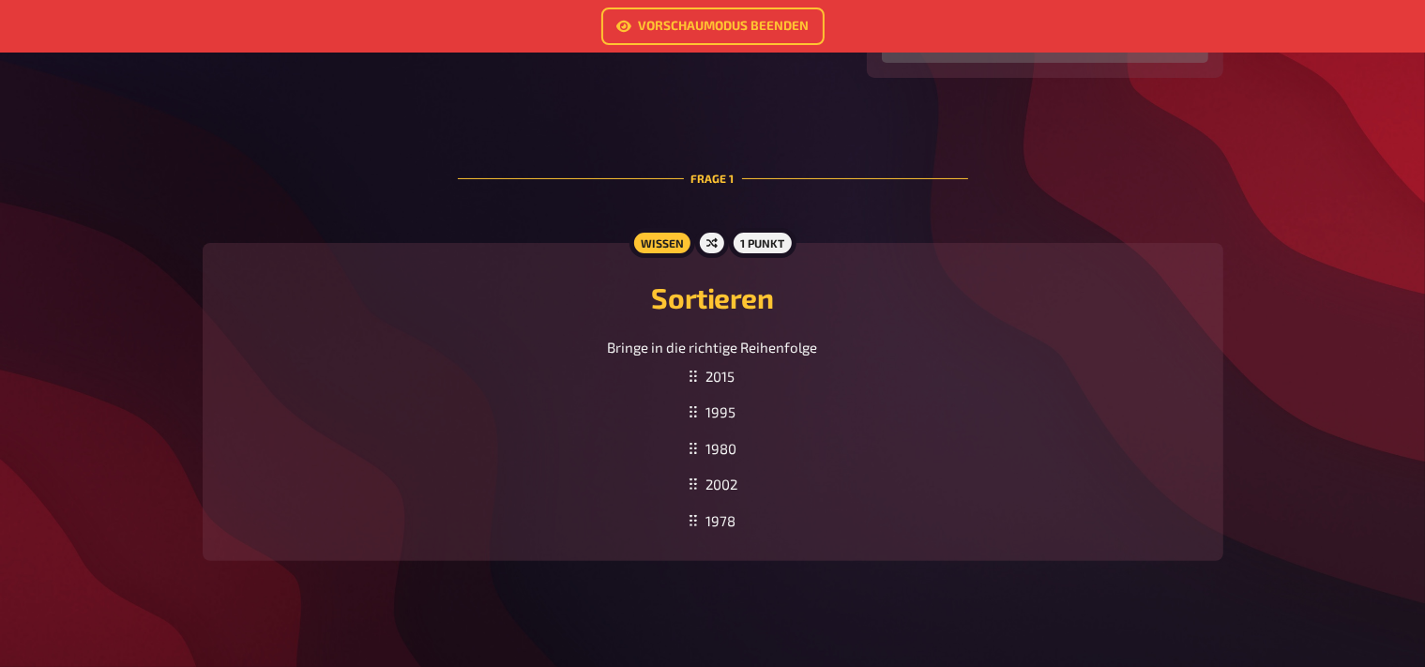
scroll to position [431, 0]
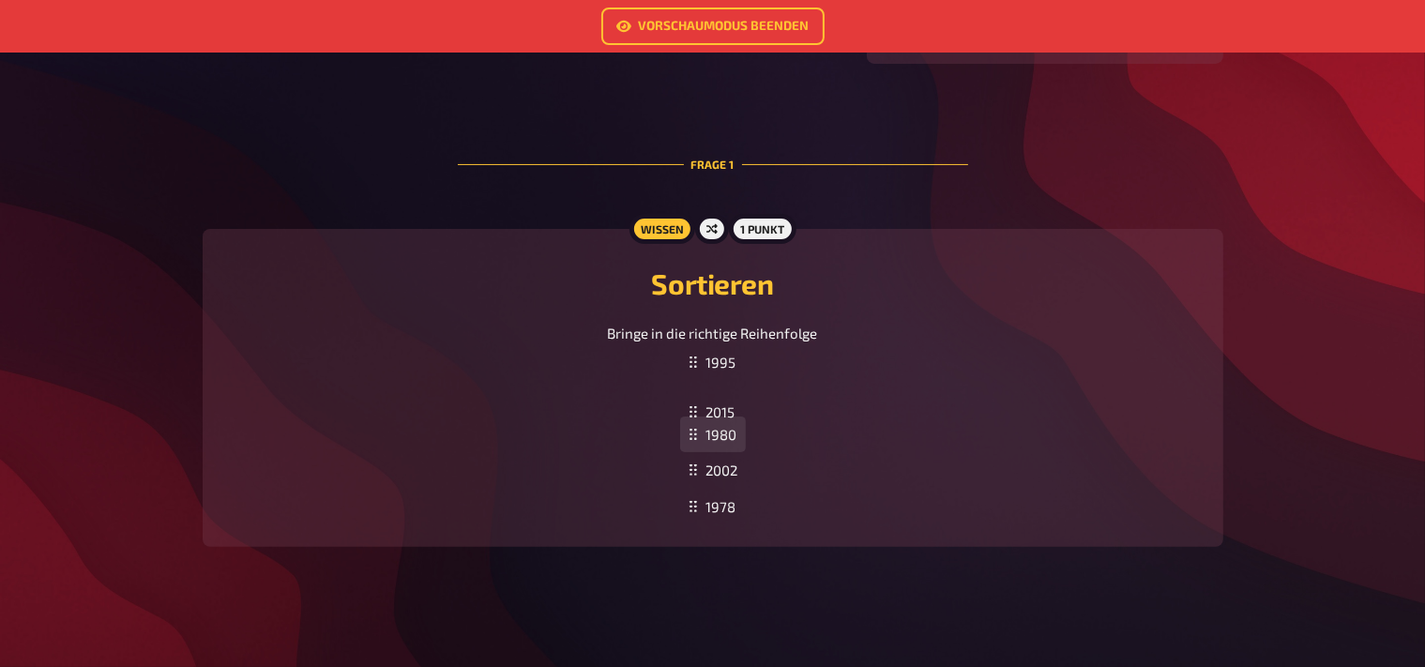
drag, startPoint x: 712, startPoint y: 367, endPoint x: 739, endPoint y: 416, distance: 56.7
click at [739, 416] on ol "2015 1995 1980 2002 1978 To pick up a draggable item, press the space bar. Whil…" at bounding box center [713, 434] width 66 height 181
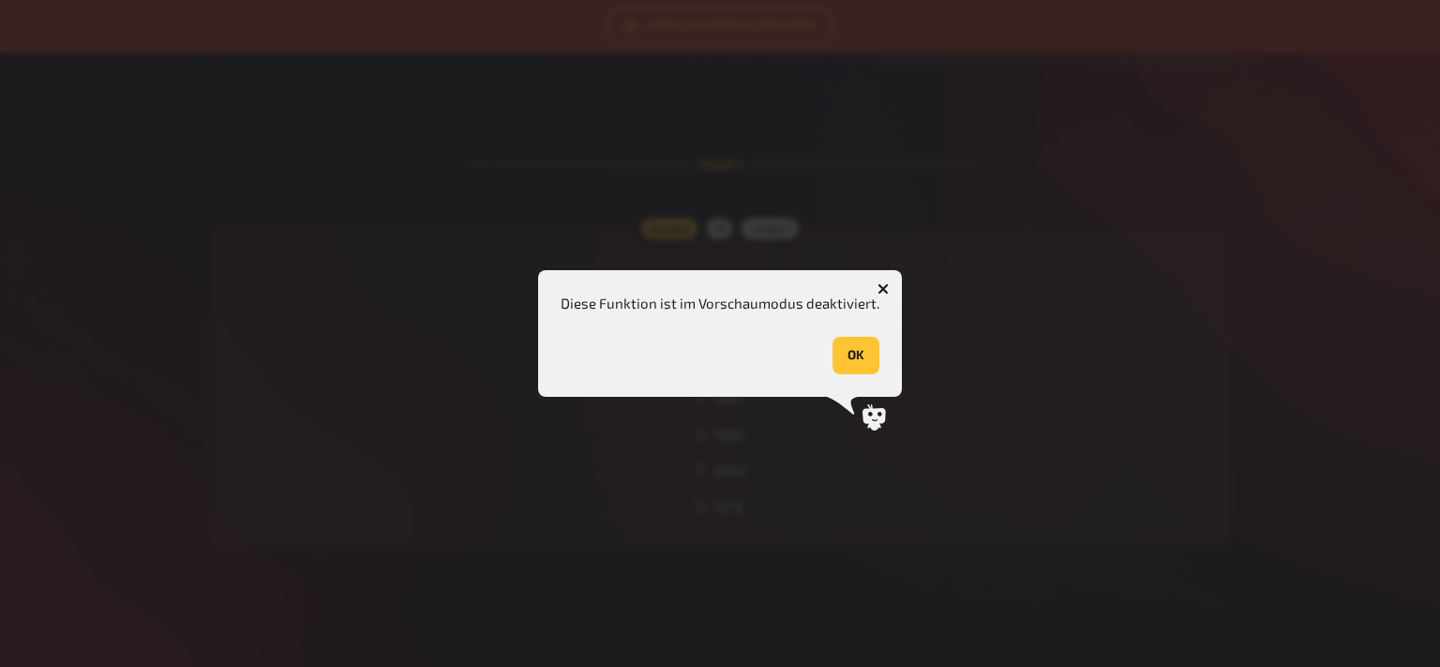
click at [880, 294] on icon "button" at bounding box center [883, 288] width 11 height 11
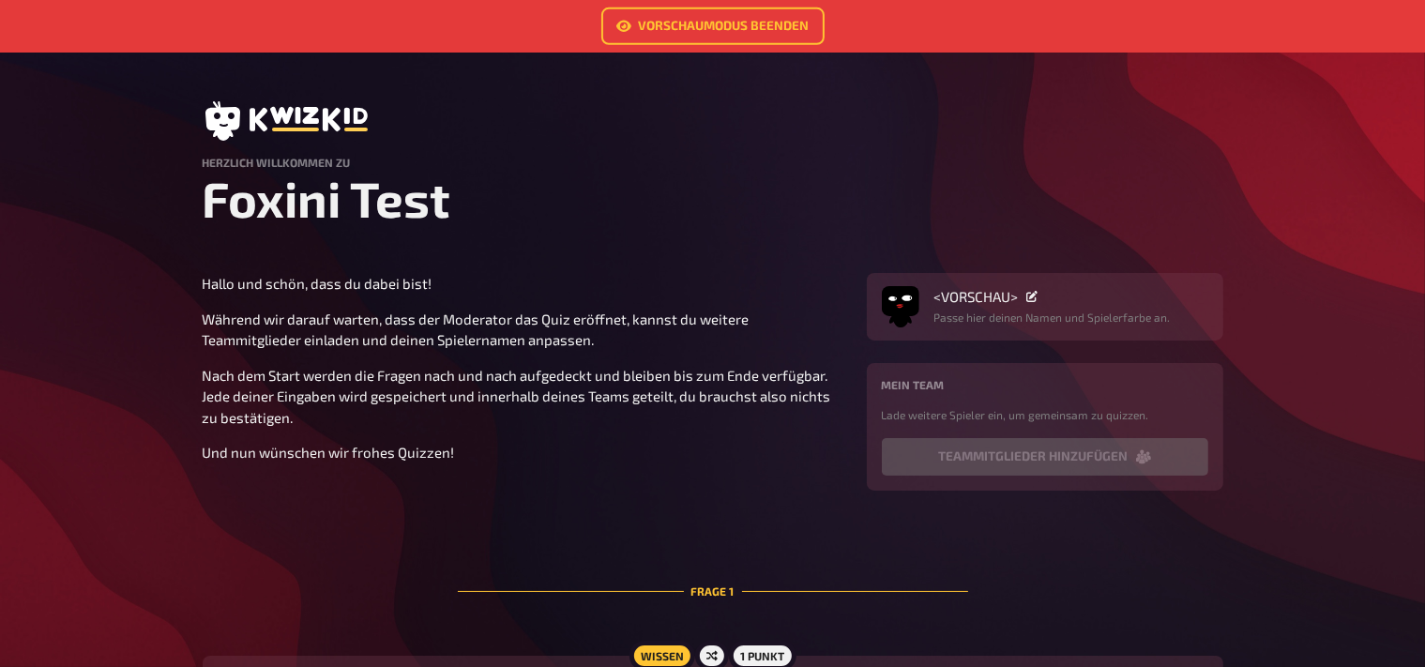
scroll to position [0, 0]
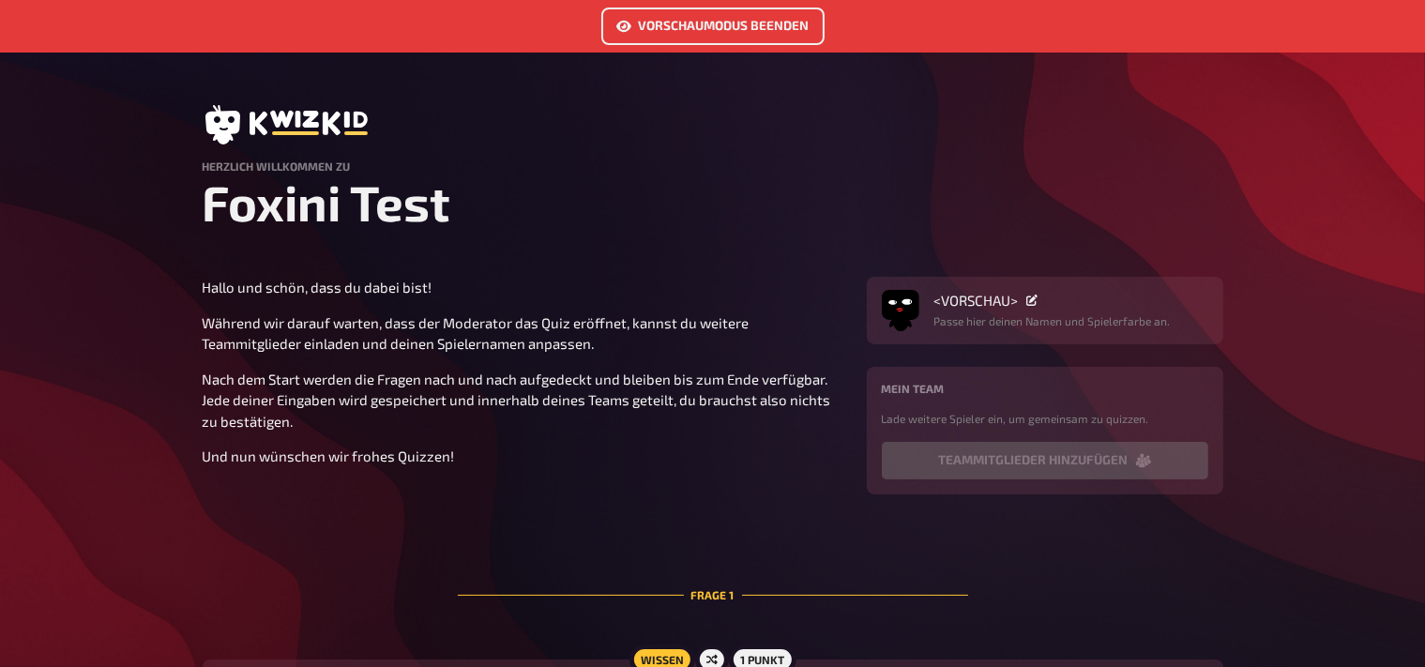
click at [668, 29] on link "Vorschaumodus beenden" at bounding box center [712, 27] width 223 height 38
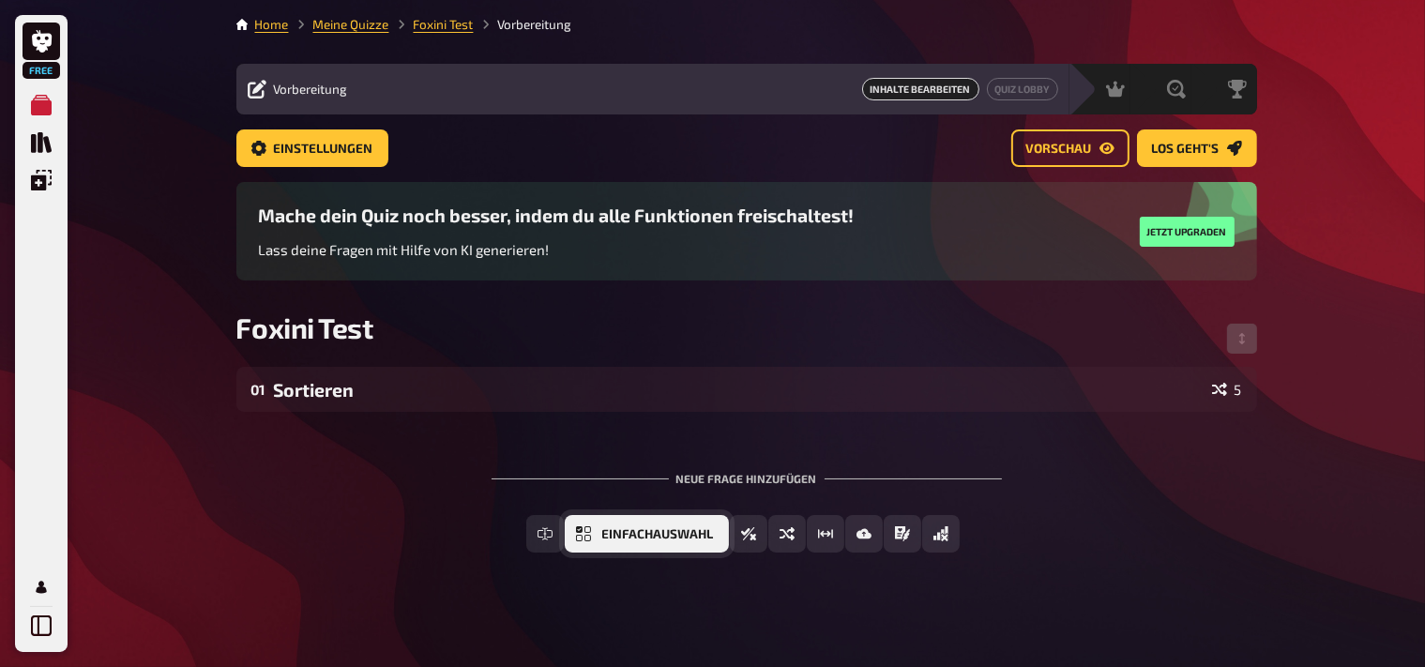
click at [602, 537] on button "Einfachauswahl" at bounding box center [647, 534] width 164 height 38
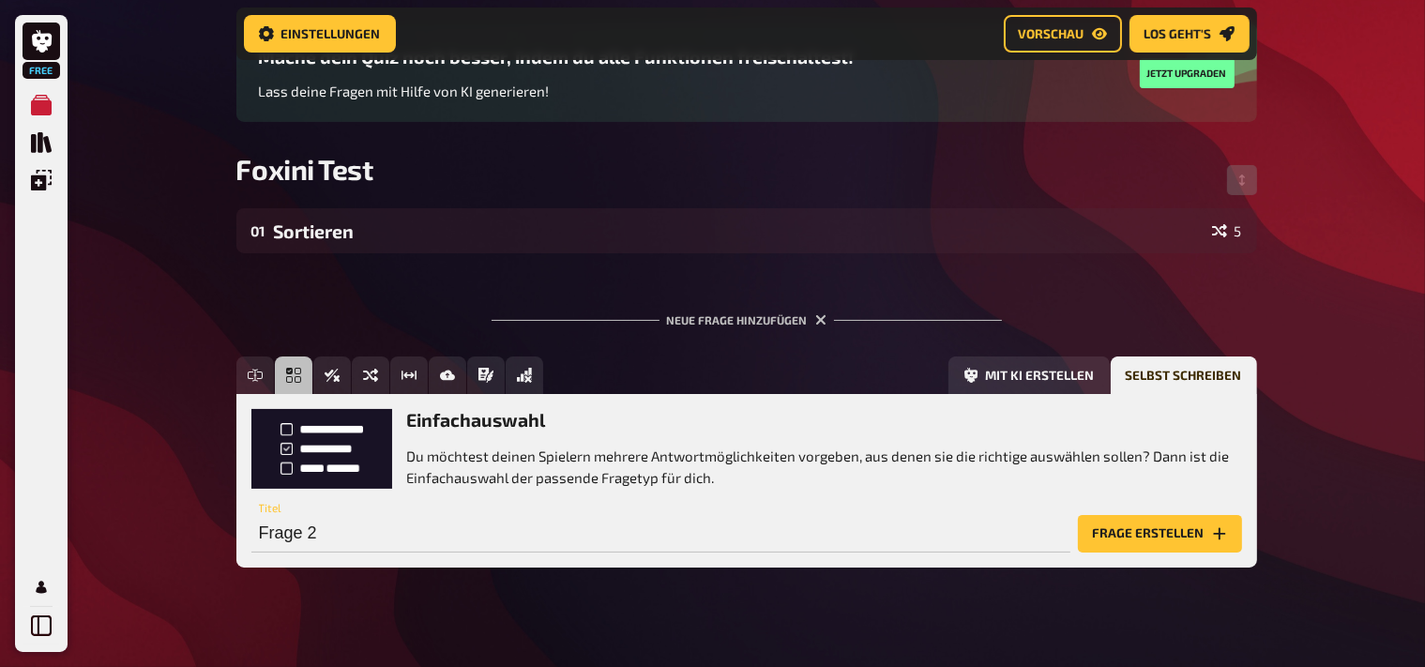
scroll to position [179, 0]
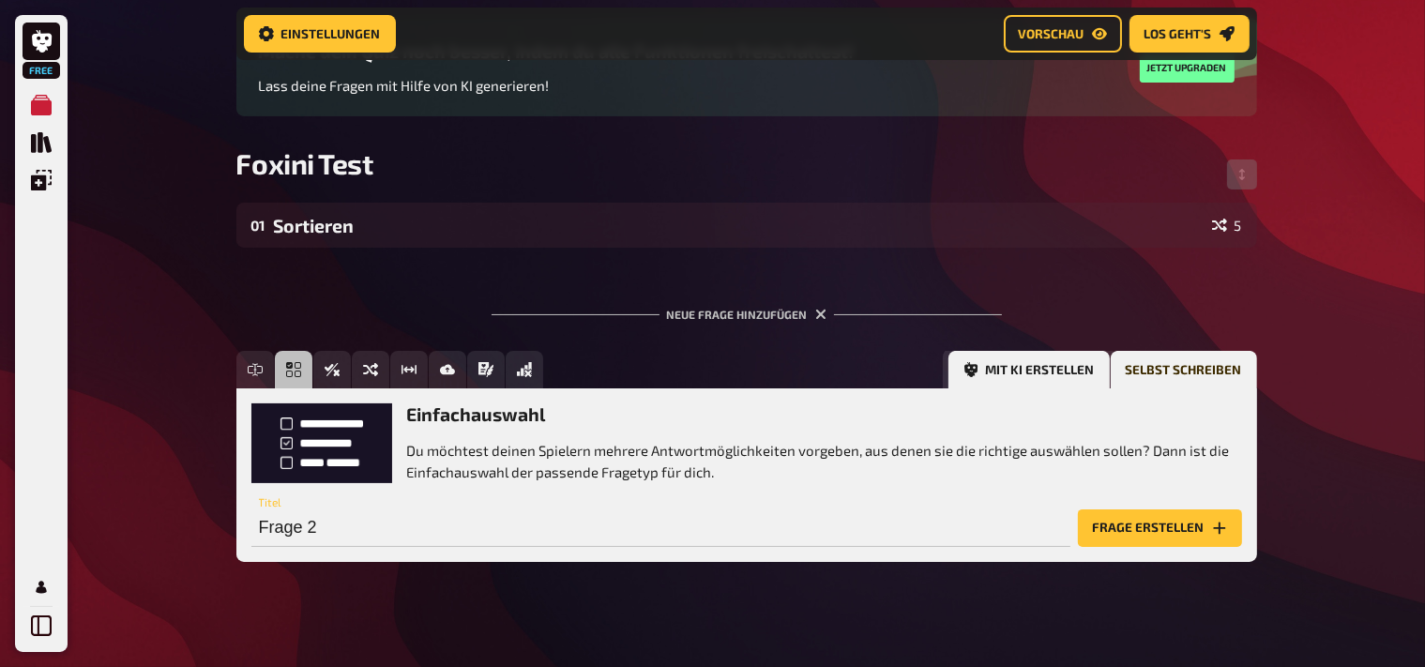
click at [996, 369] on button "Mit KI erstellen" at bounding box center [1028, 370] width 161 height 38
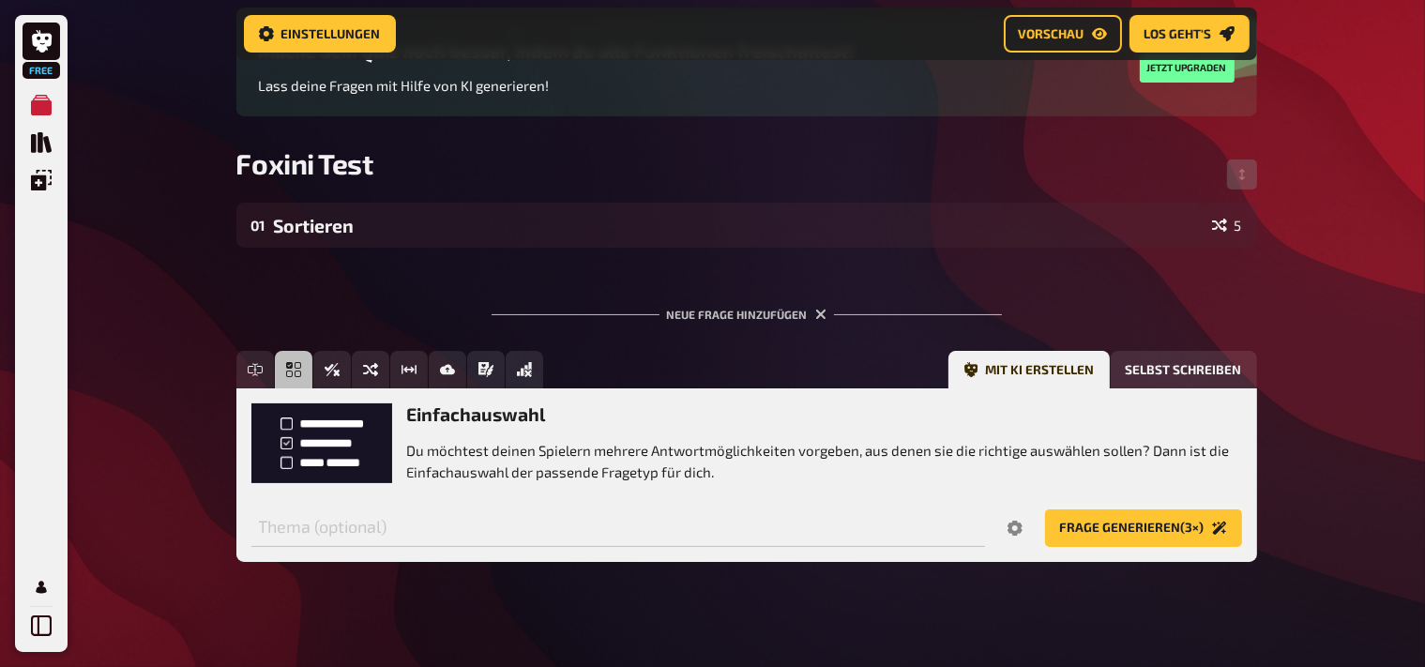
click at [1172, 525] on button "Frage generieren (3×)" at bounding box center [1143, 528] width 197 height 38
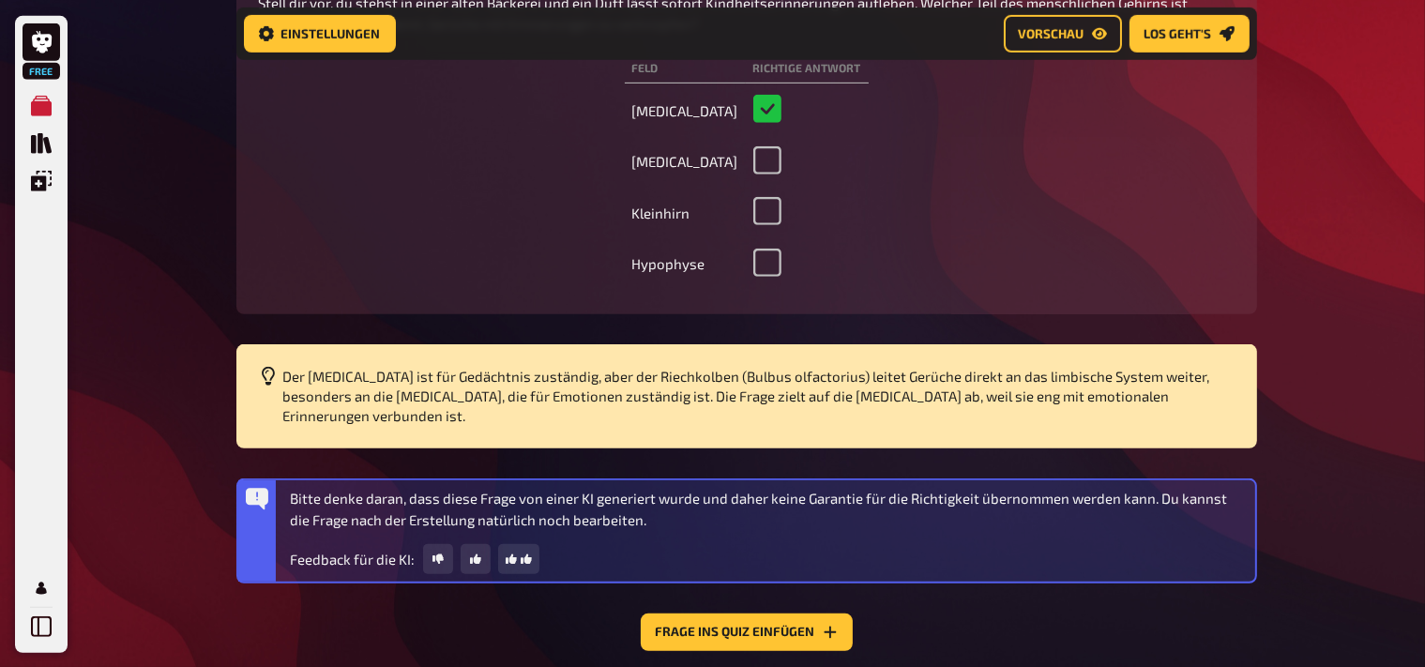
scroll to position [955, 0]
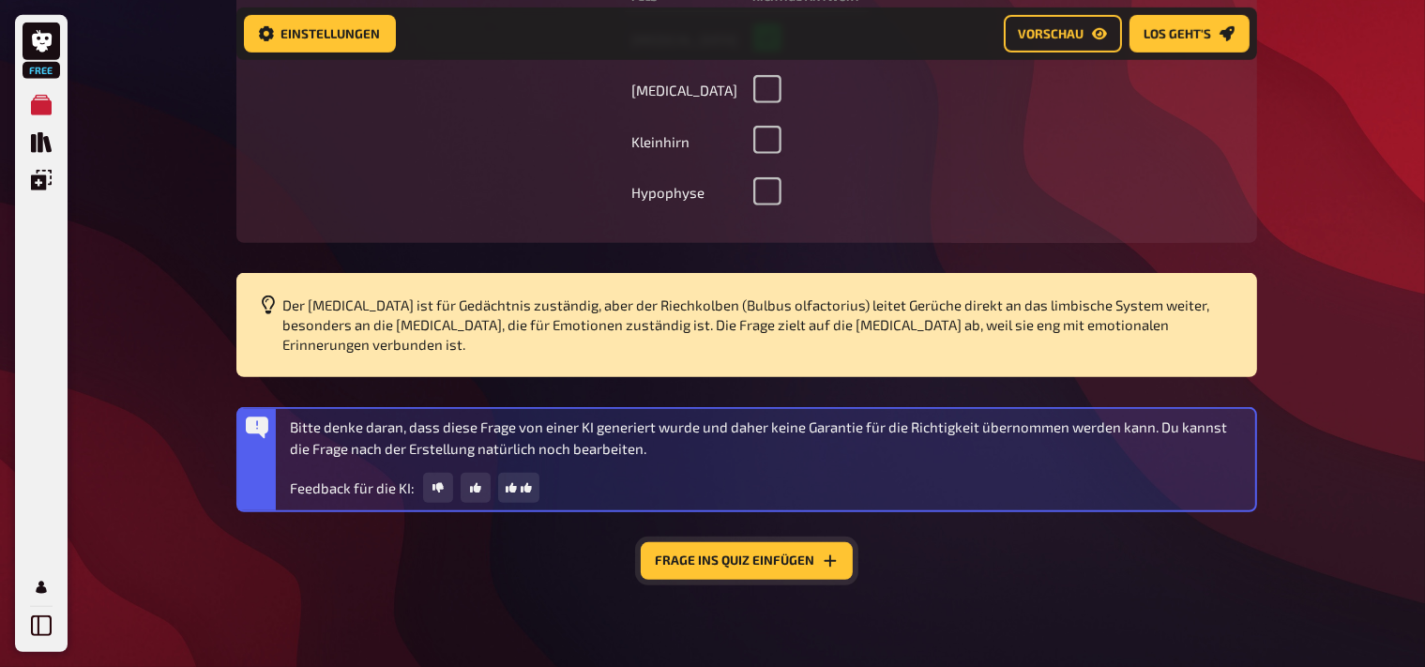
click at [737, 559] on button "Frage ins Quiz einfügen" at bounding box center [747, 561] width 212 height 38
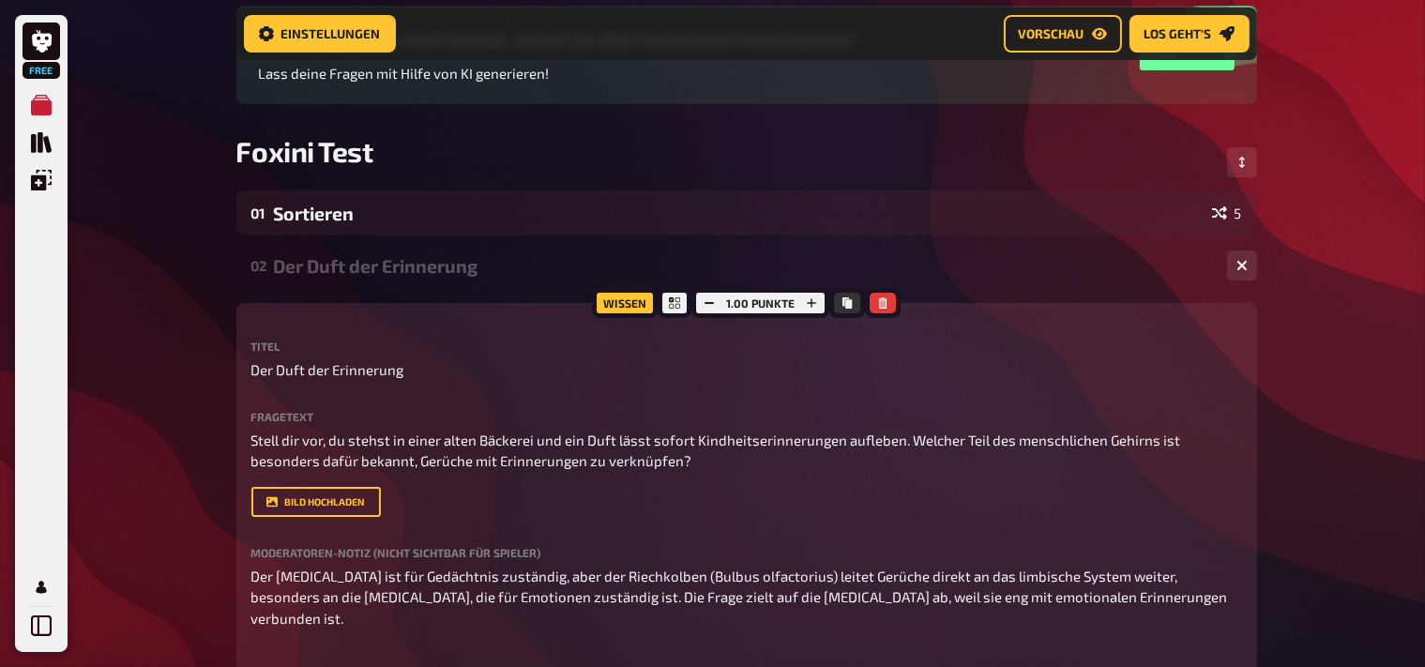
scroll to position [188, 0]
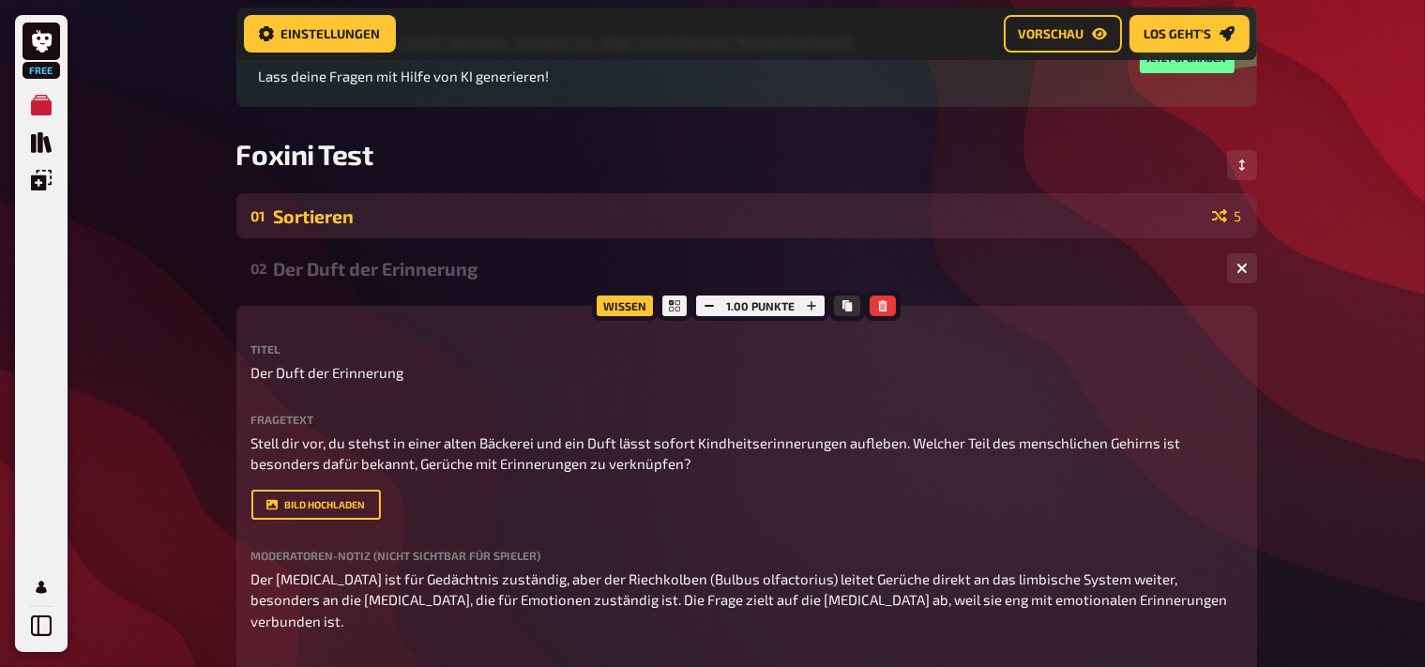
click at [970, 216] on div "Sortieren" at bounding box center [739, 216] width 930 height 22
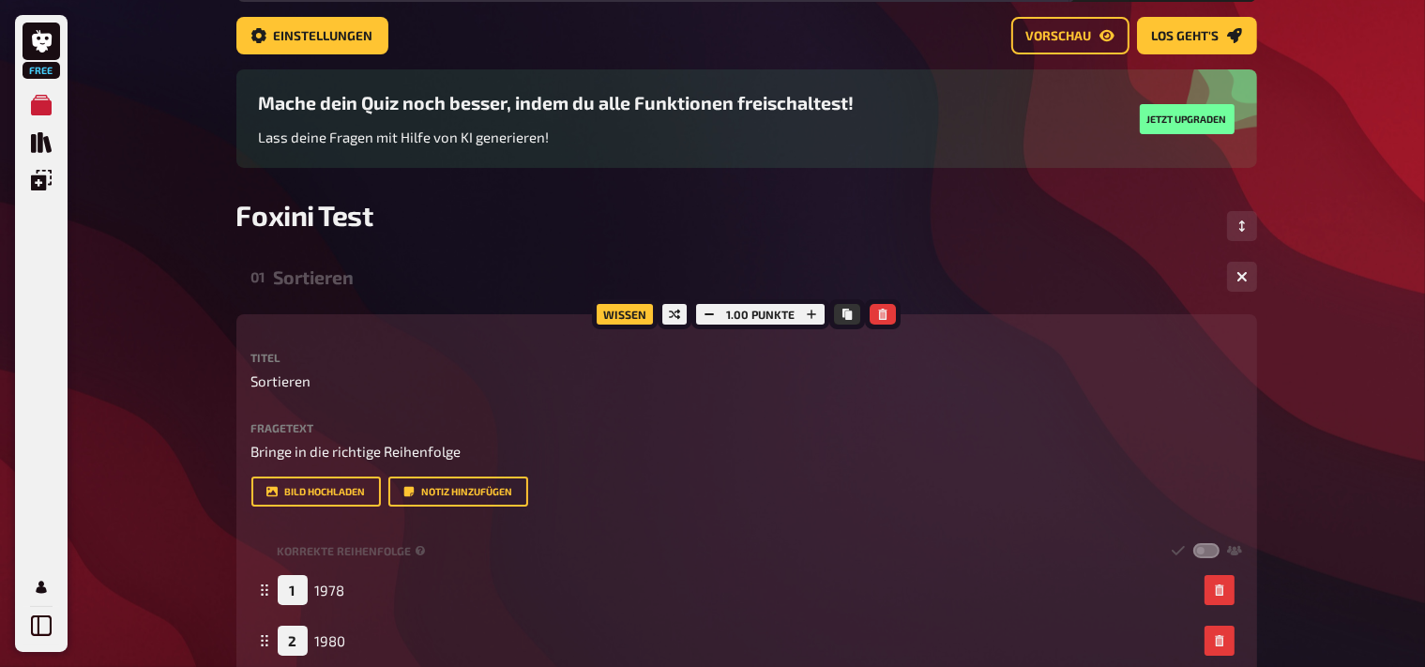
scroll to position [90, 0]
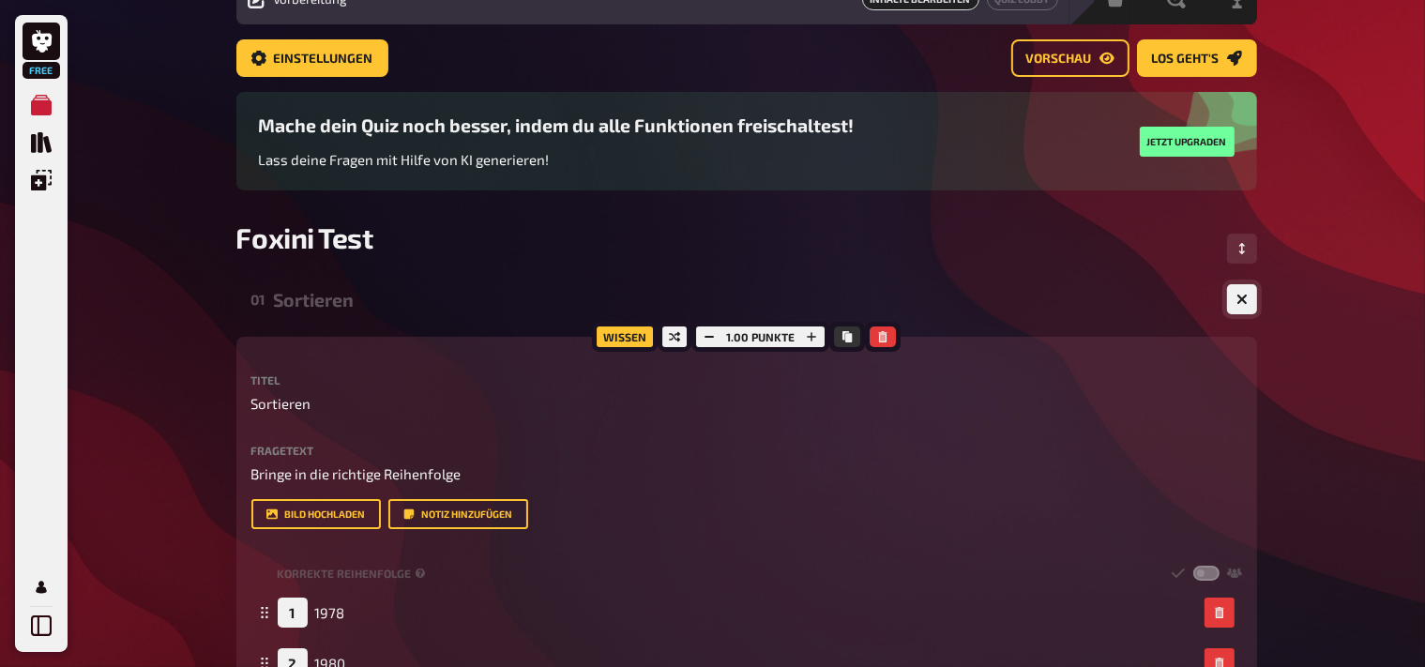
click at [1249, 300] on button "button" at bounding box center [1242, 299] width 30 height 30
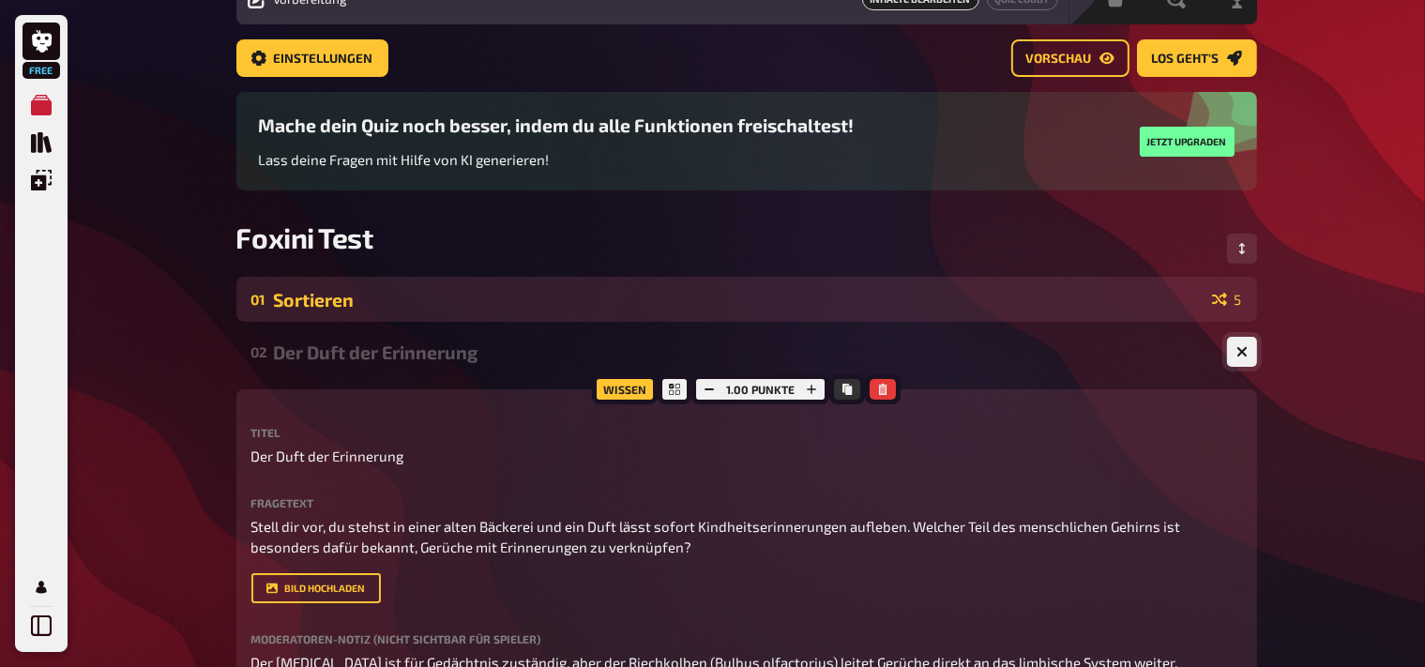
click at [1252, 357] on button "button" at bounding box center [1242, 352] width 30 height 30
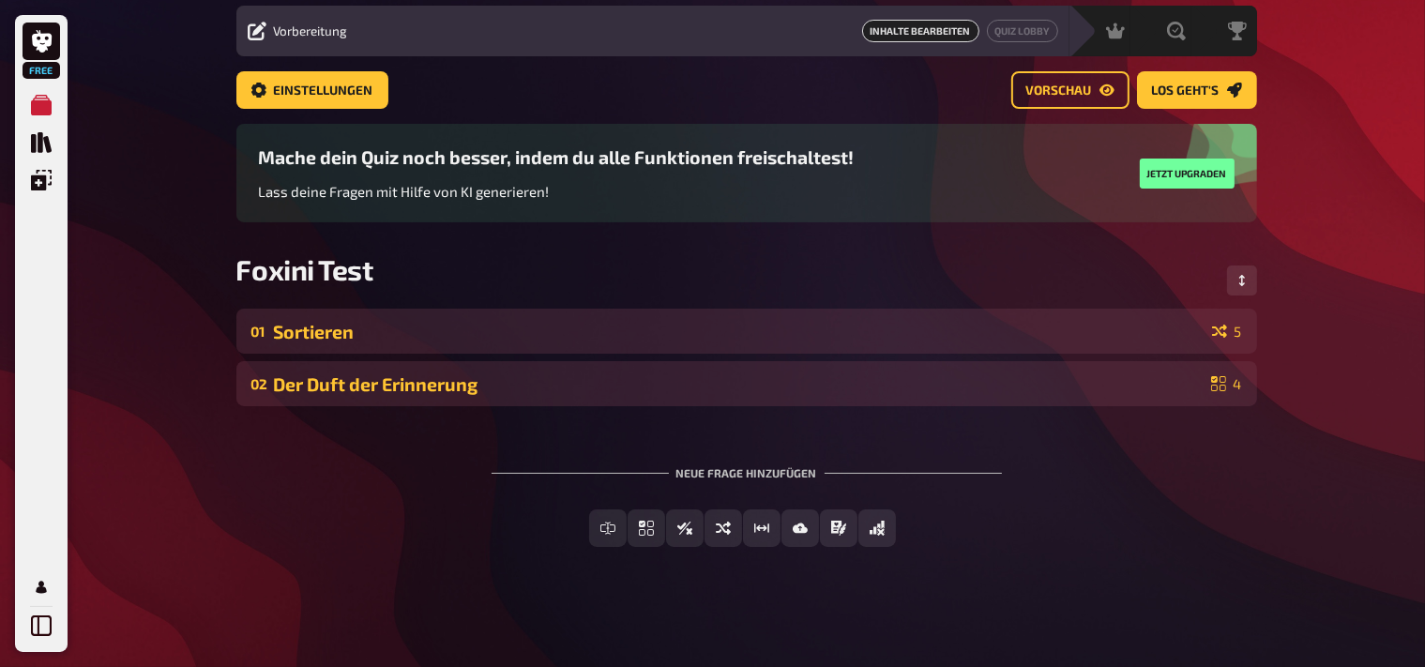
scroll to position [59, 0]
click at [1043, 96] on span "Vorschau" at bounding box center [1059, 90] width 66 height 13
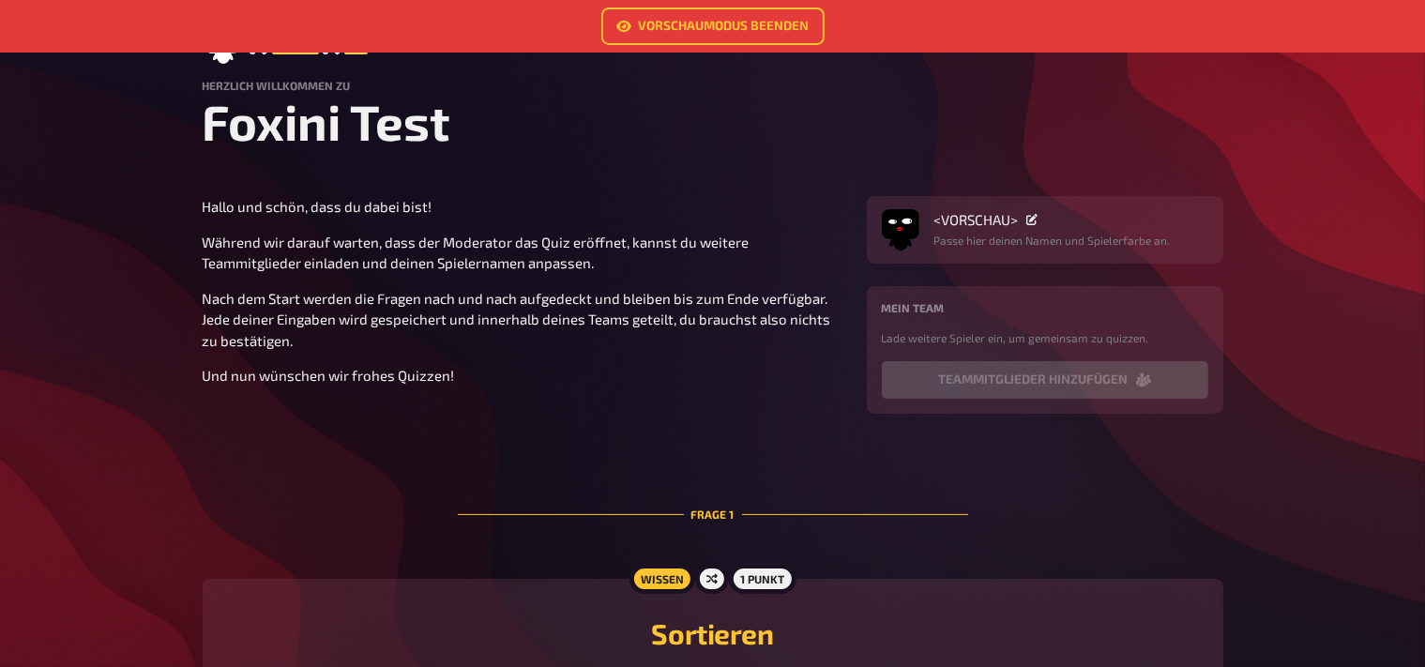
scroll to position [198, 0]
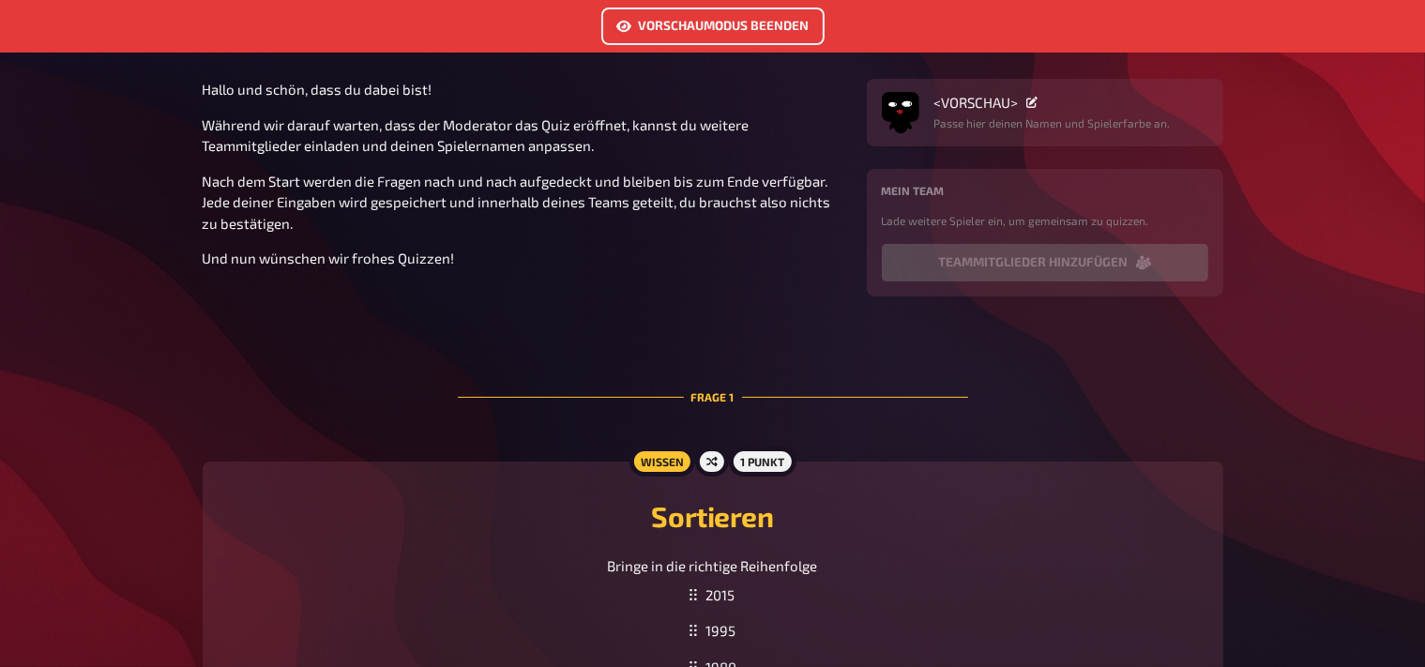
click at [642, 27] on link "Vorschaumodus beenden" at bounding box center [712, 27] width 223 height 38
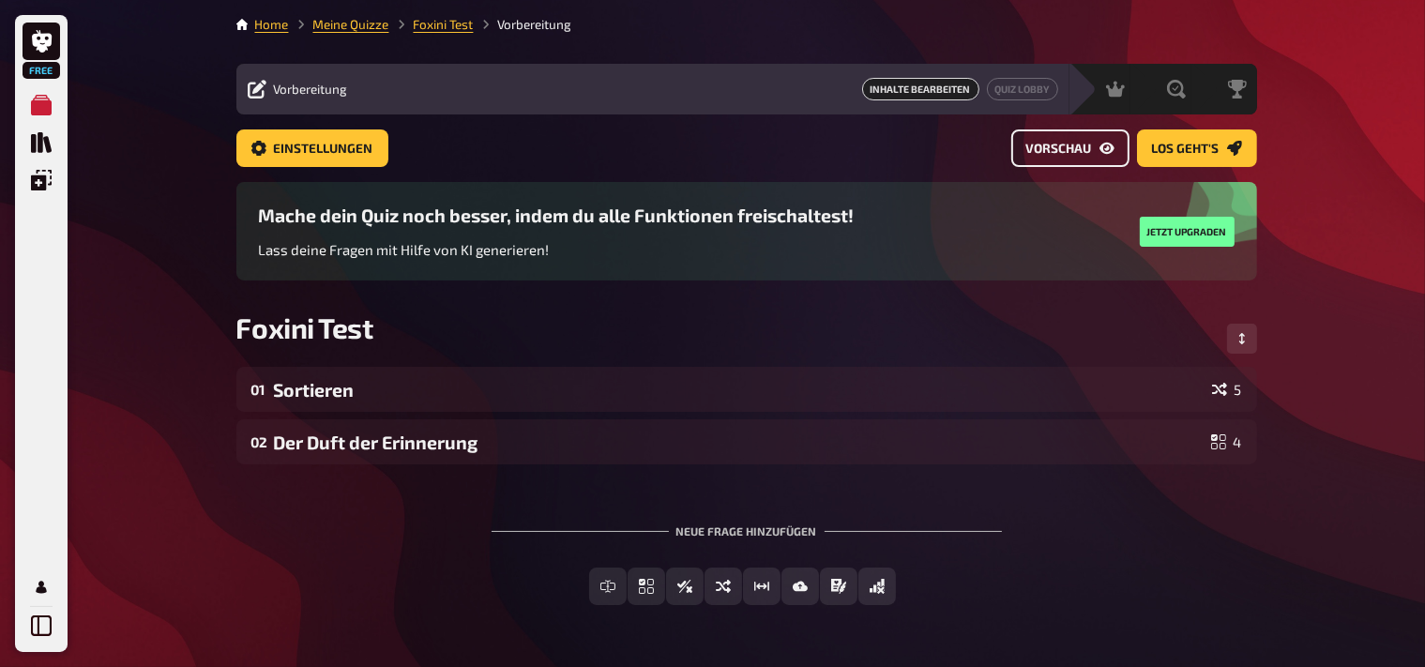
click at [1081, 145] on span "Vorschau" at bounding box center [1059, 149] width 66 height 13
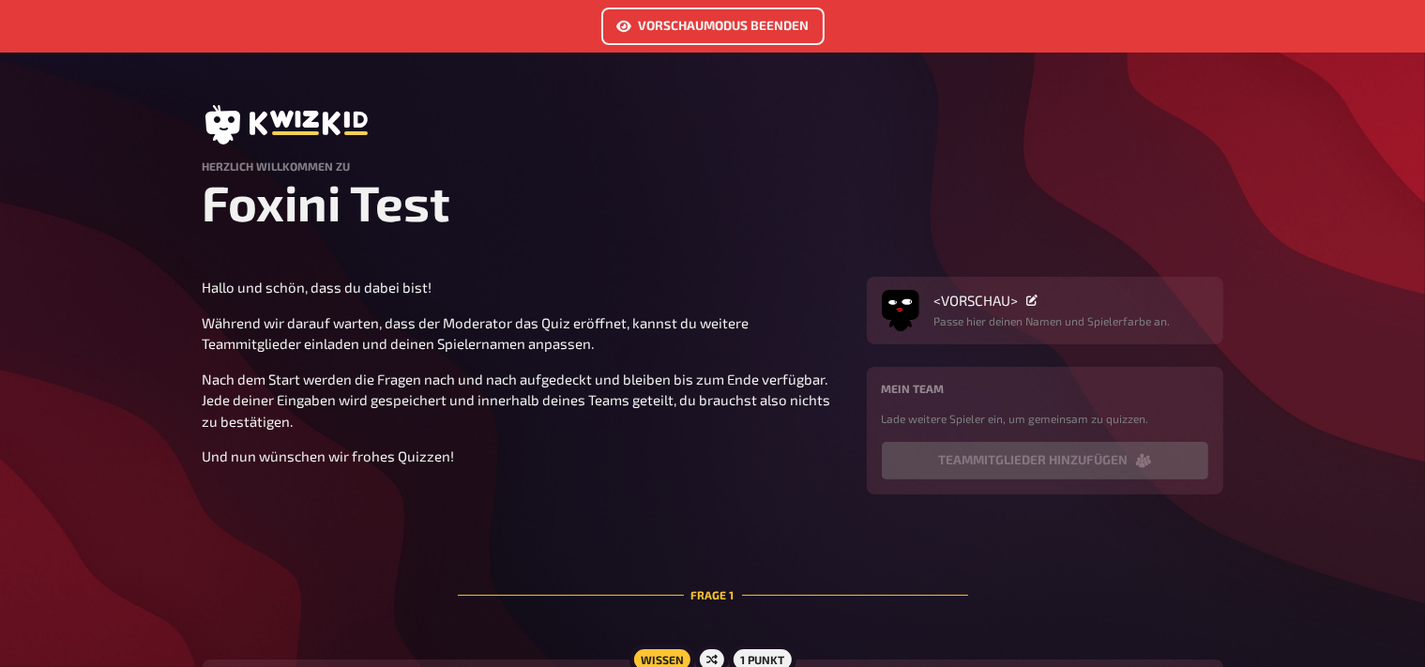
click at [707, 31] on link "Vorschaumodus beenden" at bounding box center [712, 27] width 223 height 38
